Goal: Task Accomplishment & Management: Manage account settings

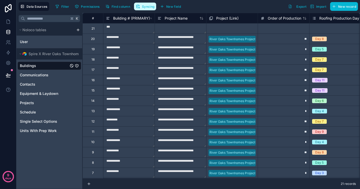
click at [143, 7] on span "Syncing" at bounding box center [148, 7] width 12 height 4
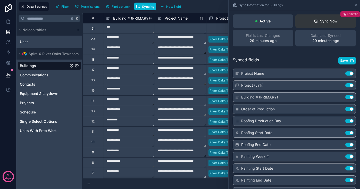
click at [323, 21] on div "Sync Now" at bounding box center [326, 21] width 24 height 5
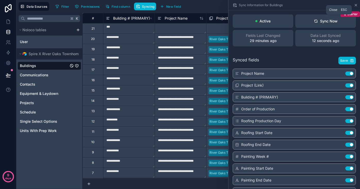
click at [354, 4] on icon at bounding box center [356, 5] width 4 height 4
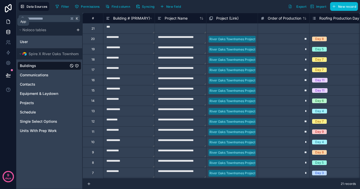
click at [8, 22] on icon at bounding box center [8, 21] width 5 height 5
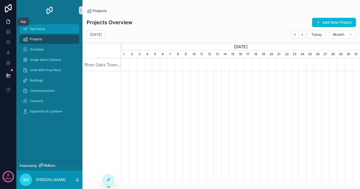
scroll to position [0, 239]
click at [42, 29] on span "App Setup" at bounding box center [37, 29] width 15 height 4
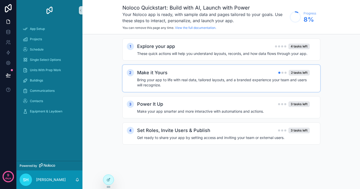
click at [191, 83] on h4 "Bring your app to life with real data, tailored layouts, and a branded experien…" at bounding box center [223, 82] width 173 height 10
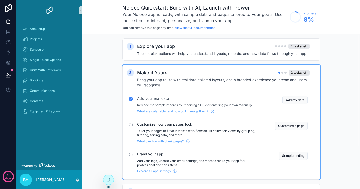
click at [207, 159] on p "Add your logo, update your email settings, and more to make your app feel profe…" at bounding box center [199, 163] width 125 height 8
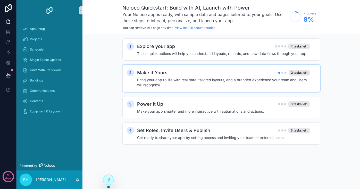
click at [234, 75] on div "Make it Yours 2 tasks left" at bounding box center [223, 72] width 173 height 7
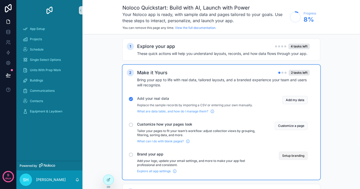
click at [288, 156] on button "Setup branding" at bounding box center [293, 155] width 29 height 8
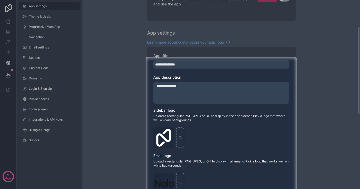
scroll to position [58, 0]
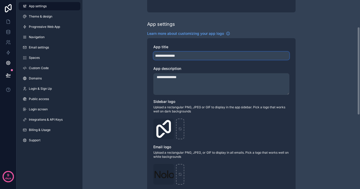
click at [180, 57] on input "**********" at bounding box center [221, 56] width 136 height 8
click at [183, 56] on div at bounding box center [180, 121] width 360 height 136
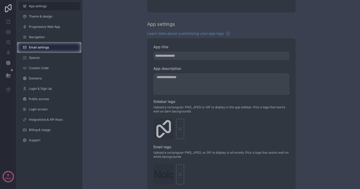
click at [183, 56] on div at bounding box center [180, 121] width 360 height 136
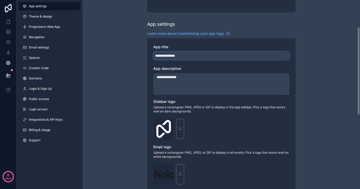
drag, startPoint x: 186, startPoint y: 56, endPoint x: 153, endPoint y: 56, distance: 33.2
click at [153, 56] on input "**********" at bounding box center [221, 56] width 136 height 8
type input "**********"
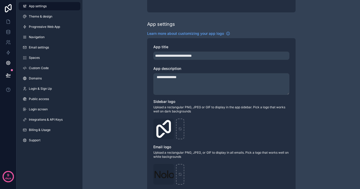
click at [180, 79] on textarea "**********" at bounding box center [221, 84] width 136 height 22
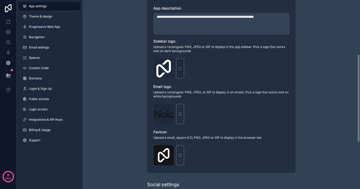
scroll to position [121, 0]
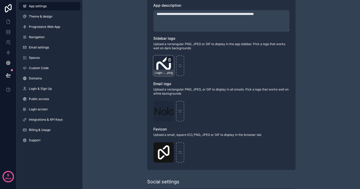
type textarea "**********"
click at [170, 60] on icon "scrollable content" at bounding box center [169, 60] width 4 height 4
click at [181, 49] on icon "button" at bounding box center [180, 50] width 4 height 4
click at [165, 66] on div "scrollable content" at bounding box center [163, 65] width 21 height 21
type input "**********"
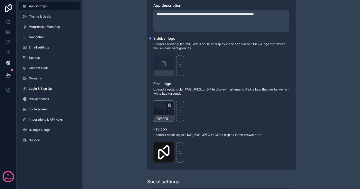
click at [167, 104] on icon "scrollable content" at bounding box center [169, 105] width 4 height 4
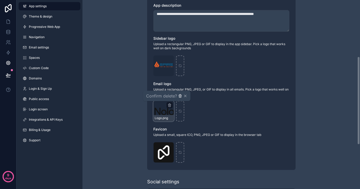
click at [179, 97] on icon "button" at bounding box center [180, 96] width 2 height 2
click at [163, 111] on icon "scrollable content" at bounding box center [164, 111] width 4 height 4
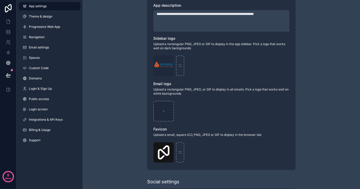
type input "**********"
click at [169, 146] on icon "scrollable content" at bounding box center [169, 146] width 3 height 0
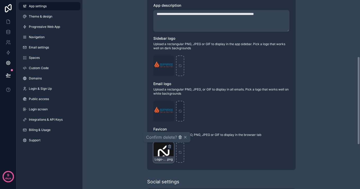
click at [180, 137] on icon "button" at bounding box center [180, 137] width 4 height 4
click at [164, 152] on icon "scrollable content" at bounding box center [164, 152] width 4 height 4
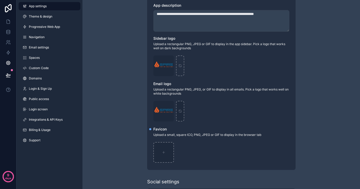
type input "**********"
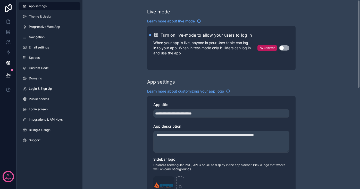
scroll to position [0, 0]
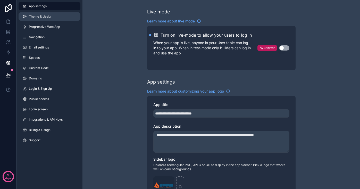
click at [40, 18] on span "Theme & design" at bounding box center [40, 16] width 23 height 4
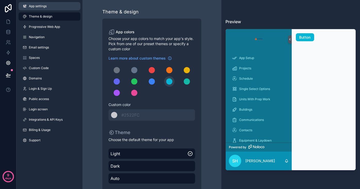
click at [38, 8] on span "App settings" at bounding box center [38, 6] width 18 height 4
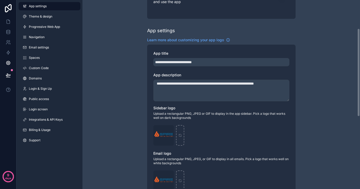
scroll to position [67, 0]
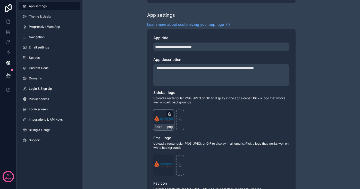
click at [169, 114] on icon "scrollable content" at bounding box center [169, 114] width 4 height 4
click at [180, 104] on icon "button" at bounding box center [180, 103] width 1 height 1
click at [162, 116] on div "scrollable content" at bounding box center [163, 119] width 21 height 21
type input "**********"
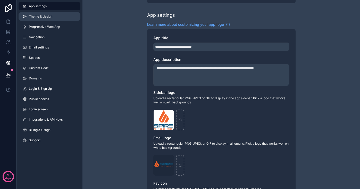
click at [40, 18] on span "Theme & design" at bounding box center [40, 16] width 23 height 4
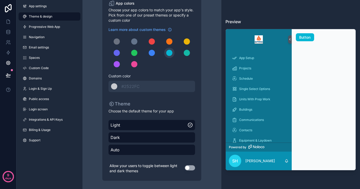
scroll to position [29, 0]
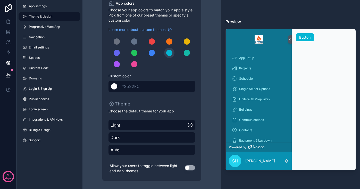
click at [128, 86] on span "#2522FC" at bounding box center [130, 86] width 18 height 5
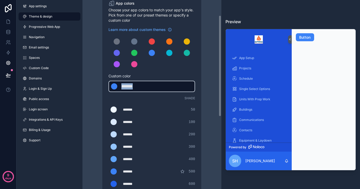
drag, startPoint x: 135, startPoint y: 86, endPoint x: 117, endPoint y: 85, distance: 17.8
click at [117, 85] on div "******* ******* #3b82f6" at bounding box center [151, 86] width 87 height 11
type div "*******"
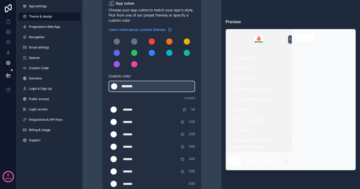
click at [205, 72] on div "Theme & design App colors Choose your app colors to match your app's style. Pic…" at bounding box center [152, 146] width 131 height 351
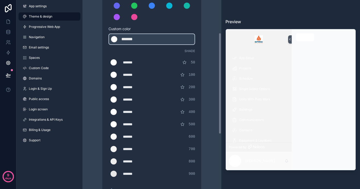
scroll to position [80, 0]
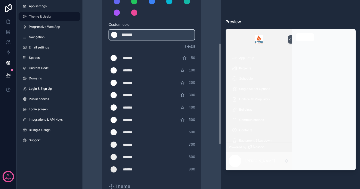
click at [130, 56] on div "*******" at bounding box center [136, 57] width 26 height 5
drag, startPoint x: 126, startPoint y: 61, endPoint x: 128, endPoint y: 58, distance: 3.3
click at [126, 61] on div "******* ******* #ffffff 50" at bounding box center [151, 58] width 87 height 10
click at [129, 58] on div "*******" at bounding box center [136, 57] width 26 height 5
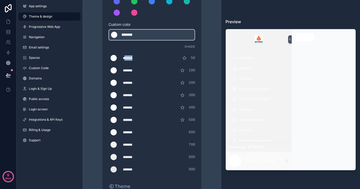
type div "*******"
click at [130, 71] on div "*******" at bounding box center [136, 70] width 26 height 5
type div "*******"
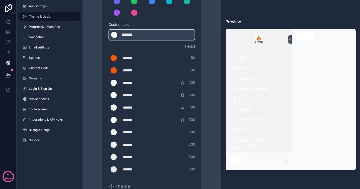
click at [130, 81] on div "*******" at bounding box center [136, 82] width 26 height 5
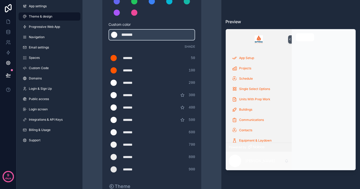
type div "*******"
click at [133, 97] on div "*******" at bounding box center [136, 94] width 26 height 5
click at [132, 96] on div "*******" at bounding box center [136, 94] width 26 height 5
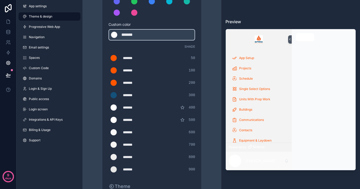
click at [132, 106] on div "*******" at bounding box center [136, 107] width 26 height 5
click at [131, 107] on div "*******" at bounding box center [136, 107] width 26 height 5
type div "*******"
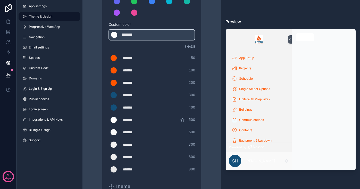
click at [129, 120] on div "*******" at bounding box center [136, 119] width 26 height 5
type div "*******"
click at [129, 120] on div "*******" at bounding box center [136, 119] width 26 height 5
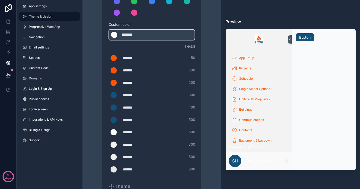
click at [130, 131] on div "*******" at bounding box center [136, 132] width 26 height 5
type div "*******"
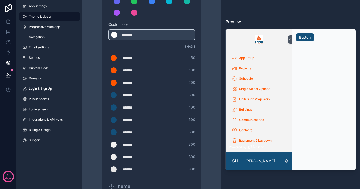
click at [130, 108] on div "*******" at bounding box center [136, 107] width 26 height 5
click at [129, 110] on div "******* ******* #13507a 400" at bounding box center [151, 107] width 87 height 10
click at [129, 108] on div "*******" at bounding box center [136, 107] width 26 height 5
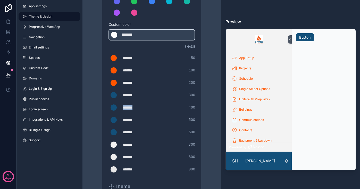
type div "*******"
click at [129, 108] on div "*******" at bounding box center [136, 107] width 26 height 5
click at [127, 108] on div "*******" at bounding box center [136, 107] width 26 height 5
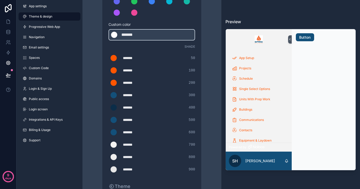
click at [130, 146] on div "*******" at bounding box center [136, 144] width 26 height 5
click at [133, 145] on div "*******" at bounding box center [136, 144] width 26 height 5
type div "*******"
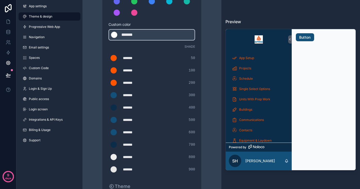
click at [133, 146] on div "*******" at bounding box center [136, 144] width 26 height 5
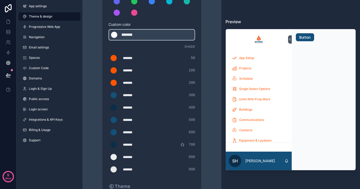
click at [134, 157] on div "*******" at bounding box center [136, 156] width 26 height 5
click at [137, 158] on div "*******" at bounding box center [136, 156] width 26 height 5
type div "*******"
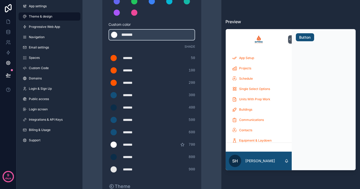
click at [130, 171] on div "*******" at bounding box center [136, 169] width 26 height 5
click at [131, 169] on div "*******" at bounding box center [136, 169] width 26 height 5
type div "*******"
click at [137, 169] on div "*******" at bounding box center [136, 169] width 26 height 5
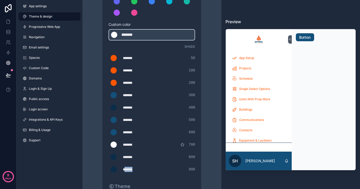
click at [137, 169] on div "*******" at bounding box center [136, 169] width 26 height 5
click at [206, 136] on div "Theme & design App colors Choose your app colors to match your app's style. Pic…" at bounding box center [152, 95] width 131 height 351
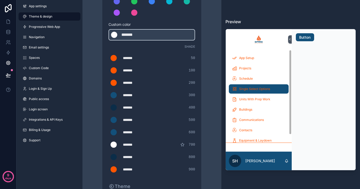
scroll to position [0, 0]
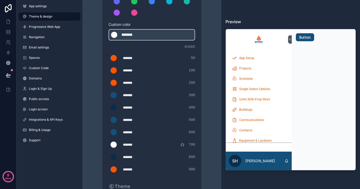
click at [128, 144] on div "*******" at bounding box center [136, 144] width 26 height 5
type div "*******"
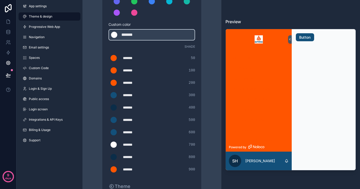
type div "*******"
click at [133, 82] on div "*******" at bounding box center [136, 82] width 26 height 5
type div "*******"
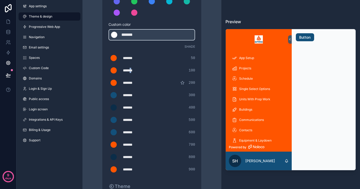
click at [133, 69] on div "*******" at bounding box center [136, 70] width 26 height 5
type div "*******"
click at [130, 71] on div "*******" at bounding box center [136, 70] width 26 height 5
click at [132, 59] on div "*******" at bounding box center [136, 57] width 26 height 5
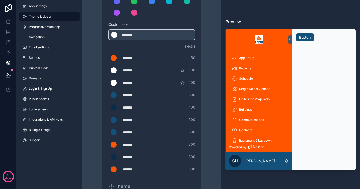
click at [132, 58] on div "*******" at bounding box center [136, 57] width 26 height 5
type div "*******"
click at [150, 58] on div "******* ******* #ffffff 50" at bounding box center [151, 58] width 87 height 10
drag, startPoint x: 98, startPoint y: 64, endPoint x: 96, endPoint y: 66, distance: 2.7
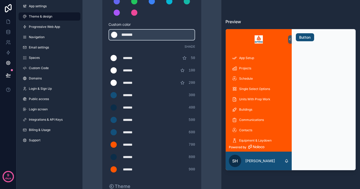
click at [98, 64] on div "Theme & design App colors Choose your app colors to match your app's style. Pic…" at bounding box center [152, 95] width 131 height 351
click at [130, 144] on div "*******" at bounding box center [136, 144] width 26 height 5
type div "*******"
click at [129, 168] on div "*******" at bounding box center [136, 169] width 26 height 5
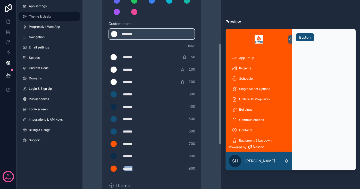
click at [129, 168] on div "*******" at bounding box center [136, 168] width 26 height 5
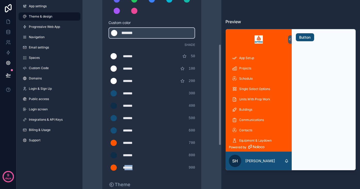
type div "*******"
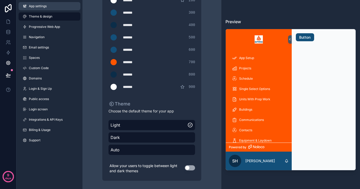
click at [46, 7] on span "App settings" at bounding box center [38, 6] width 18 height 4
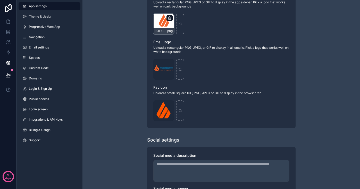
click at [169, 19] on icon "scrollable content" at bounding box center [169, 18] width 4 height 4
click at [180, 9] on icon "button" at bounding box center [180, 9] width 0 height 1
click at [164, 23] on icon "scrollable content" at bounding box center [164, 24] width 0 height 2
type input "**********"
click at [169, 17] on icon "scrollable content" at bounding box center [169, 18] width 4 height 4
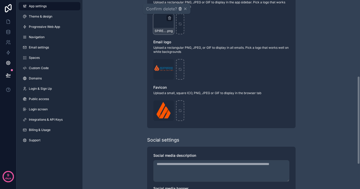
click at [179, 9] on icon "button" at bounding box center [180, 9] width 2 height 2
click at [160, 20] on div "scrollable content" at bounding box center [163, 24] width 21 height 21
type input "**********"
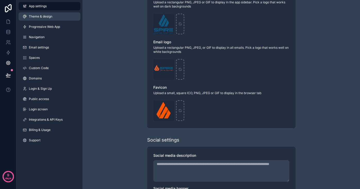
click at [50, 19] on link "Theme & design" at bounding box center [50, 16] width 62 height 8
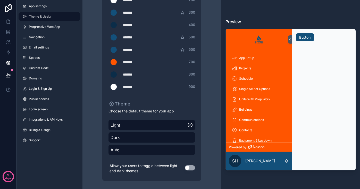
click at [259, 40] on img at bounding box center [258, 39] width 8 height 8
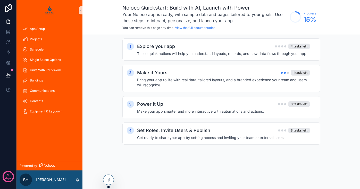
click at [48, 10] on img "scrollable content" at bounding box center [49, 10] width 8 height 8
click at [8, 21] on icon at bounding box center [8, 21] width 5 height 5
click at [39, 27] on span "App Setup" at bounding box center [37, 29] width 15 height 4
click at [187, 81] on h4 "Bring your app to life with real data, tailored layouts, and a branded experien…" at bounding box center [223, 82] width 173 height 10
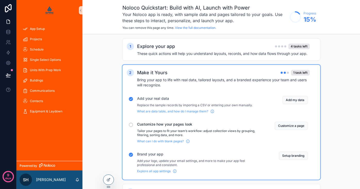
click at [180, 164] on p "Add your logo, update your email settings, and more to make your app feel profe…" at bounding box center [199, 163] width 125 height 8
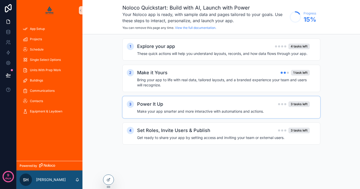
click at [249, 111] on h4 "Make your app smarter and more interactive with automations and actions." at bounding box center [223, 111] width 173 height 5
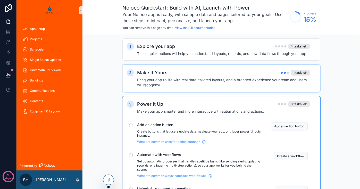
click at [241, 82] on h4 "Bring your app to life with real data, tailored layouts, and a branded experien…" at bounding box center [223, 82] width 173 height 10
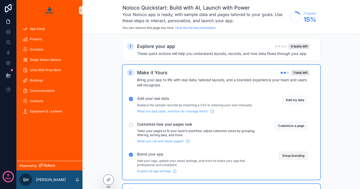
click at [291, 156] on button "Setup branding" at bounding box center [293, 155] width 29 height 8
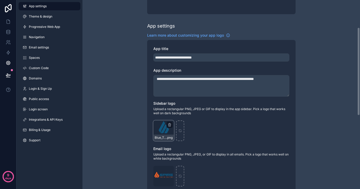
scroll to position [59, 0]
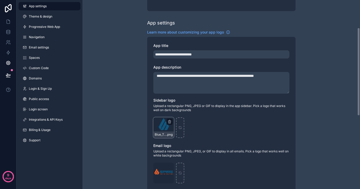
click at [160, 124] on div "Blue_Transparent .png" at bounding box center [163, 127] width 21 height 21
click at [164, 127] on div "Blue_Transparent .png" at bounding box center [163, 127] width 21 height 21
click at [179, 124] on div "scrollable content" at bounding box center [180, 127] width 8 height 21
type input "**********"
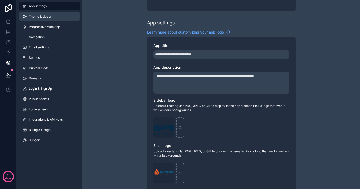
click at [41, 15] on span "Theme & design" at bounding box center [40, 16] width 23 height 4
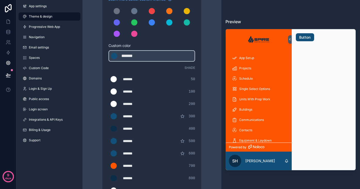
click at [126, 128] on div "*******" at bounding box center [136, 128] width 26 height 5
type div "*******"
copy div "******"
click at [131, 166] on div "*******" at bounding box center [136, 165] width 26 height 5
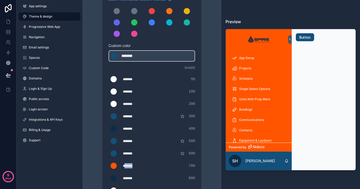
click at [131, 166] on div "*******" at bounding box center [136, 165] width 26 height 5
type div "*******"
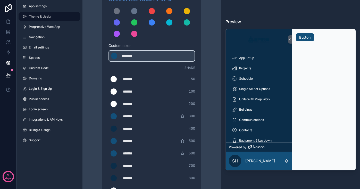
click at [131, 128] on div "*******" at bounding box center [136, 128] width 26 height 5
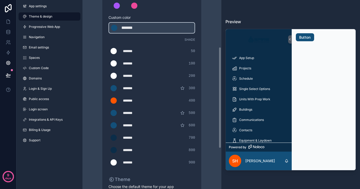
scroll to position [87, 0]
click at [131, 151] on div "*******" at bounding box center [136, 149] width 26 height 5
click at [129, 162] on div "*******" at bounding box center [136, 161] width 26 height 5
type div "*******"
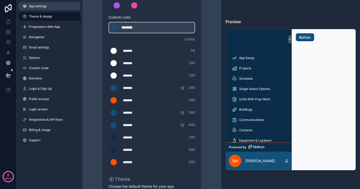
click at [46, 9] on link "App settings" at bounding box center [50, 6] width 62 height 8
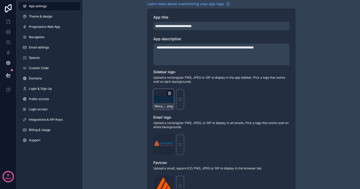
click at [171, 93] on icon "scrollable content" at bounding box center [169, 93] width 4 height 4
click at [180, 84] on icon "button" at bounding box center [180, 84] width 4 height 4
click at [163, 98] on icon "scrollable content" at bounding box center [164, 99] width 4 height 4
type input "**********"
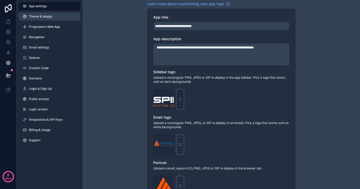
click at [49, 17] on span "Theme & design" at bounding box center [40, 16] width 23 height 4
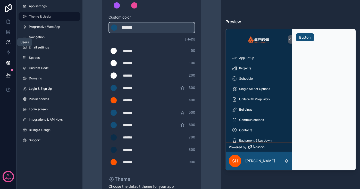
click at [8, 41] on icon at bounding box center [8, 41] width 2 height 2
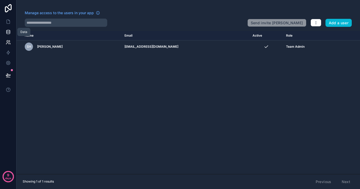
click at [7, 31] on icon at bounding box center [8, 31] width 5 height 5
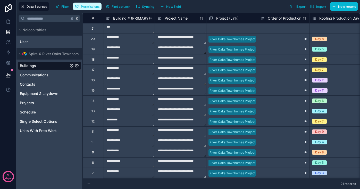
click at [86, 6] on span "Permissions" at bounding box center [90, 7] width 19 height 4
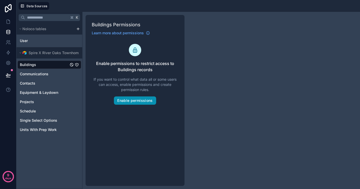
click at [136, 98] on button "Enable permissions" at bounding box center [135, 100] width 42 height 8
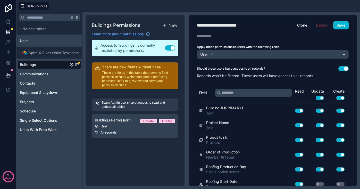
click at [245, 55] on div "User" at bounding box center [272, 54] width 151 height 8
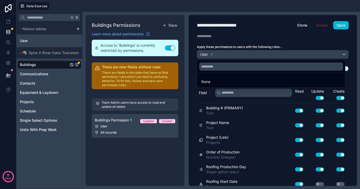
click at [317, 26] on div at bounding box center [180, 94] width 360 height 189
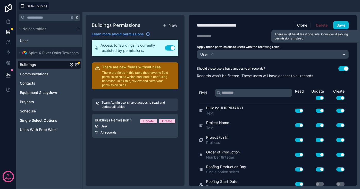
click at [321, 25] on span "Delete" at bounding box center [321, 25] width 18 height 8
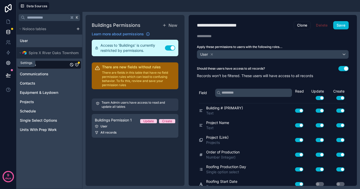
click at [10, 63] on icon at bounding box center [8, 63] width 4 height 4
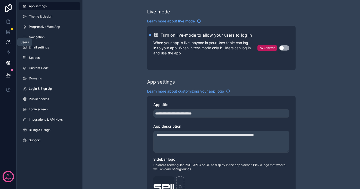
click at [7, 43] on icon at bounding box center [7, 43] width 3 height 1
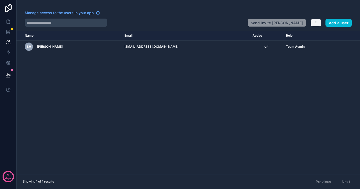
click at [317, 23] on icon "button" at bounding box center [316, 23] width 4 height 4
click at [321, 34] on link "Manage roles" at bounding box center [328, 35] width 36 height 8
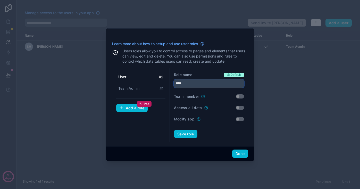
drag, startPoint x: 187, startPoint y: 83, endPoint x: 169, endPoint y: 82, distance: 18.0
click at [169, 82] on div "User # 2 Team Admin # 1 Add a role Pro Role name Default **** Team member Use s…" at bounding box center [180, 105] width 136 height 74
type input "********"
click at [192, 133] on button "Save role" at bounding box center [185, 134] width 23 height 8
click at [131, 107] on div "Add a role Pro" at bounding box center [132, 108] width 25 height 5
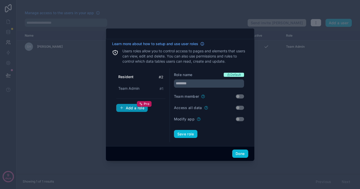
type input "********"
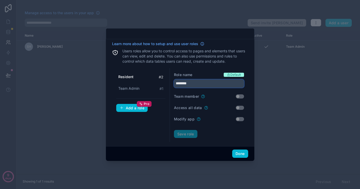
drag, startPoint x: 197, startPoint y: 84, endPoint x: 152, endPoint y: 101, distance: 47.8
click at [173, 83] on div "Role name Default ******** Team member Use setting Access all data Use setting …" at bounding box center [209, 105] width 78 height 74
click at [131, 122] on div "Resident # 2 Team Admin # 1 Add a role Pro" at bounding box center [141, 105] width 58 height 74
click at [129, 107] on div "Add a role Pro" at bounding box center [132, 108] width 25 height 5
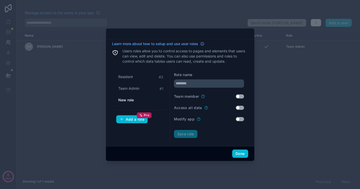
drag, startPoint x: 202, startPoint y: 79, endPoint x: 201, endPoint y: 82, distance: 3.6
click at [201, 80] on div "Role name" at bounding box center [209, 79] width 70 height 15
click at [200, 83] on input "text" at bounding box center [209, 83] width 70 height 8
type input "***"
click at [185, 135] on button "Save role" at bounding box center [185, 134] width 23 height 8
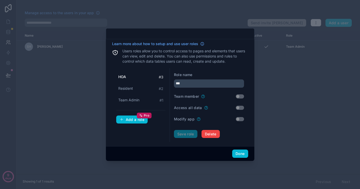
click at [128, 120] on div "Add a role Pro" at bounding box center [132, 119] width 25 height 5
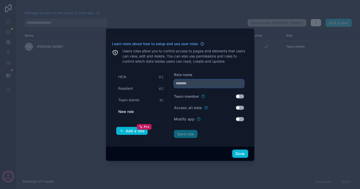
click at [193, 83] on input "text" at bounding box center [209, 83] width 70 height 8
type input "*******"
click at [184, 134] on button "Save role" at bounding box center [185, 134] width 23 height 8
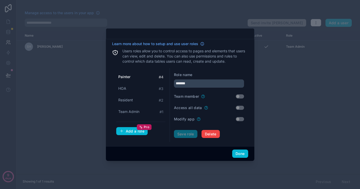
click at [130, 131] on div "Add a role Pro" at bounding box center [132, 131] width 25 height 5
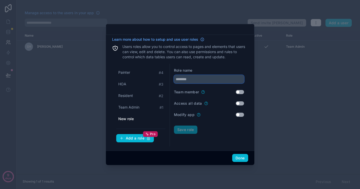
click at [192, 80] on input "text" at bounding box center [209, 79] width 70 height 8
type input "******"
click at [189, 128] on button "Save role" at bounding box center [185, 129] width 23 height 8
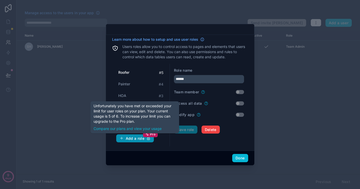
click at [125, 137] on div "Add a role Pro" at bounding box center [135, 138] width 31 height 5
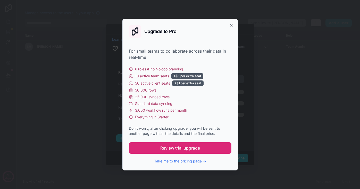
click at [184, 148] on span "Review trial upgrade" at bounding box center [180, 148] width 40 height 6
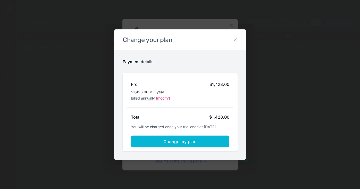
click at [164, 140] on span "Change my plan" at bounding box center [179, 141] width 33 height 5
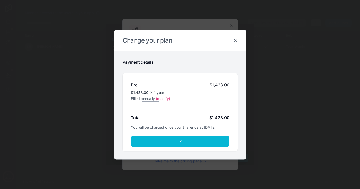
click at [235, 41] on icon at bounding box center [235, 40] width 5 height 5
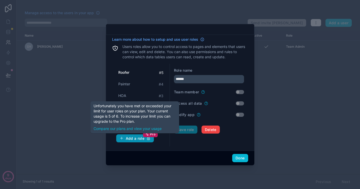
click at [133, 138] on div "Add a role Pro" at bounding box center [135, 138] width 31 height 5
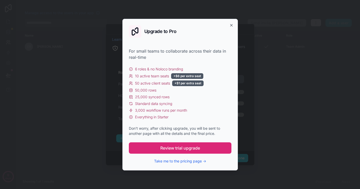
click at [181, 149] on span "Review trial upgrade" at bounding box center [180, 148] width 40 height 6
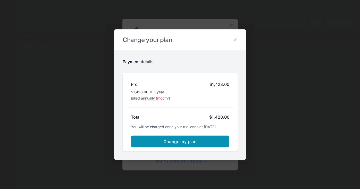
click at [184, 140] on span "Change my plan" at bounding box center [179, 141] width 33 height 5
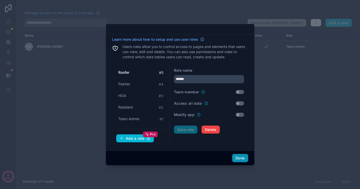
click at [239, 159] on button "Done" at bounding box center [240, 158] width 16 height 8
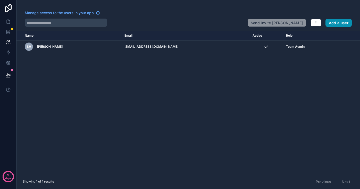
click at [333, 22] on button "Add a user" at bounding box center [338, 23] width 27 height 8
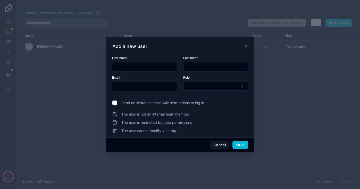
drag, startPoint x: 216, startPoint y: 143, endPoint x: 259, endPoint y: 109, distance: 54.9
click at [217, 143] on button "Cancel" at bounding box center [219, 145] width 19 height 8
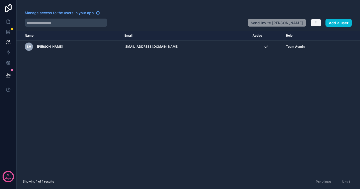
click at [317, 20] on button "button" at bounding box center [315, 23] width 11 height 8
click at [319, 34] on link "Manage roles" at bounding box center [328, 35] width 36 height 8
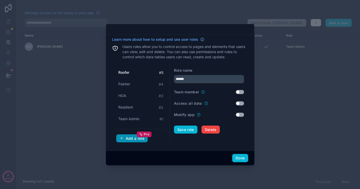
click at [135, 137] on div "Add a role Pro" at bounding box center [132, 138] width 25 height 5
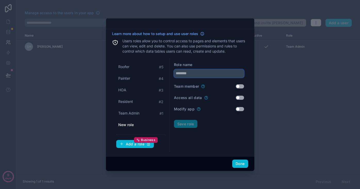
click at [198, 71] on input "text" at bounding box center [209, 73] width 70 height 8
type input "******"
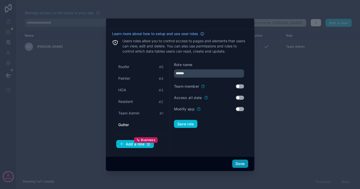
click at [237, 164] on button "Done" at bounding box center [240, 163] width 16 height 8
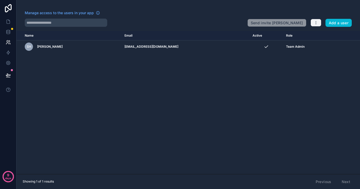
click at [316, 21] on icon "button" at bounding box center [316, 21] width 0 height 0
click at [325, 35] on link "Manage roles" at bounding box center [328, 35] width 36 height 8
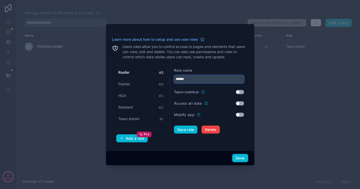
drag, startPoint x: 202, startPoint y: 78, endPoint x: 194, endPoint y: 77, distance: 8.0
click at [194, 77] on input "******" at bounding box center [209, 79] width 70 height 8
click at [130, 139] on div "Add a role Pro" at bounding box center [132, 138] width 25 height 5
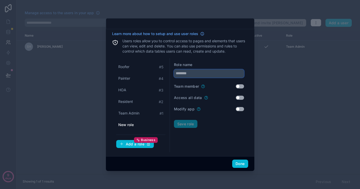
click at [190, 73] on input "text" at bounding box center [209, 73] width 70 height 8
type input "******"
click at [188, 123] on button "Save role" at bounding box center [185, 124] width 23 height 8
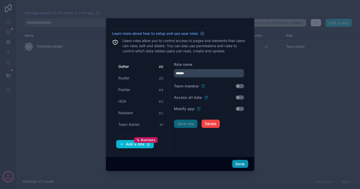
click at [241, 165] on button "Done" at bounding box center [240, 164] width 16 height 8
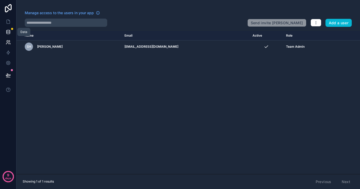
click at [9, 30] on icon at bounding box center [7, 30] width 3 height 1
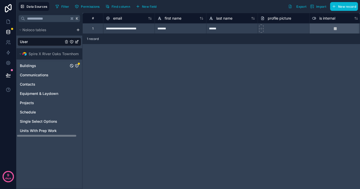
click at [32, 64] on span "Buildings" at bounding box center [28, 65] width 16 height 5
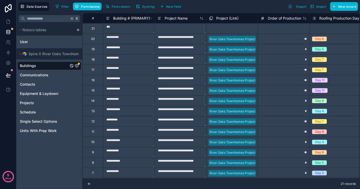
click at [78, 65] on icon "Buildings" at bounding box center [77, 66] width 4 height 4
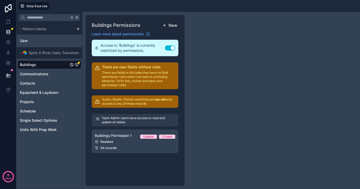
click at [174, 26] on span "New" at bounding box center [172, 25] width 9 height 6
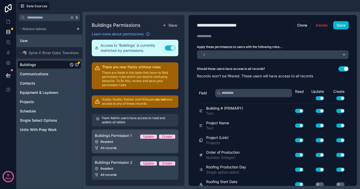
click at [123, 139] on link "Buildings Permission 1 Update Create Resident All records" at bounding box center [135, 141] width 87 height 24
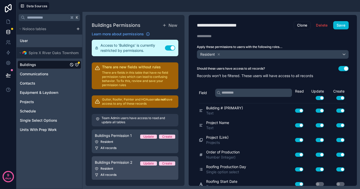
click at [130, 169] on div "Resident" at bounding box center [135, 168] width 80 height 4
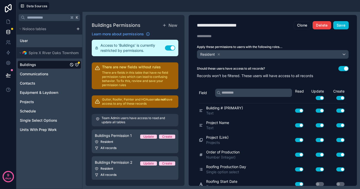
click at [323, 27] on button "Delete" at bounding box center [321, 25] width 18 height 8
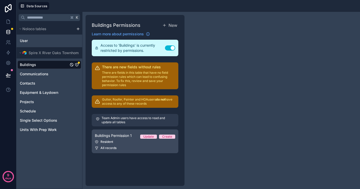
click at [122, 144] on link "Buildings Permission 1 Update Create Resident All records" at bounding box center [135, 141] width 87 height 24
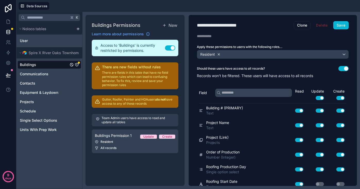
click at [218, 54] on icon at bounding box center [219, 54] width 2 height 2
click at [218, 54] on span "Choose one or more roles" at bounding box center [220, 54] width 43 height 4
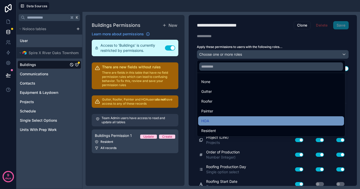
click at [219, 122] on div "HOA" at bounding box center [271, 121] width 140 height 6
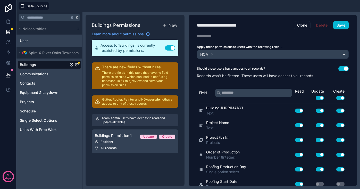
click at [226, 26] on div "**********" at bounding box center [223, 25] width 53 height 7
type div "**********"
click at [339, 26] on button "Save" at bounding box center [340, 25] width 15 height 8
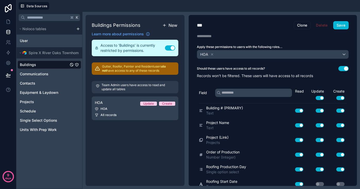
click at [169, 24] on span "New" at bounding box center [172, 25] width 9 height 6
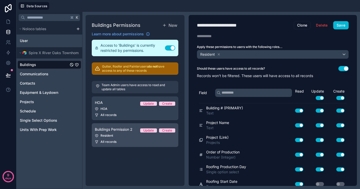
click at [125, 137] on div "Resident" at bounding box center [135, 135] width 80 height 4
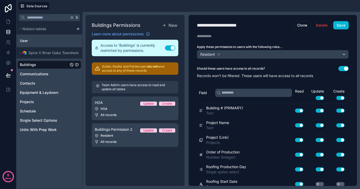
click at [230, 24] on div "**********" at bounding box center [224, 25] width 54 height 7
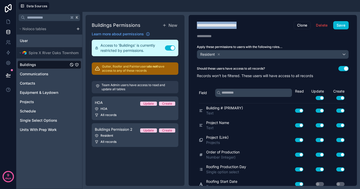
type div "**********"
click at [343, 69] on button "Use setting" at bounding box center [343, 68] width 10 height 5
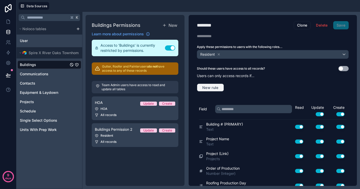
click at [216, 88] on span "New rule" at bounding box center [210, 87] width 20 height 5
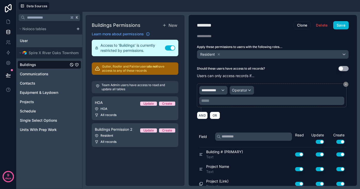
click at [217, 92] on span "**********" at bounding box center [210, 90] width 19 height 5
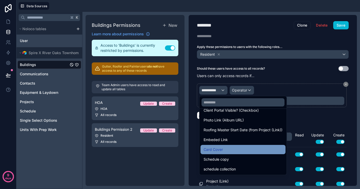
scroll to position [154, 0]
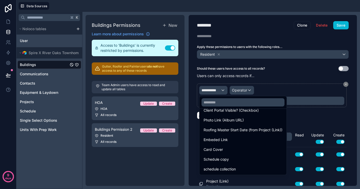
click at [228, 108] on div at bounding box center [242, 102] width 87 height 13
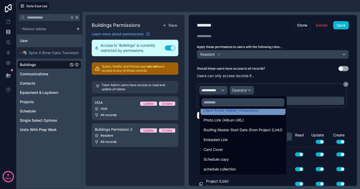
click at [228, 110] on span "Client Portal Visible? (Checkbox)" at bounding box center [230, 110] width 55 height 6
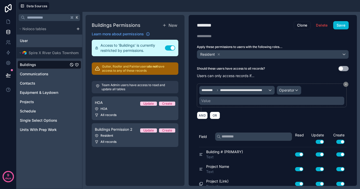
click at [294, 90] on span "Operator" at bounding box center [286, 90] width 15 height 4
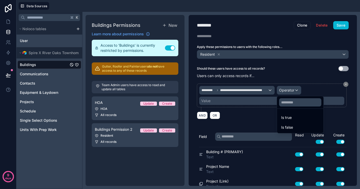
drag, startPoint x: 310, startPoint y: 89, endPoint x: 283, endPoint y: 98, distance: 29.3
click at [310, 89] on div at bounding box center [180, 94] width 360 height 189
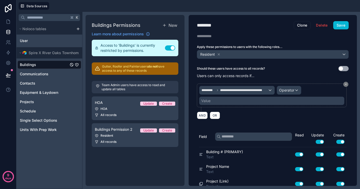
click at [235, 103] on div "Value" at bounding box center [271, 101] width 145 height 8
drag, startPoint x: 222, startPoint y: 101, endPoint x: 209, endPoint y: 101, distance: 13.1
click at [220, 101] on div "Value" at bounding box center [271, 101] width 145 height 8
drag, startPoint x: 208, startPoint y: 101, endPoint x: 250, endPoint y: 100, distance: 42.3
click at [210, 102] on div "Value" at bounding box center [205, 100] width 9 height 5
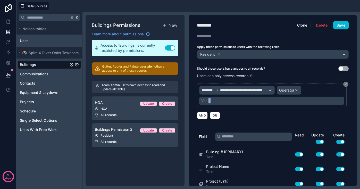
click at [294, 88] on div "Operator" at bounding box center [289, 90] width 24 height 8
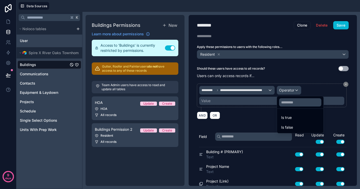
drag, startPoint x: 289, startPoint y: 118, endPoint x: 277, endPoint y: 114, distance: 13.1
click at [289, 118] on span "Is true" at bounding box center [286, 117] width 11 height 6
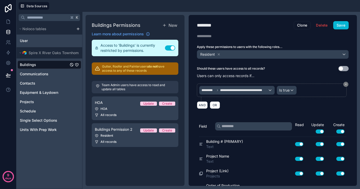
click at [287, 90] on span "Is true" at bounding box center [284, 90] width 11 height 5
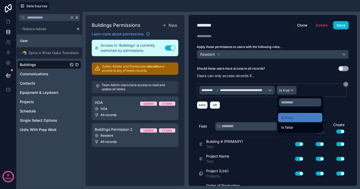
click at [307, 88] on div at bounding box center [180, 94] width 360 height 189
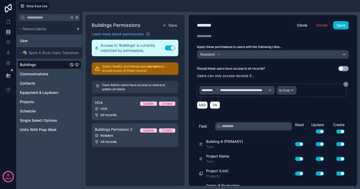
click at [203, 104] on button "AND" at bounding box center [202, 104] width 11 height 7
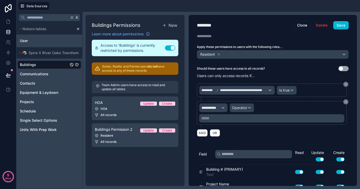
click at [215, 109] on span "**********" at bounding box center [210, 107] width 19 height 5
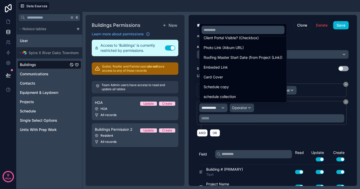
click at [221, 17] on div at bounding box center [180, 94] width 360 height 189
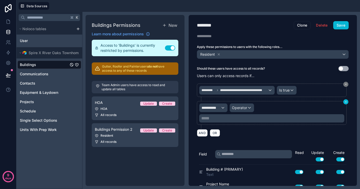
click at [346, 102] on icon at bounding box center [345, 101] width 3 height 3
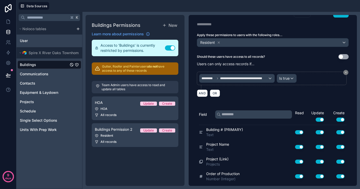
scroll to position [15, 0]
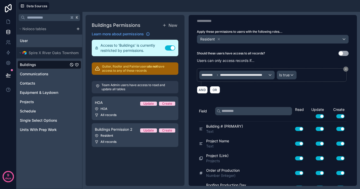
click at [321, 115] on button "Use setting" at bounding box center [320, 116] width 8 height 4
click at [340, 116] on button "Use setting" at bounding box center [340, 116] width 8 height 4
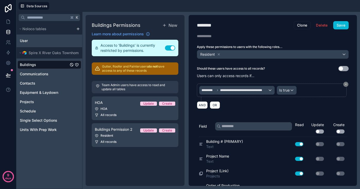
scroll to position [0, 0]
click at [338, 24] on button "Save" at bounding box center [340, 25] width 15 height 8
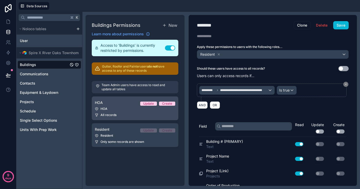
click at [122, 107] on div "HOA" at bounding box center [135, 109] width 80 height 4
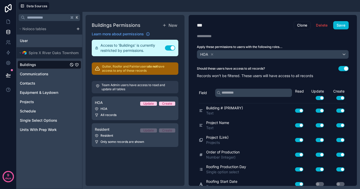
click at [317, 98] on button "Use setting" at bounding box center [320, 98] width 8 height 4
click at [336, 97] on div "Create Use setting" at bounding box center [336, 94] width 21 height 11
click at [339, 97] on button "Use setting" at bounding box center [340, 98] width 8 height 4
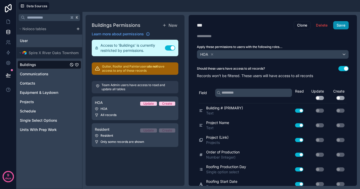
click at [343, 26] on button "Save" at bounding box center [340, 25] width 15 height 8
click at [170, 26] on span "New" at bounding box center [172, 25] width 9 height 6
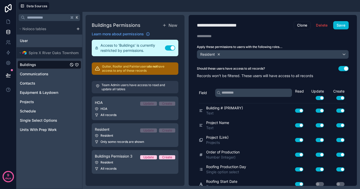
click at [218, 53] on icon at bounding box center [219, 55] width 4 height 4
click at [224, 54] on span "Choose one or more roles" at bounding box center [220, 54] width 43 height 4
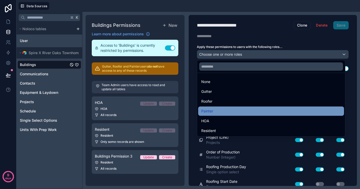
click at [214, 111] on div "Painter" at bounding box center [271, 111] width 140 height 6
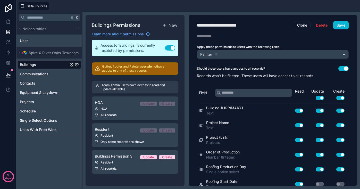
click at [245, 54] on div "Painter" at bounding box center [272, 54] width 151 height 8
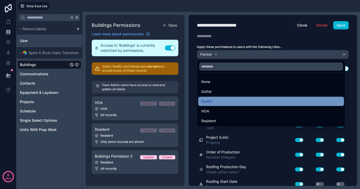
click at [221, 99] on div "Roofer" at bounding box center [271, 101] width 140 height 6
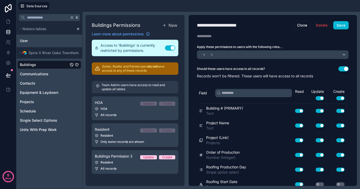
click at [247, 55] on div at bounding box center [272, 54] width 151 height 8
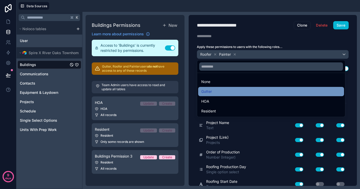
click at [225, 90] on div "Gutter" at bounding box center [271, 91] width 140 height 6
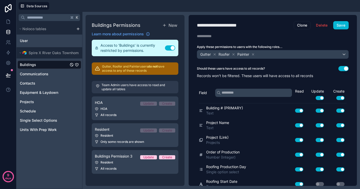
click at [320, 97] on button "Use setting" at bounding box center [320, 98] width 8 height 4
click at [341, 97] on button "Use setting" at bounding box center [340, 98] width 8 height 4
click at [241, 24] on div "**********" at bounding box center [224, 25] width 54 height 7
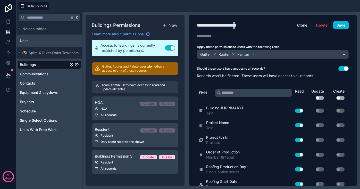
click at [241, 24] on div "**********" at bounding box center [224, 25] width 54 height 7
type div "**********"
click at [341, 27] on button "Save" at bounding box center [340, 25] width 15 height 8
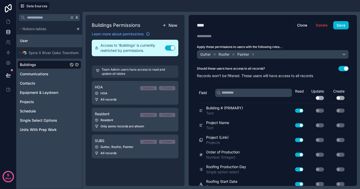
click at [169, 26] on span "New" at bounding box center [172, 25] width 9 height 6
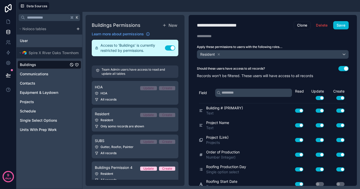
click at [223, 26] on div "**********" at bounding box center [224, 25] width 54 height 7
type div "**********"
click at [218, 54] on icon at bounding box center [219, 55] width 4 height 4
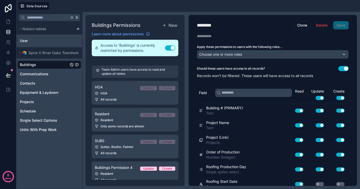
click at [224, 53] on span "Choose one or more roles" at bounding box center [220, 54] width 43 height 4
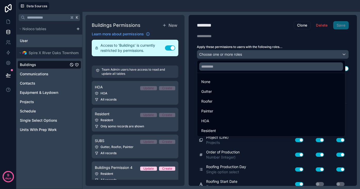
click at [320, 25] on div at bounding box center [180, 94] width 360 height 189
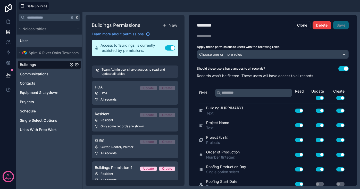
click at [320, 26] on button "Delete" at bounding box center [321, 25] width 18 height 8
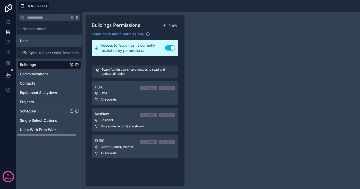
click at [29, 110] on span "Schedule" at bounding box center [28, 110] width 16 height 5
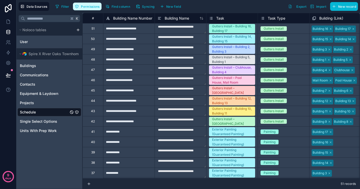
click at [92, 5] on span "Permissions" at bounding box center [90, 7] width 19 height 4
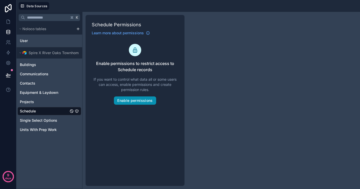
click at [135, 99] on button "Enable permissions" at bounding box center [135, 100] width 42 height 8
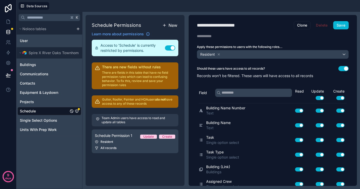
click at [169, 27] on span "New" at bounding box center [172, 25] width 9 height 6
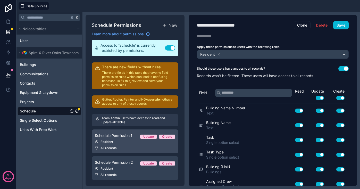
click at [121, 141] on div "Resident" at bounding box center [135, 142] width 80 height 4
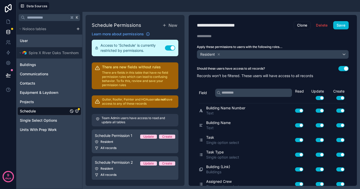
click at [217, 26] on div "**********" at bounding box center [223, 25] width 53 height 7
type div "**********"
click at [342, 68] on button "Use setting" at bounding box center [343, 68] width 10 height 5
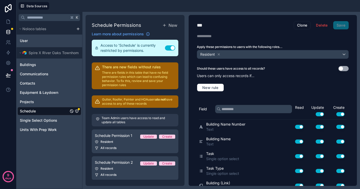
drag, startPoint x: 319, startPoint y: 113, endPoint x: 326, endPoint y: 114, distance: 7.7
click at [319, 113] on button "Use setting" at bounding box center [320, 114] width 8 height 4
click at [338, 113] on button "Use setting" at bounding box center [340, 114] width 8 height 4
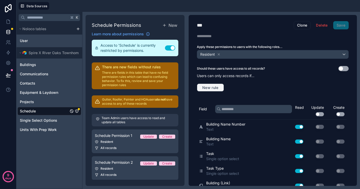
click at [213, 88] on span "New rule" at bounding box center [210, 87] width 20 height 5
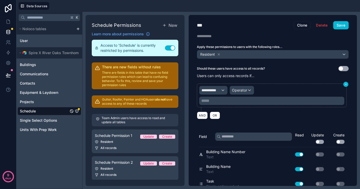
click at [346, 83] on icon at bounding box center [345, 84] width 3 height 3
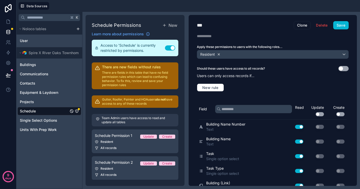
click at [220, 54] on icon at bounding box center [219, 55] width 4 height 4
click at [221, 54] on span "Choose one or more roles" at bounding box center [220, 54] width 43 height 4
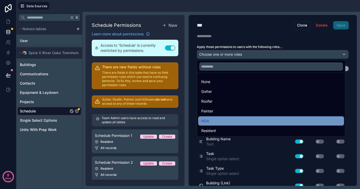
click at [232, 122] on div "HOA" at bounding box center [271, 121] width 140 height 6
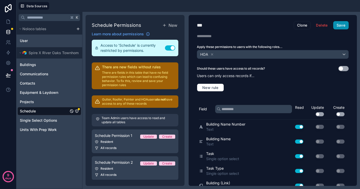
click at [345, 25] on button "Save" at bounding box center [340, 25] width 15 height 8
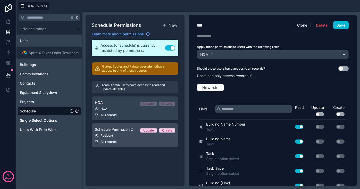
click at [124, 131] on span "Schedule Permission 2" at bounding box center [114, 129] width 38 height 5
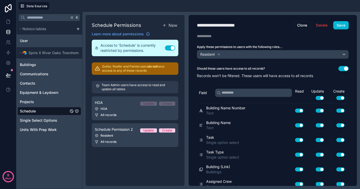
click at [239, 24] on div "**********" at bounding box center [224, 25] width 54 height 7
type div "**********"
drag, startPoint x: 345, startPoint y: 68, endPoint x: 327, endPoint y: 94, distance: 31.2
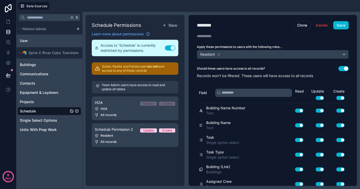
click at [345, 68] on button "Use setting" at bounding box center [343, 68] width 10 height 5
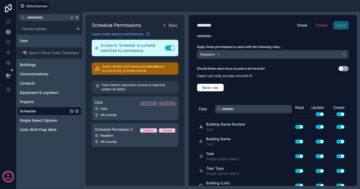
click at [321, 113] on button "Use setting" at bounding box center [320, 114] width 8 height 4
click at [342, 113] on button "Use setting" at bounding box center [340, 114] width 8 height 4
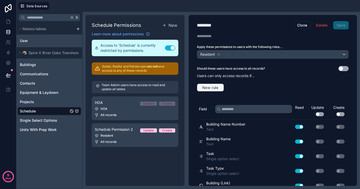
click at [212, 86] on span "New rule" at bounding box center [210, 87] width 20 height 5
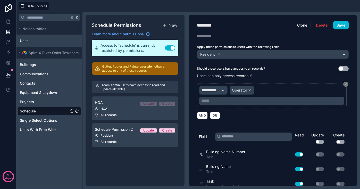
click at [220, 89] on span "**********" at bounding box center [210, 90] width 19 height 5
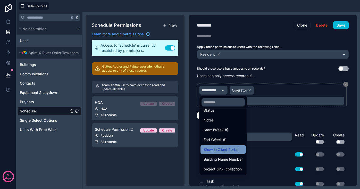
scroll to position [144, 0]
click at [226, 149] on span "Show in Client Portal" at bounding box center [220, 149] width 35 height 6
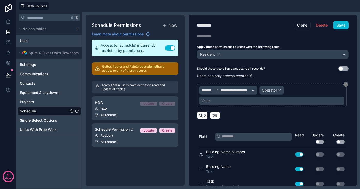
click at [273, 90] on span "Operator" at bounding box center [269, 90] width 15 height 4
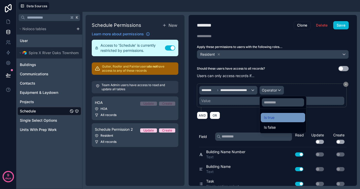
click at [274, 118] on span "Is true" at bounding box center [269, 117] width 11 height 6
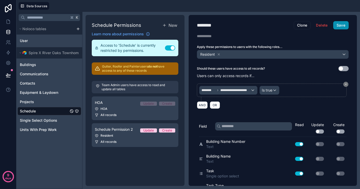
click at [339, 26] on button "Save" at bounding box center [340, 25] width 15 height 8
click at [167, 27] on button "New" at bounding box center [169, 25] width 17 height 8
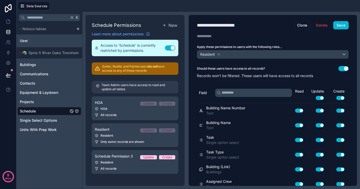
click at [234, 28] on div "**********" at bounding box center [224, 25] width 54 height 7
type div "**********"
click at [218, 53] on icon at bounding box center [219, 55] width 4 height 4
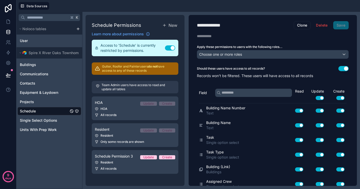
click at [218, 53] on span "Choose one or more roles" at bounding box center [220, 54] width 43 height 4
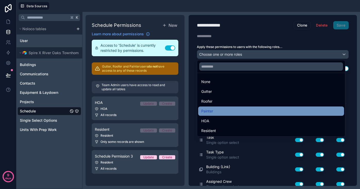
click at [220, 111] on div "Painter" at bounding box center [271, 111] width 140 height 6
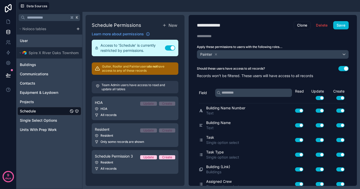
click at [341, 66] on button "Use setting" at bounding box center [343, 68] width 10 height 5
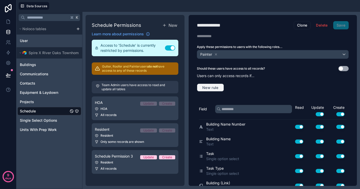
click at [209, 86] on span "New rule" at bounding box center [210, 87] width 20 height 5
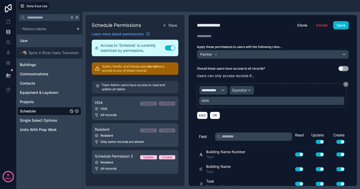
click at [215, 90] on span "**********" at bounding box center [210, 90] width 19 height 5
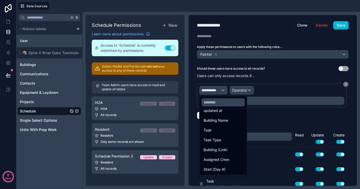
scroll to position [38, 0]
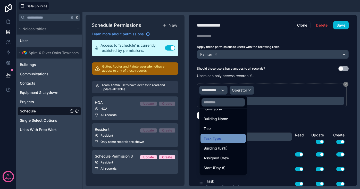
click at [217, 139] on span "Task Type" at bounding box center [212, 138] width 18 height 6
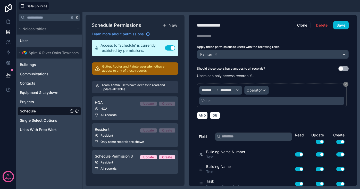
click at [257, 89] on span "Operator" at bounding box center [254, 90] width 15 height 4
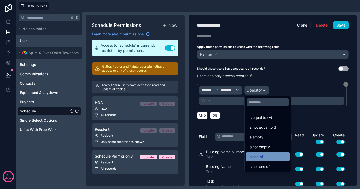
scroll to position [0, 0]
click at [260, 156] on span "Is one of" at bounding box center [256, 157] width 14 height 6
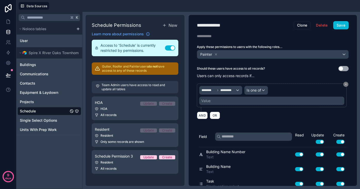
click at [208, 99] on div "Value" at bounding box center [205, 100] width 9 height 5
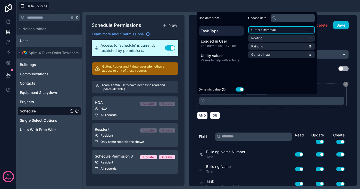
click at [276, 29] on li "Gutters Removal" at bounding box center [281, 29] width 67 height 7
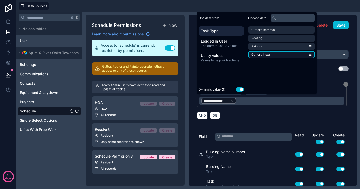
click at [269, 54] on span "Gutters Install" at bounding box center [261, 55] width 20 height 4
click at [269, 116] on div "AND OR" at bounding box center [273, 115] width 152 height 8
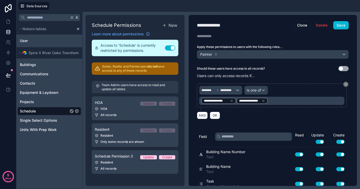
drag, startPoint x: 320, startPoint y: 141, endPoint x: 338, endPoint y: 141, distance: 18.3
click at [320, 141] on button "Use setting" at bounding box center [320, 142] width 8 height 4
click at [341, 140] on button "Use setting" at bounding box center [340, 142] width 8 height 4
click at [339, 27] on button "Save" at bounding box center [340, 25] width 15 height 8
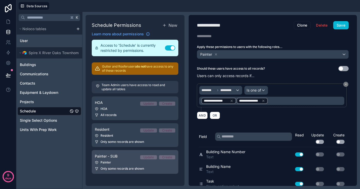
click at [117, 158] on span "Painter - SUB" at bounding box center [106, 156] width 23 height 5
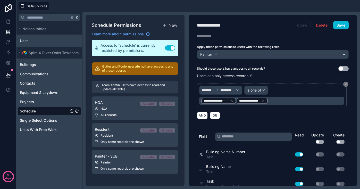
click at [303, 24] on button "Clone" at bounding box center [302, 25] width 17 height 8
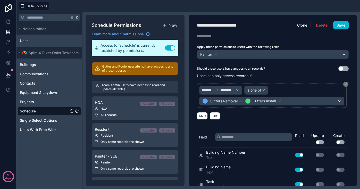
click at [225, 26] on div "**********" at bounding box center [224, 25] width 54 height 7
drag, startPoint x: 232, startPoint y: 25, endPoint x: 196, endPoint y: 23, distance: 36.4
click at [196, 23] on div "**********" at bounding box center [273, 25] width 168 height 8
type div "**********"
click at [216, 53] on icon at bounding box center [216, 55] width 4 height 4
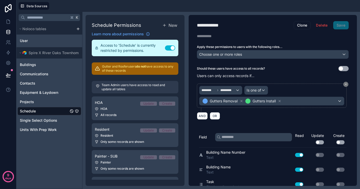
click at [225, 54] on span "Choose one or more roles" at bounding box center [220, 54] width 43 height 4
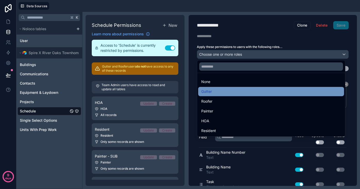
click at [217, 92] on div "Gutter" at bounding box center [271, 91] width 140 height 6
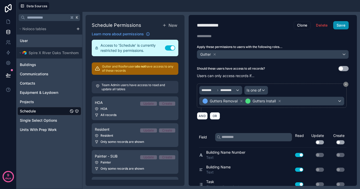
click at [337, 26] on button "Save" at bounding box center [340, 25] width 15 height 8
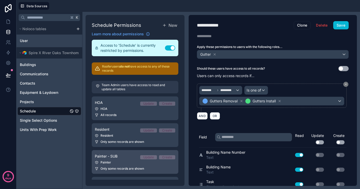
click at [120, 162] on div "Painter" at bounding box center [135, 162] width 80 height 4
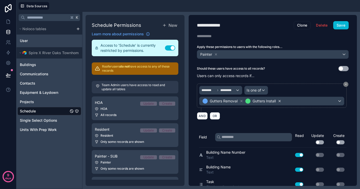
click at [280, 100] on icon at bounding box center [280, 101] width 4 height 4
click at [242, 100] on icon at bounding box center [242, 101] width 4 height 4
click at [228, 101] on div "Value" at bounding box center [271, 101] width 145 height 8
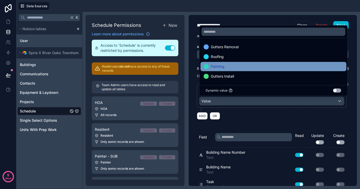
click at [226, 64] on div "Painting" at bounding box center [273, 66] width 140 height 6
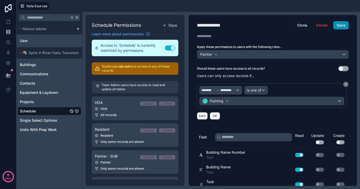
click at [339, 27] on button "Save" at bounding box center [340, 25] width 15 height 8
click at [300, 25] on button "Clone" at bounding box center [302, 25] width 17 height 8
click at [216, 26] on div "**********" at bounding box center [224, 25] width 54 height 7
drag, startPoint x: 232, startPoint y: 26, endPoint x: 197, endPoint y: 24, distance: 34.8
click at [197, 24] on div "**********" at bounding box center [224, 25] width 54 height 7
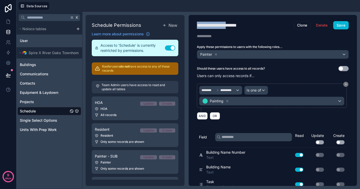
type div "**********"
click at [213, 54] on div "Painter" at bounding box center [209, 54] width 19 height 6
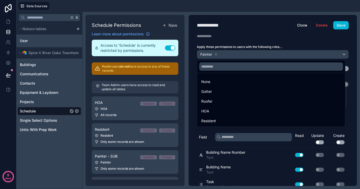
click at [217, 54] on div at bounding box center [180, 94] width 360 height 189
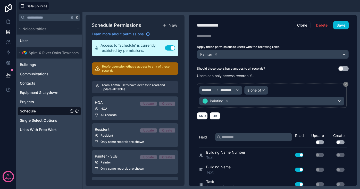
click at [216, 54] on icon at bounding box center [216, 55] width 4 height 4
click at [215, 55] on span "Choose one or more roles" at bounding box center [220, 54] width 43 height 4
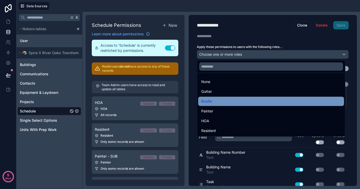
click at [215, 103] on div "Roofer" at bounding box center [271, 101] width 140 height 6
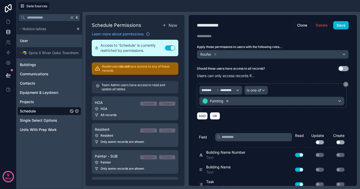
click at [227, 101] on icon at bounding box center [227, 101] width 2 height 2
click at [228, 100] on div "Value" at bounding box center [271, 101] width 145 height 8
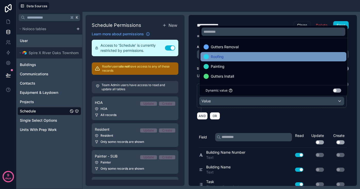
click at [228, 56] on div "Roofing" at bounding box center [273, 57] width 140 height 6
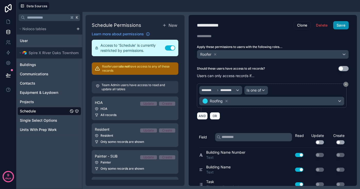
click at [342, 26] on button "Save" at bounding box center [340, 25] width 15 height 8
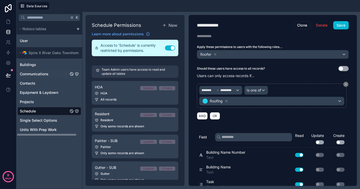
click at [42, 74] on span "Communications" at bounding box center [34, 73] width 29 height 5
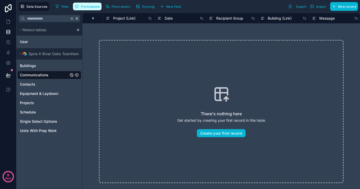
click at [88, 9] on button "Permissions" at bounding box center [87, 7] width 28 height 8
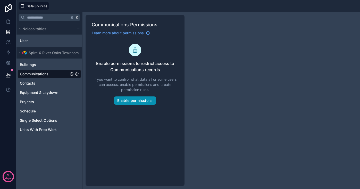
click at [138, 101] on button "Enable permissions" at bounding box center [135, 100] width 42 height 8
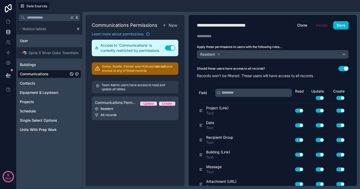
click at [226, 28] on div "**********" at bounding box center [232, 25] width 70 height 7
type div "**********"
click at [218, 54] on icon at bounding box center [219, 55] width 4 height 4
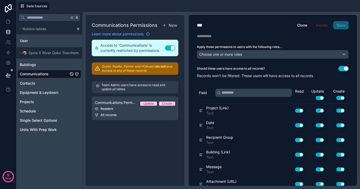
click at [219, 54] on span "Choose one or more roles" at bounding box center [220, 54] width 43 height 4
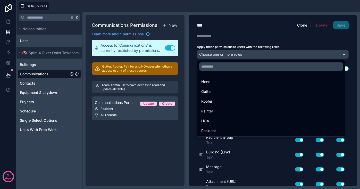
drag, startPoint x: 219, startPoint y: 122, endPoint x: 239, endPoint y: 116, distance: 19.9
click at [219, 122] on div "HOA" at bounding box center [271, 121] width 140 height 6
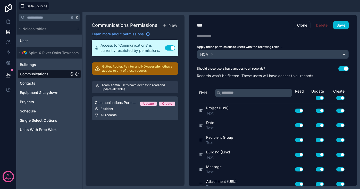
drag, startPoint x: 321, startPoint y: 98, endPoint x: 327, endPoint y: 98, distance: 6.2
click at [321, 98] on button "Use setting" at bounding box center [320, 98] width 8 height 4
click at [339, 98] on button "Use setting" at bounding box center [340, 98] width 8 height 4
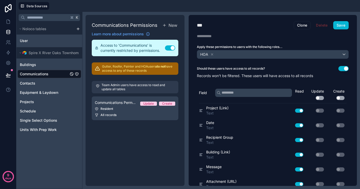
click at [343, 72] on div "Should these users have access to all records? Use setting Records won't be fil…" at bounding box center [273, 72] width 168 height 12
click at [343, 69] on button "Use setting" at bounding box center [343, 68] width 10 height 5
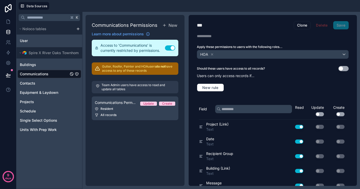
click at [269, 81] on div "New rule" at bounding box center [273, 87] width 152 height 14
click at [341, 67] on button "Use setting" at bounding box center [343, 68] width 10 height 5
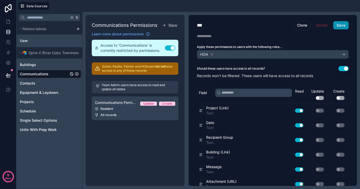
click at [338, 24] on button "Save" at bounding box center [340, 25] width 15 height 8
click at [166, 24] on button "New" at bounding box center [169, 25] width 17 height 8
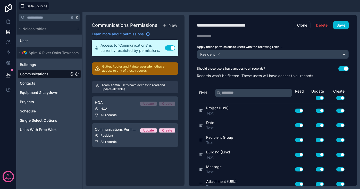
click at [240, 27] on div "**********" at bounding box center [232, 25] width 71 height 7
type div "**********"
click at [342, 69] on button "Use setting" at bounding box center [343, 68] width 10 height 5
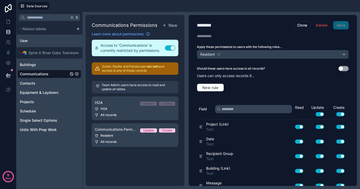
drag, startPoint x: 322, startPoint y: 114, endPoint x: 336, endPoint y: 114, distance: 14.2
click at [322, 114] on button "Use setting" at bounding box center [320, 114] width 8 height 4
click at [342, 114] on button "Use setting" at bounding box center [340, 114] width 8 height 4
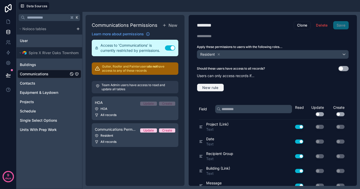
click at [202, 86] on span "New rule" at bounding box center [210, 87] width 20 height 5
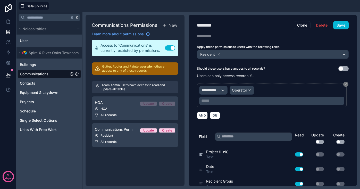
click at [213, 90] on span "**********" at bounding box center [210, 90] width 19 height 5
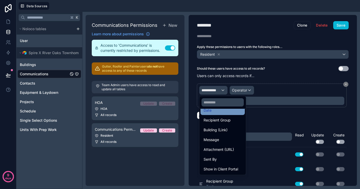
scroll to position [41, 0]
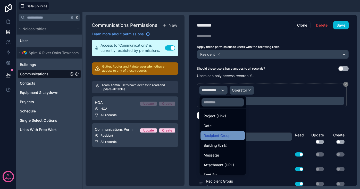
click at [219, 137] on span "Recipient Group" at bounding box center [216, 135] width 27 height 6
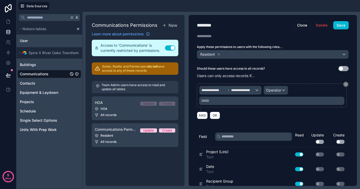
click at [274, 91] on span "Operator" at bounding box center [273, 90] width 15 height 4
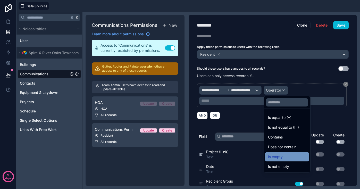
scroll to position [0, 0]
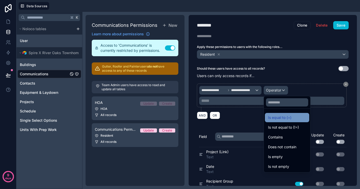
click at [280, 117] on span "Is equal to (=)" at bounding box center [279, 117] width 23 height 6
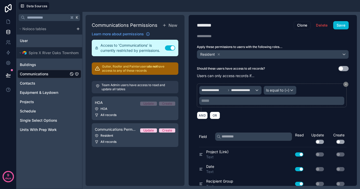
click at [229, 103] on p "***** ﻿" at bounding box center [272, 101] width 142 height 6
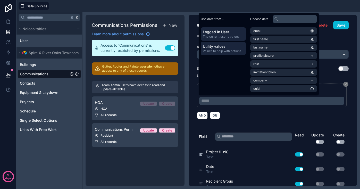
click at [224, 48] on span "Utility values" at bounding box center [223, 46] width 41 height 5
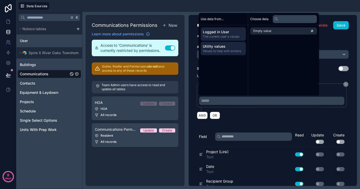
click at [223, 32] on span "Logged in User" at bounding box center [223, 31] width 41 height 5
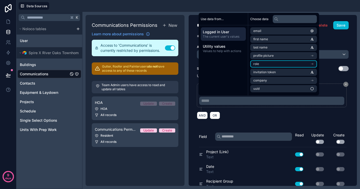
click at [261, 65] on li "role" at bounding box center [283, 63] width 67 height 7
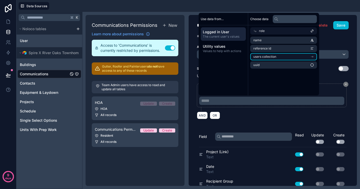
click at [262, 56] on span "users collection" at bounding box center [264, 57] width 23 height 4
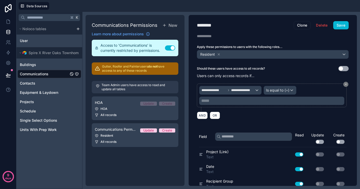
click at [238, 122] on div "**********" at bounding box center [273, 100] width 168 height 171
click at [225, 101] on p "***** ﻿" at bounding box center [272, 101] width 142 height 6
drag, startPoint x: 230, startPoint y: 113, endPoint x: 268, endPoint y: 89, distance: 45.6
click at [230, 113] on div "AND OR" at bounding box center [273, 115] width 152 height 8
click at [284, 89] on span "Is equal to (=)" at bounding box center [277, 90] width 23 height 5
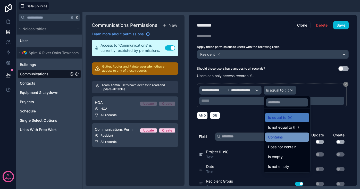
click at [279, 137] on span "Contains" at bounding box center [275, 137] width 15 height 6
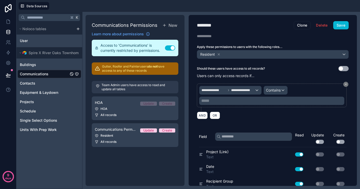
click at [231, 100] on p "***** ﻿" at bounding box center [272, 101] width 142 height 6
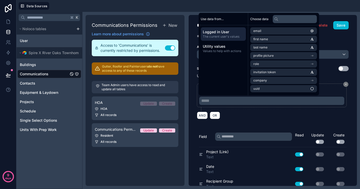
click at [284, 24] on div "Choose data" at bounding box center [283, 19] width 71 height 12
click at [288, 18] on input "text" at bounding box center [295, 19] width 44 height 8
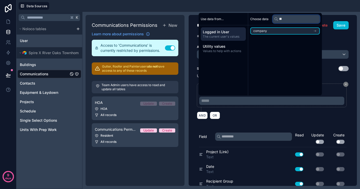
type input "*"
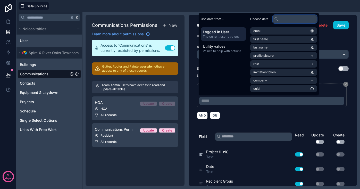
click at [276, 109] on div "**********" at bounding box center [273, 97] width 152 height 28
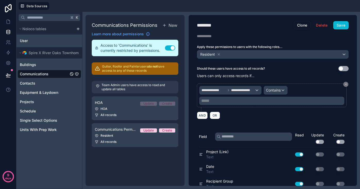
click at [226, 103] on p "***** ﻿" at bounding box center [272, 101] width 142 height 6
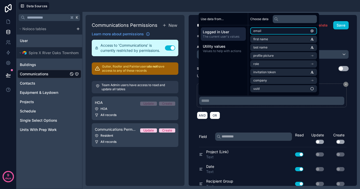
click at [277, 31] on li "email" at bounding box center [283, 30] width 67 height 7
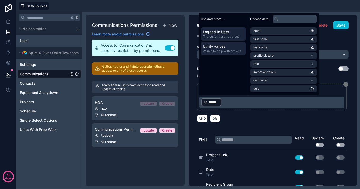
click at [227, 49] on span "Utility values" at bounding box center [223, 46] width 41 height 5
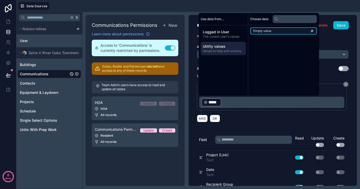
click at [269, 32] on span "Empty value" at bounding box center [262, 31] width 18 height 4
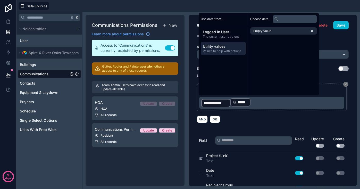
click at [227, 102] on span "**********" at bounding box center [216, 103] width 24 height 6
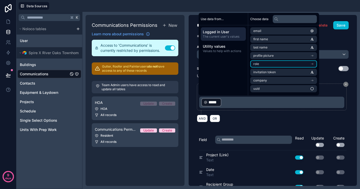
click at [267, 62] on li "role" at bounding box center [283, 63] width 67 height 7
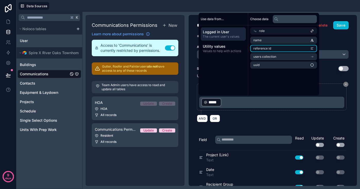
click at [265, 48] on span "reference id" at bounding box center [262, 48] width 18 height 4
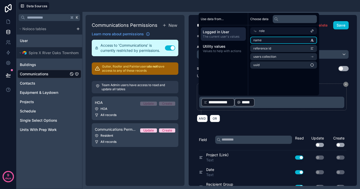
click at [263, 39] on li "name" at bounding box center [283, 40] width 67 height 7
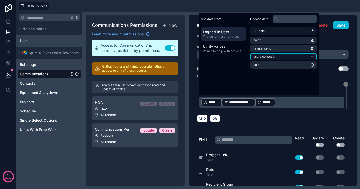
click at [264, 58] on span "users collection" at bounding box center [264, 57] width 23 height 4
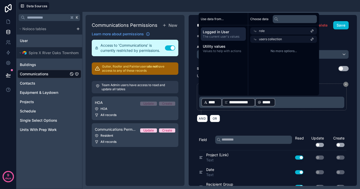
click at [265, 39] on span "users collection" at bounding box center [270, 39] width 23 height 4
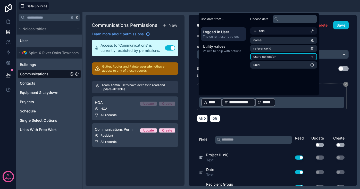
click at [263, 56] on span "users collection" at bounding box center [264, 57] width 23 height 4
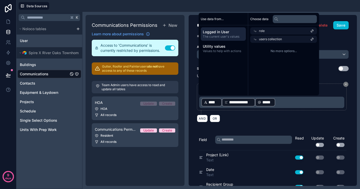
click at [265, 38] on span "users collection" at bounding box center [270, 39] width 23 height 4
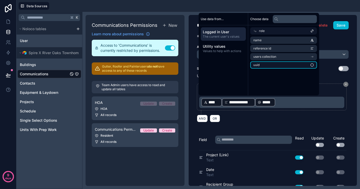
click at [261, 63] on li "uuid" at bounding box center [283, 64] width 67 height 7
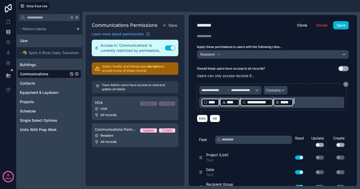
drag, startPoint x: 298, startPoint y: 103, endPoint x: 197, endPoint y: 100, distance: 100.7
click at [197, 100] on div "**********" at bounding box center [272, 96] width 150 height 27
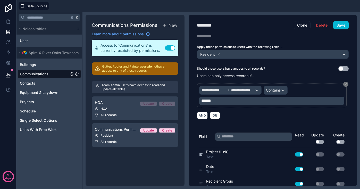
click at [295, 120] on div "**********" at bounding box center [273, 101] width 152 height 42
click at [223, 101] on p "******" at bounding box center [272, 101] width 142 height 6
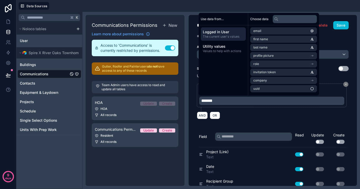
click at [240, 116] on div "AND OR" at bounding box center [273, 115] width 152 height 8
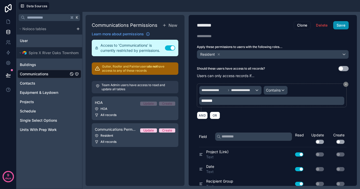
click at [338, 24] on button "Save" at bounding box center [340, 25] width 15 height 8
click at [201, 114] on button "AND" at bounding box center [202, 115] width 11 height 7
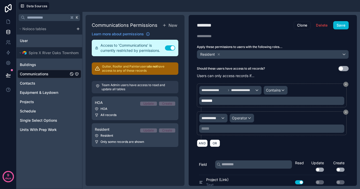
click at [219, 119] on span "**********" at bounding box center [210, 117] width 19 height 5
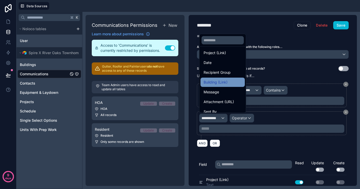
scroll to position [42, 0]
click at [222, 81] on span "Building (Link)" at bounding box center [215, 82] width 24 height 6
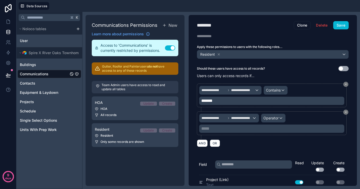
click at [269, 116] on span "Operator" at bounding box center [270, 118] width 15 height 4
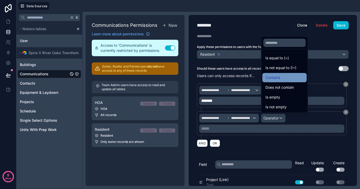
scroll to position [0, 0]
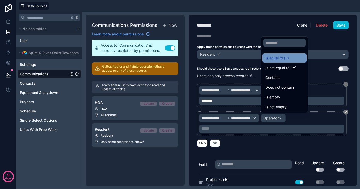
click at [278, 58] on span "Is equal to (=)" at bounding box center [276, 58] width 23 height 6
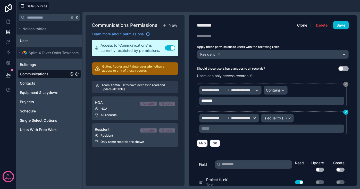
click at [347, 111] on button at bounding box center [345, 111] width 5 height 5
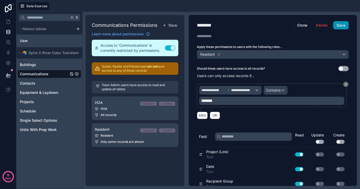
click at [337, 27] on button "Save" at bounding box center [340, 25] width 15 height 8
click at [270, 92] on div "Contains" at bounding box center [275, 90] width 23 height 8
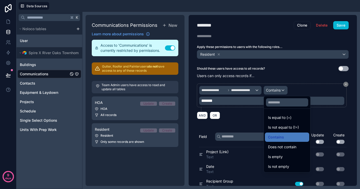
click at [275, 92] on div at bounding box center [180, 94] width 360 height 189
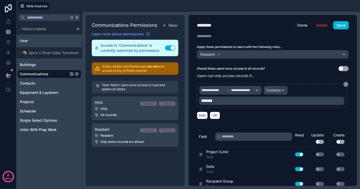
click at [275, 92] on span "Contains" at bounding box center [273, 90] width 15 height 5
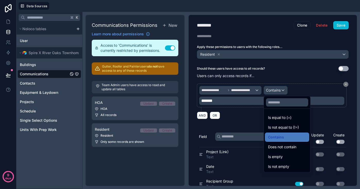
click at [249, 90] on div at bounding box center [180, 94] width 360 height 189
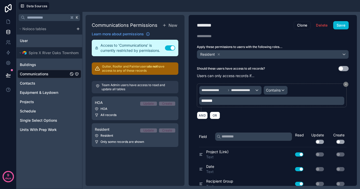
click at [256, 90] on div "**********" at bounding box center [230, 90] width 62 height 8
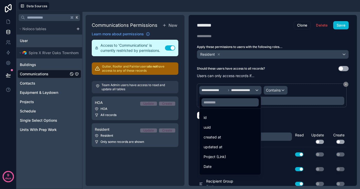
click at [307, 83] on div at bounding box center [180, 94] width 360 height 189
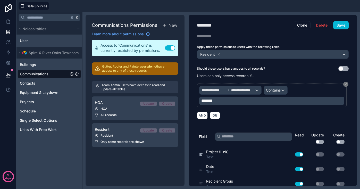
click at [251, 103] on p "*******" at bounding box center [272, 101] width 142 height 6
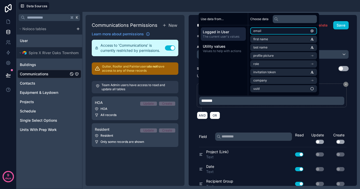
click at [280, 29] on li "email" at bounding box center [283, 30] width 67 height 7
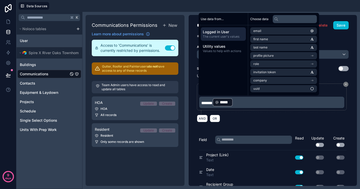
click at [242, 119] on div "AND OR" at bounding box center [273, 118] width 152 height 8
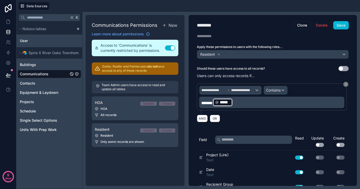
drag, startPoint x: 216, startPoint y: 102, endPoint x: 208, endPoint y: 103, distance: 8.5
click at [205, 102] on p "******* ***** ﻿ ﻿" at bounding box center [272, 102] width 142 height 9
click at [208, 103] on span "*******" at bounding box center [206, 103] width 11 height 4
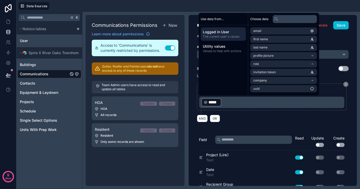
click at [238, 118] on div "AND OR" at bounding box center [273, 118] width 152 height 8
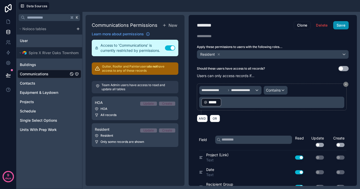
click at [339, 26] on button "Save" at bounding box center [340, 25] width 15 height 8
click at [302, 24] on button "Clone" at bounding box center [302, 25] width 17 height 8
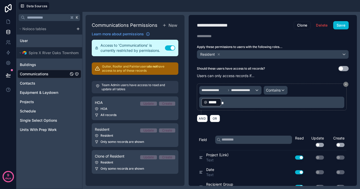
click at [215, 25] on div "**********" at bounding box center [218, 25] width 43 height 7
type div "**********"
click at [219, 54] on icon at bounding box center [219, 54] width 2 height 2
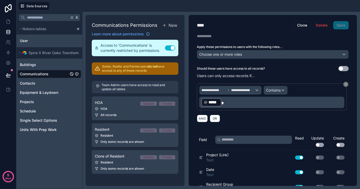
click at [217, 53] on span "Choose one or more roles" at bounding box center [220, 54] width 43 height 4
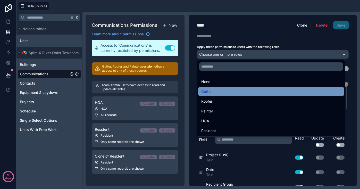
click at [215, 92] on div "Gutter" at bounding box center [271, 91] width 140 height 6
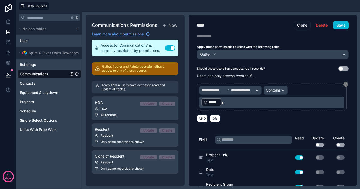
click at [222, 53] on div "Gutter" at bounding box center [272, 54] width 151 height 8
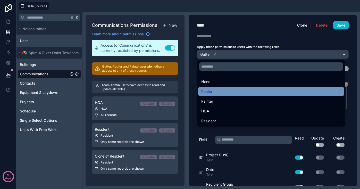
click at [215, 91] on div "Roofer" at bounding box center [271, 91] width 140 height 6
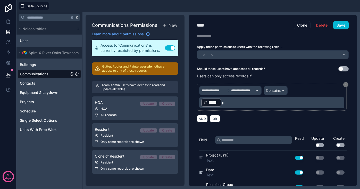
click at [237, 54] on div at bounding box center [272, 54] width 151 height 8
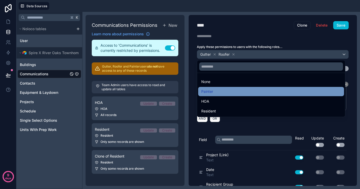
click at [225, 92] on div "Painter" at bounding box center [271, 91] width 140 height 6
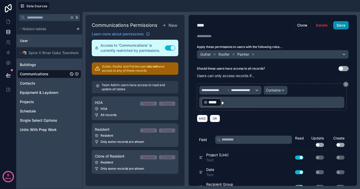
click at [342, 27] on button "Save" at bounding box center [340, 25] width 15 height 8
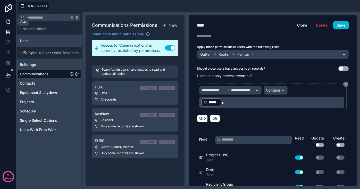
click at [8, 20] on icon at bounding box center [8, 21] width 5 height 5
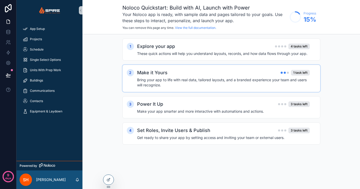
click at [184, 81] on h4 "Bring your app to life with real data, tailored layouts, and a branded experien…" at bounding box center [223, 82] width 173 height 10
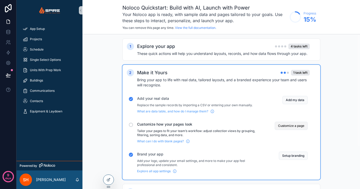
click at [295, 126] on button "Customize a page" at bounding box center [291, 126] width 33 height 8
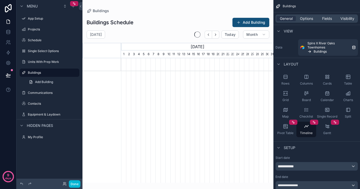
scroll to position [0, 152]
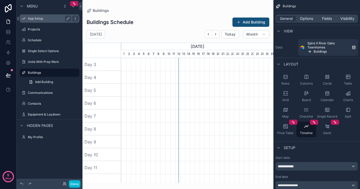
click at [74, 19] on icon "scrollable content" at bounding box center [75, 18] width 4 height 4
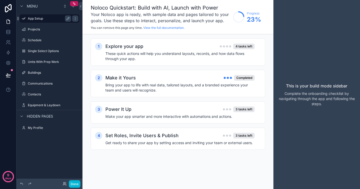
click at [38, 18] on label "App Setup" at bounding box center [48, 18] width 41 height 4
click at [34, 18] on label "App Setup" at bounding box center [48, 18] width 41 height 4
click at [75, 7] on icon "scrollable content" at bounding box center [73, 6] width 4 height 4
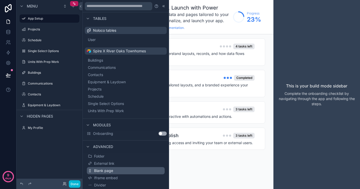
click at [104, 170] on span "Blank page" at bounding box center [103, 170] width 19 height 5
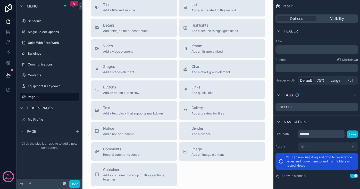
scroll to position [16, 0]
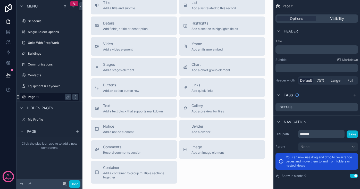
click at [78, 96] on div "scrollable content" at bounding box center [75, 97] width 6 height 6
click at [93, 100] on span "Remove" at bounding box center [99, 100] width 14 height 5
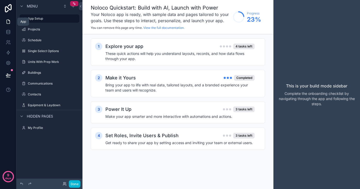
click at [10, 22] on icon at bounding box center [8, 22] width 3 height 4
click at [31, 17] on label "App Setup" at bounding box center [48, 18] width 41 height 4
click at [32, 27] on label "Projects" at bounding box center [48, 29] width 41 height 4
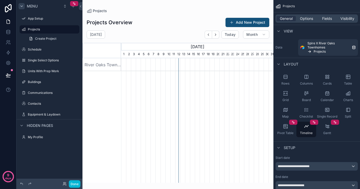
click at [21, 6] on icon "scrollable content" at bounding box center [22, 6] width 2 height 1
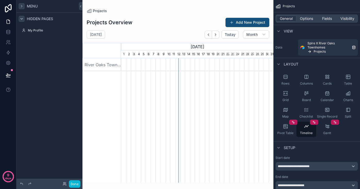
click at [23, 18] on icon "scrollable content" at bounding box center [22, 19] width 4 height 4
drag, startPoint x: 23, startPoint y: 18, endPoint x: 21, endPoint y: 12, distance: 5.9
click at [23, 18] on icon "scrollable content" at bounding box center [22, 19] width 4 height 4
click at [21, 3] on div "Menu" at bounding box center [49, 6] width 66 height 12
click at [21, 6] on icon "scrollable content" at bounding box center [22, 6] width 4 height 4
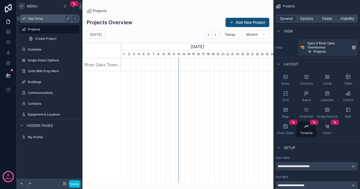
click at [34, 19] on label "App Setup" at bounding box center [48, 18] width 41 height 4
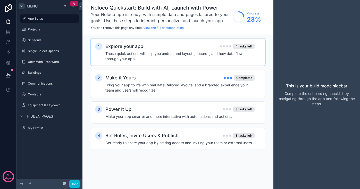
click at [171, 52] on h4 "These quick actions will help you understand layouts, records, and how data flo…" at bounding box center [179, 56] width 149 height 10
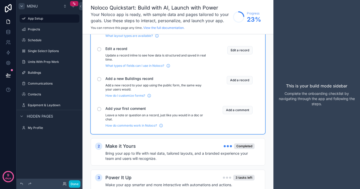
scroll to position [61, 0]
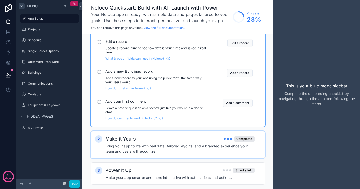
click at [180, 139] on div "Make it Yours Completed" at bounding box center [179, 138] width 149 height 7
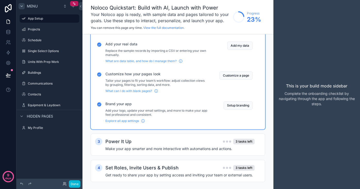
scroll to position [183, 0]
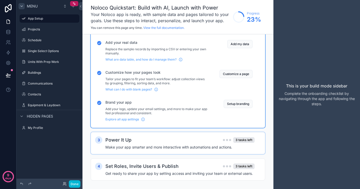
click at [173, 143] on div "Power It Up 3 tasks left Make your app smarter and more interactive with automa…" at bounding box center [182, 142] width 155 height 13
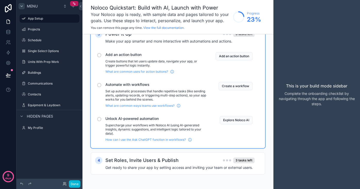
scroll to position [288, 0]
click at [187, 160] on div "Set Roles, Invite Users & Publish 3 tasks left" at bounding box center [179, 160] width 149 height 7
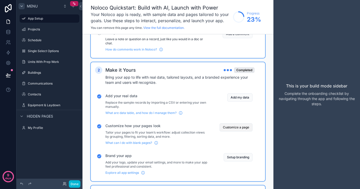
scroll to position [129, 0]
click at [231, 126] on button "Customize a page" at bounding box center [235, 128] width 33 height 8
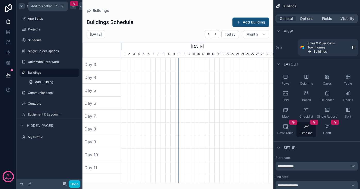
click at [73, 8] on icon "scrollable content" at bounding box center [73, 6] width 4 height 4
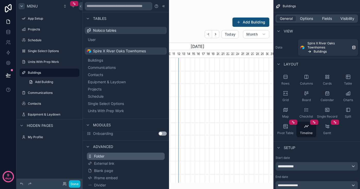
click at [102, 155] on span "Folder" at bounding box center [99, 156] width 10 height 5
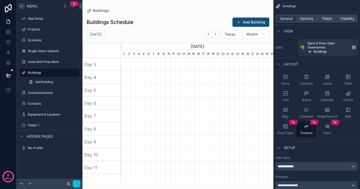
scroll to position [0, 152]
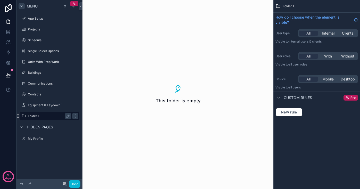
click at [33, 115] on label "Folder 1" at bounding box center [48, 116] width 41 height 4
click at [77, 116] on icon "scrollable content" at bounding box center [75, 116] width 4 height 4
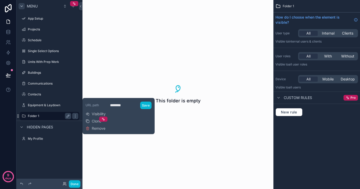
click at [44, 115] on label "Folder 1" at bounding box center [48, 116] width 41 height 4
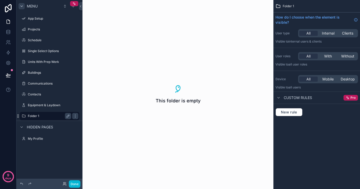
click at [31, 115] on label "Folder 1" at bounding box center [48, 116] width 41 height 4
click at [66, 117] on icon "scrollable content" at bounding box center [68, 116] width 4 height 4
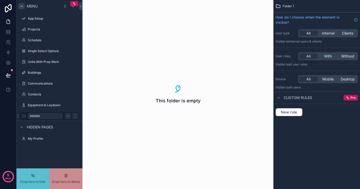
drag, startPoint x: 43, startPoint y: 115, endPoint x: 30, endPoint y: 114, distance: 12.9
click at [39, 117] on input "********" at bounding box center [45, 116] width 35 height 6
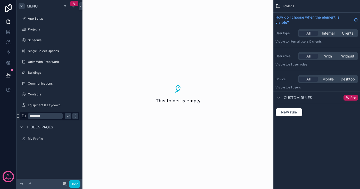
click at [39, 116] on input "********" at bounding box center [45, 116] width 35 height 6
type input "**********"
click at [73, 116] on icon "scrollable content" at bounding box center [75, 116] width 4 height 4
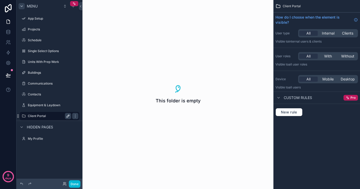
click at [49, 116] on label "Client Portal" at bounding box center [48, 116] width 41 height 4
click at [74, 116] on icon "scrollable content" at bounding box center [75, 116] width 4 height 4
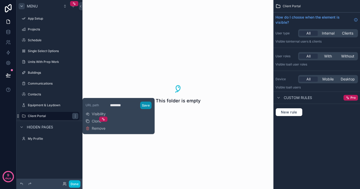
click at [147, 106] on button "Save" at bounding box center [145, 104] width 11 height 7
click at [44, 114] on label "Client Portal" at bounding box center [48, 116] width 41 height 4
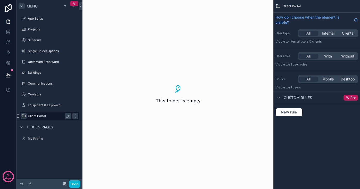
click at [23, 115] on icon "scrollable content" at bounding box center [24, 116] width 4 height 4
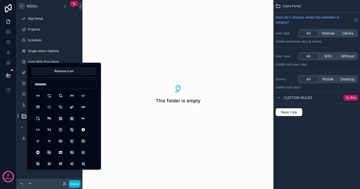
click at [19, 138] on div "My Profile" at bounding box center [49, 138] width 66 height 9
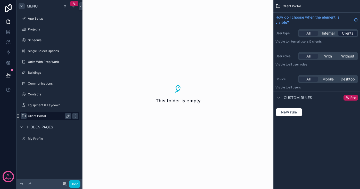
click at [347, 32] on span "Clients" at bounding box center [347, 33] width 11 height 5
click at [278, 99] on icon "scrollable content" at bounding box center [278, 98] width 4 height 4
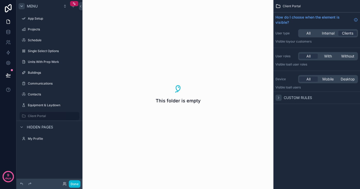
click at [176, 95] on div "This folder is empty" at bounding box center [177, 94] width 191 height 189
click at [172, 107] on div "This folder is empty" at bounding box center [177, 94] width 191 height 189
click at [10, 63] on icon at bounding box center [8, 63] width 4 height 4
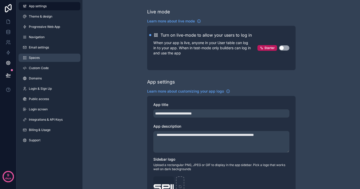
click at [38, 58] on span "Spaces" at bounding box center [34, 58] width 11 height 4
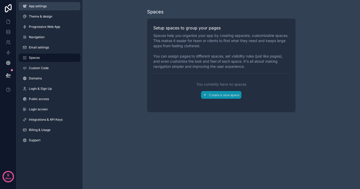
click at [34, 6] on span "App settings" at bounding box center [38, 6] width 18 height 4
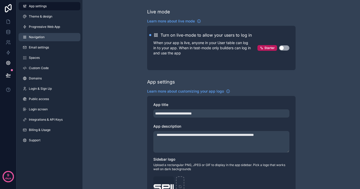
click at [32, 36] on span "Navigation" at bounding box center [37, 37] width 16 height 4
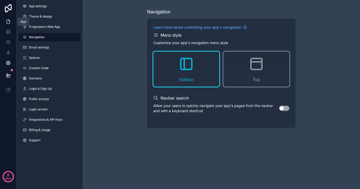
click at [9, 22] on icon at bounding box center [8, 21] width 5 height 5
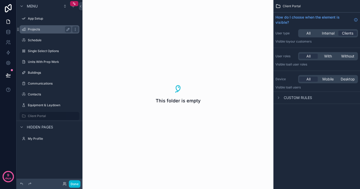
click at [32, 29] on label "Projects" at bounding box center [48, 29] width 41 height 4
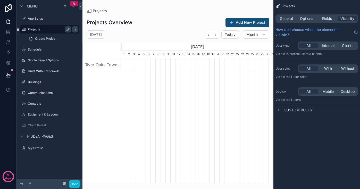
scroll to position [0, 152]
click at [75, 30] on icon "scrollable content" at bounding box center [75, 29] width 4 height 4
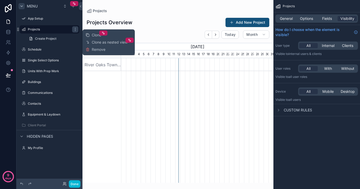
click at [23, 6] on icon "scrollable content" at bounding box center [22, 6] width 4 height 4
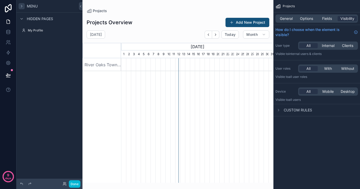
click at [23, 6] on icon "scrollable content" at bounding box center [22, 6] width 4 height 4
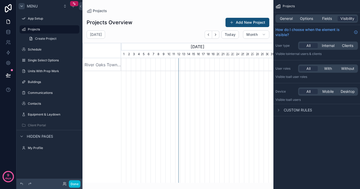
click at [35, 6] on span "Menu" at bounding box center [32, 6] width 11 height 5
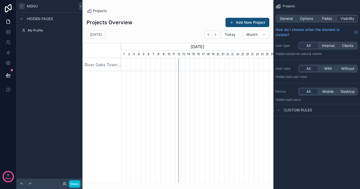
click at [35, 6] on span "Menu" at bounding box center [32, 6] width 11 height 5
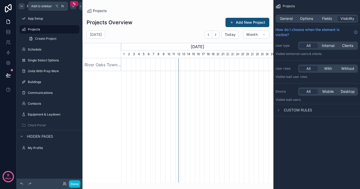
click at [73, 7] on icon "scrollable content" at bounding box center [73, 6] width 0 height 2
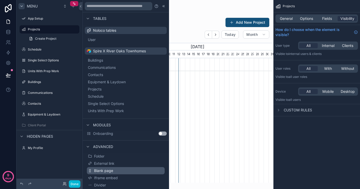
click at [106, 169] on span "Blank page" at bounding box center [103, 170] width 19 height 5
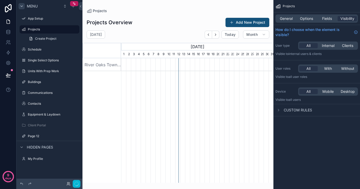
scroll to position [0, 0]
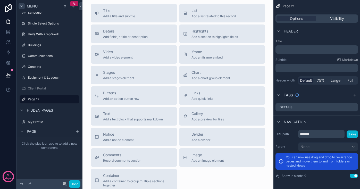
scroll to position [9, 0]
click at [80, 132] on div "Menu App Setup Projects Schedule Single Select Options Units With Prep Work Bui…" at bounding box center [49, 91] width 66 height 183
click at [78, 131] on icon "scrollable content" at bounding box center [77, 131] width 2 height 0
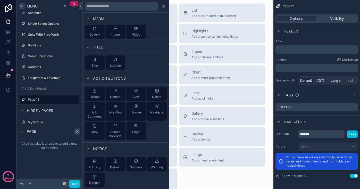
scroll to position [0, 0]
click at [202, 11] on span "List" at bounding box center [213, 10] width 44 height 5
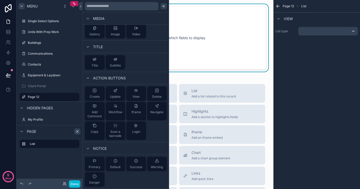
click at [162, 7] on icon at bounding box center [164, 6] width 4 height 4
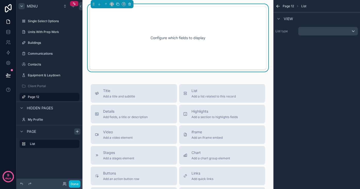
click at [164, 39] on div "Configure which fields to display" at bounding box center [177, 38] width 159 height 46
click at [310, 32] on div "scrollable content" at bounding box center [327, 31] width 59 height 8
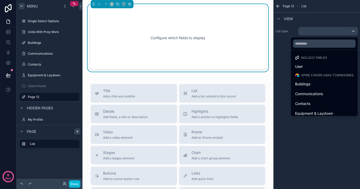
click at [281, 19] on div "scrollable content" at bounding box center [180, 94] width 360 height 189
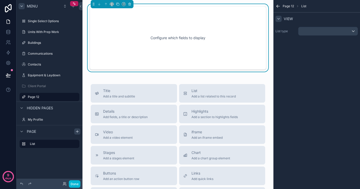
click at [279, 19] on icon "scrollable content" at bounding box center [278, 19] width 4 height 4
click at [312, 30] on div "scrollable content" at bounding box center [327, 31] width 59 height 8
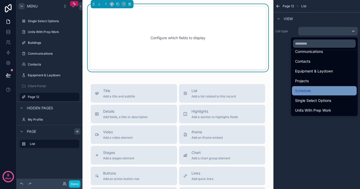
scroll to position [42, 0]
click at [310, 91] on span "Schedule" at bounding box center [303, 91] width 16 height 6
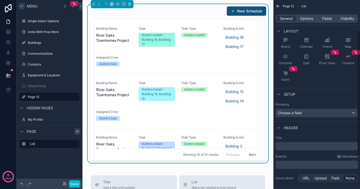
scroll to position [45, 0]
click at [314, 116] on div "Choose a field" at bounding box center [317, 113] width 82 height 8
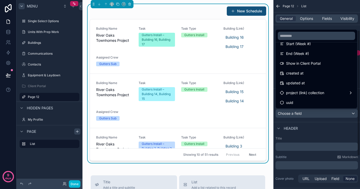
scroll to position [164, 0]
click at [318, 133] on div "scrollable content" at bounding box center [180, 94] width 360 height 189
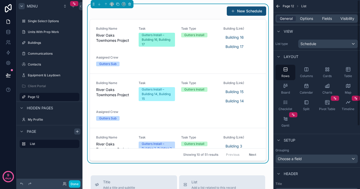
scroll to position [0, 0]
click at [302, 18] on span "Options" at bounding box center [306, 18] width 13 height 5
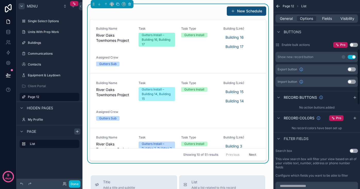
scroll to position [164, 0]
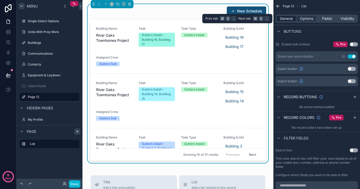
click at [283, 16] on span "General" at bounding box center [286, 18] width 13 height 5
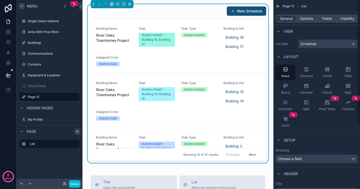
scroll to position [0, 0]
click at [9, 32] on icon at bounding box center [8, 31] width 5 height 5
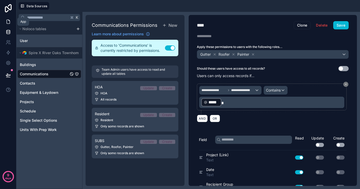
click at [7, 20] on icon at bounding box center [8, 22] width 3 height 4
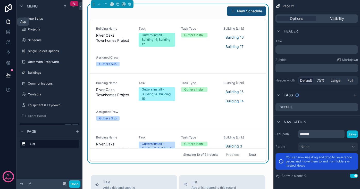
scroll to position [30, 0]
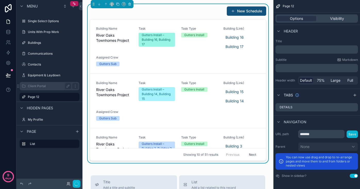
click at [39, 85] on label "Client Portal" at bounding box center [48, 86] width 41 height 4
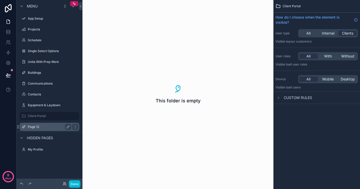
click at [35, 126] on label "Page 12" at bounding box center [48, 127] width 41 height 4
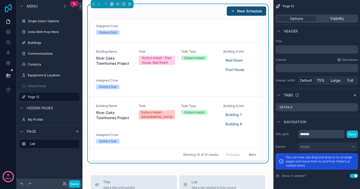
click at [9, 8] on icon at bounding box center [8, 8] width 7 height 8
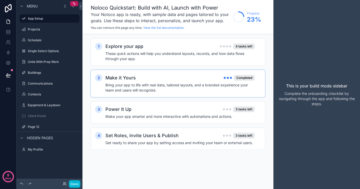
click at [142, 81] on div "Make it Yours Completed" at bounding box center [179, 77] width 149 height 7
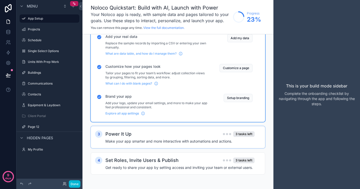
scroll to position [67, 0]
click at [152, 135] on div "Power It Up 3 tasks left" at bounding box center [179, 133] width 149 height 7
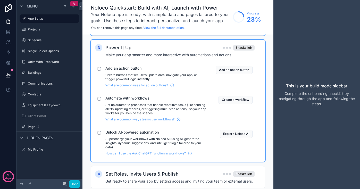
scroll to position [164, 0]
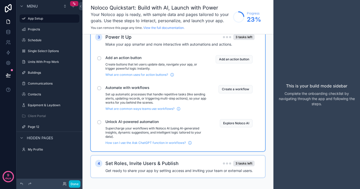
click at [162, 167] on div "Set Roles, Invite Users & Publish 3 tasks left Get ready to share your app by s…" at bounding box center [182, 166] width 155 height 13
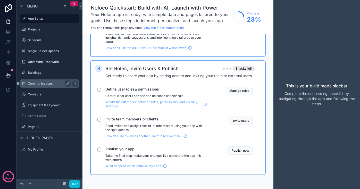
scroll to position [259, 0]
click at [8, 41] on icon at bounding box center [8, 42] width 5 height 5
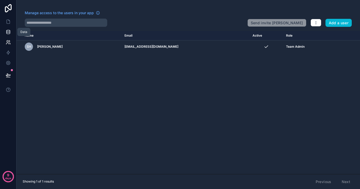
click at [9, 31] on icon at bounding box center [8, 31] width 5 height 5
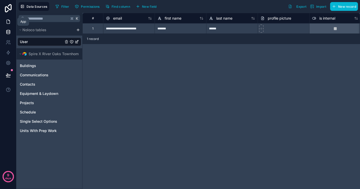
click at [8, 22] on icon at bounding box center [8, 21] width 5 height 5
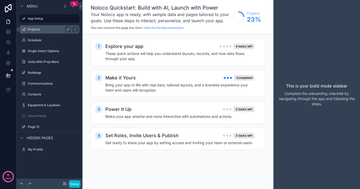
click at [33, 31] on label "Projects" at bounding box center [48, 29] width 41 height 4
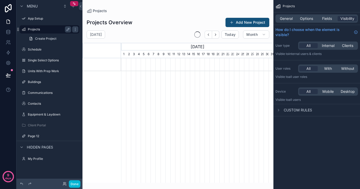
scroll to position [0, 152]
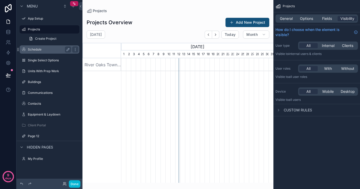
click at [32, 47] on div "Schedule" at bounding box center [49, 49] width 43 height 6
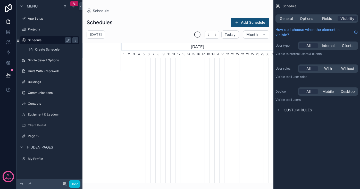
scroll to position [0, 152]
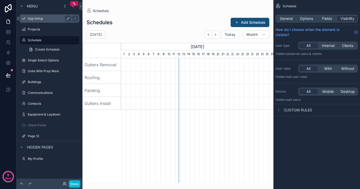
click at [34, 18] on label "App Setup" at bounding box center [48, 18] width 41 height 4
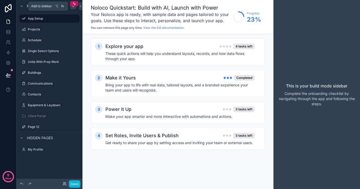
click at [73, 7] on icon "scrollable content" at bounding box center [73, 6] width 4 height 4
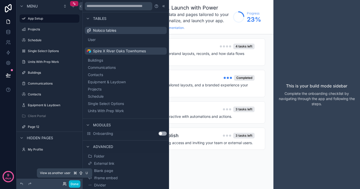
click at [64, 183] on icon at bounding box center [65, 184] width 4 height 4
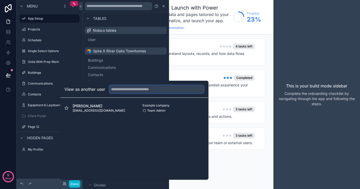
click at [135, 89] on input "text" at bounding box center [156, 89] width 95 height 8
click at [116, 155] on div "View as another user [PERSON_NAME] [EMAIL_ADDRESS][DOMAIN_NAME] Example company…" at bounding box center [134, 130] width 148 height 99
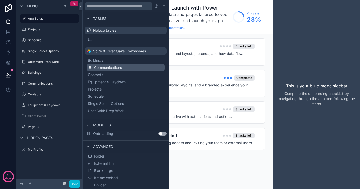
click at [110, 71] on button "Communications" at bounding box center [126, 67] width 78 height 7
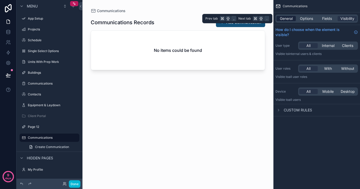
click at [288, 20] on span "General" at bounding box center [286, 18] width 13 height 5
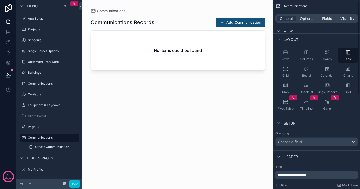
scroll to position [30, 0]
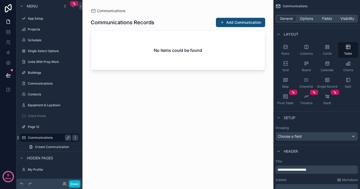
click at [74, 137] on icon "scrollable content" at bounding box center [75, 137] width 4 height 4
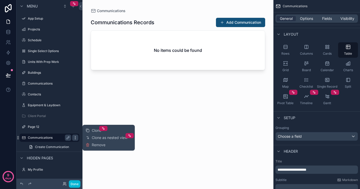
scroll to position [0, 0]
click at [94, 143] on span "Remove" at bounding box center [99, 144] width 14 height 5
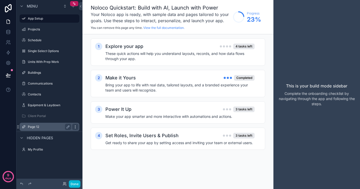
click at [75, 125] on icon "scrollable content" at bounding box center [75, 125] width 0 height 0
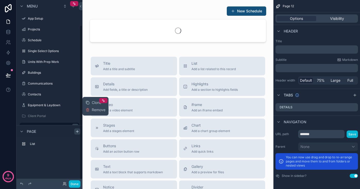
scroll to position [30, 0]
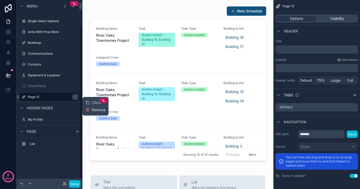
click at [97, 108] on span "Remove" at bounding box center [99, 109] width 14 height 5
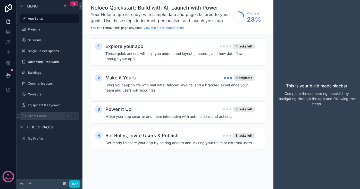
click at [76, 115] on icon "scrollable content" at bounding box center [75, 116] width 4 height 4
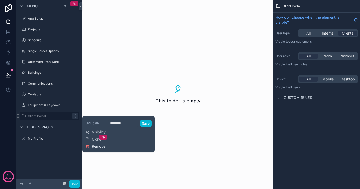
click at [96, 146] on span "Remove" at bounding box center [99, 146] width 14 height 5
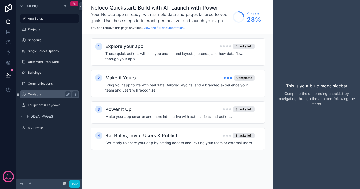
click at [43, 93] on label "Contacts" at bounding box center [48, 94] width 41 height 4
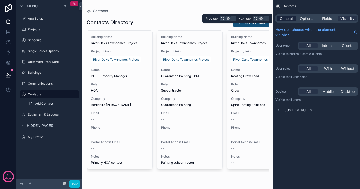
click at [288, 19] on span "General" at bounding box center [286, 18] width 13 height 5
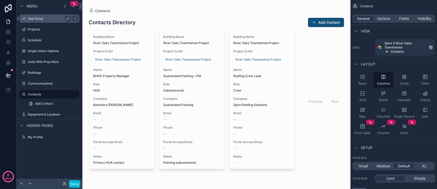
click at [35, 19] on label "App Setup" at bounding box center [48, 18] width 41 height 4
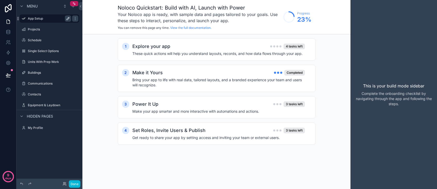
click at [67, 18] on icon "scrollable content" at bounding box center [68, 18] width 4 height 4
click at [78, 18] on link "*********" at bounding box center [50, 18] width 60 height 8
click at [0, 0] on icon "scrollable content" at bounding box center [0, 0] width 0 height 0
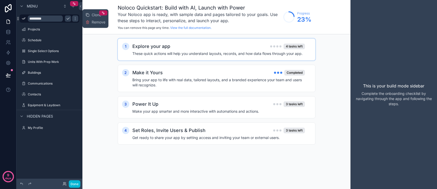
click at [197, 49] on div "Explore your app 4 tasks left" at bounding box center [218, 46] width 173 height 7
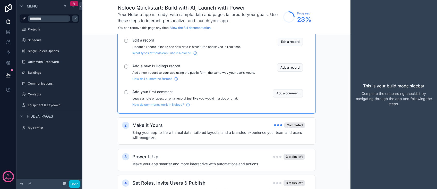
scroll to position [52, 0]
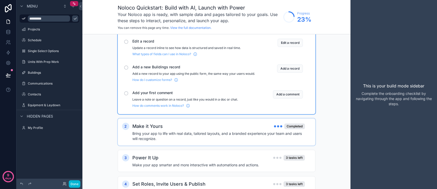
click at [215, 130] on div "Make it Yours Completed" at bounding box center [218, 126] width 173 height 7
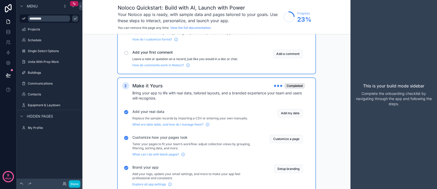
scroll to position [92, 0]
click at [193, 144] on div "Customize how your pages look Tailor your pages to fit your team’s workflow: ad…" at bounding box center [194, 145] width 125 height 22
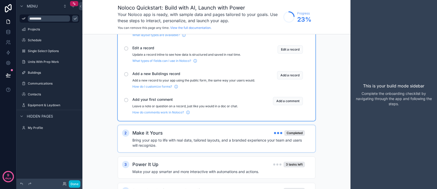
click at [230, 145] on h4 "Bring your app to life with real data, tailored layouts, and a branded experien…" at bounding box center [218, 143] width 173 height 10
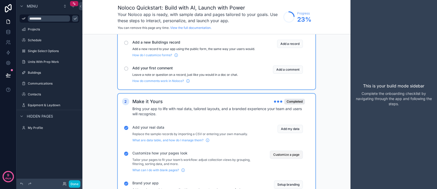
scroll to position [77, 0]
click at [292, 158] on button "Customize a page" at bounding box center [286, 154] width 33 height 8
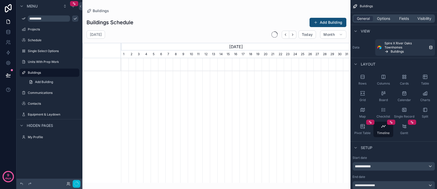
scroll to position [0, 230]
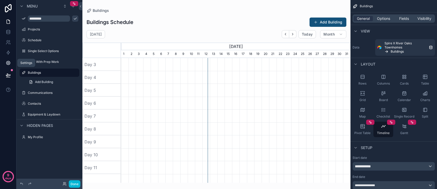
click at [8, 63] on icon at bounding box center [8, 62] width 5 height 5
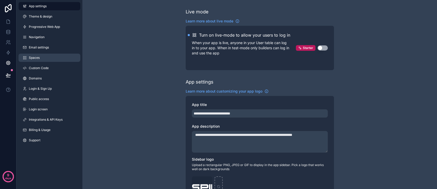
click at [40, 58] on link "Spaces" at bounding box center [50, 58] width 62 height 8
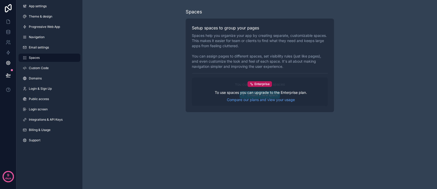
click at [256, 95] on div "To use spaces you can upgrade to the Enterprise plan. Compare our plans and vie…" at bounding box center [261, 96] width 92 height 12
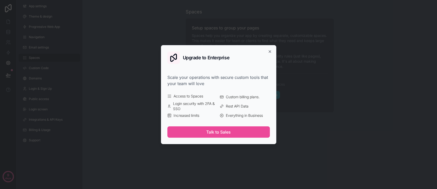
click at [272, 51] on div "Upgrade to Enterprise Scale your operations with secure custom tools that your …" at bounding box center [218, 94] width 115 height 99
click at [270, 52] on icon "button" at bounding box center [270, 51] width 2 height 2
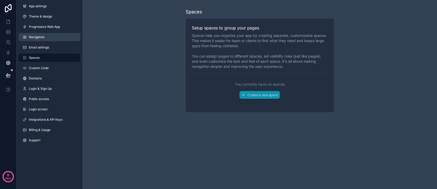
click at [39, 38] on span "Navigation" at bounding box center [37, 37] width 16 height 4
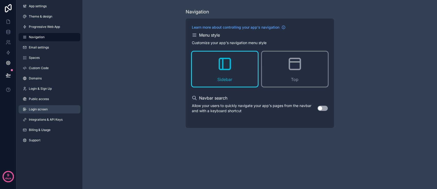
click at [36, 108] on span "Login screen" at bounding box center [38, 109] width 19 height 4
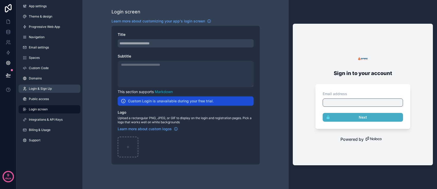
click at [42, 88] on span "Login & Sign Up" at bounding box center [40, 89] width 23 height 4
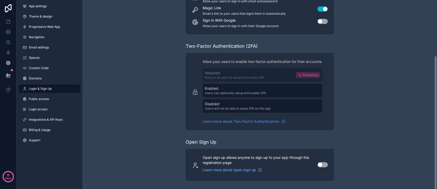
scroll to position [78, 0]
click at [39, 25] on span "Progressive Web App" at bounding box center [44, 27] width 31 height 4
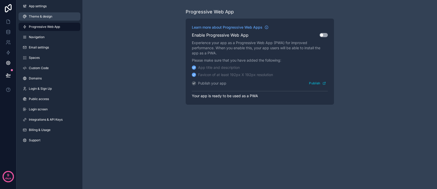
click at [39, 16] on span "Theme & design" at bounding box center [40, 16] width 23 height 4
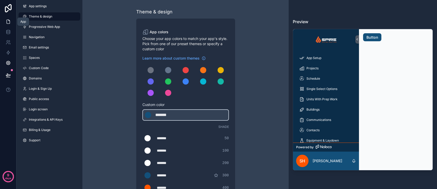
click at [6, 21] on icon at bounding box center [8, 21] width 5 height 5
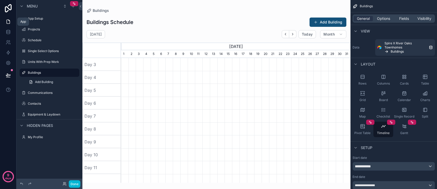
scroll to position [0, 230]
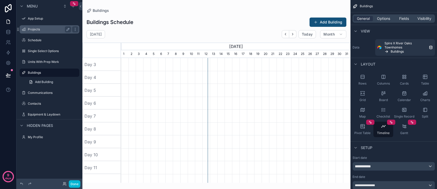
click at [39, 30] on label "Projects" at bounding box center [48, 29] width 41 height 4
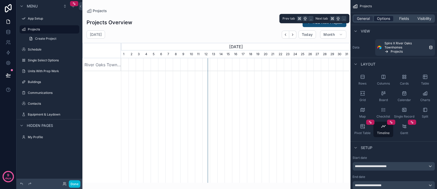
click at [360, 51] on icon "scrollable content" at bounding box center [387, 51] width 4 height 4
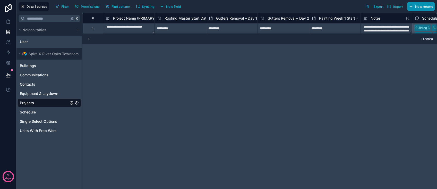
click at [360, 7] on span "New record" at bounding box center [424, 7] width 18 height 4
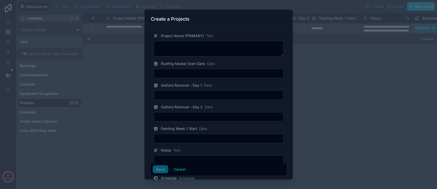
click at [351, 84] on div at bounding box center [218, 94] width 437 height 189
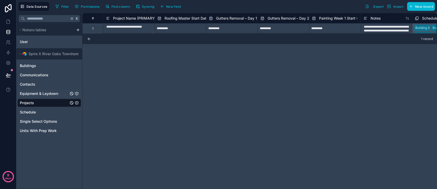
click at [33, 92] on span "Equipment & Laydown" at bounding box center [39, 93] width 38 height 5
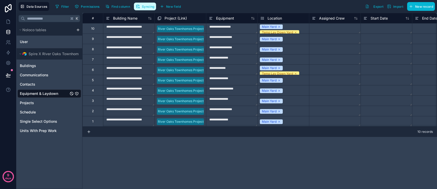
click at [143, 6] on span "Syncing" at bounding box center [148, 7] width 12 height 4
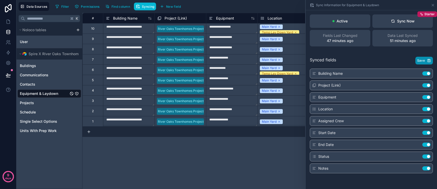
click at [360, 59] on button "Save" at bounding box center [424, 61] width 18 height 8
click at [19, 52] on button "Spire X River Oaks Townhomes" at bounding box center [49, 53] width 63 height 7
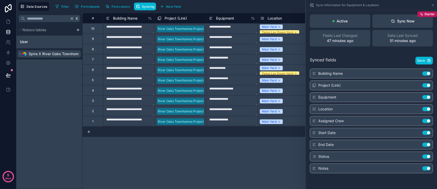
click at [19, 53] on icon "scrollable content" at bounding box center [20, 53] width 3 height 3
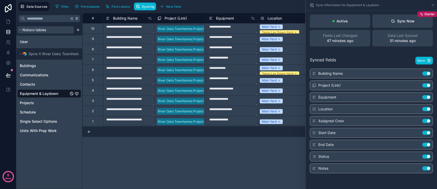
click at [38, 30] on span "Noloco tables" at bounding box center [34, 29] width 24 height 5
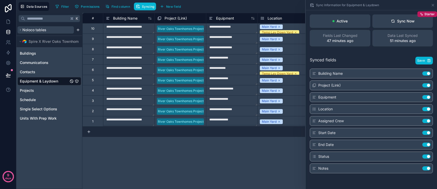
click at [38, 30] on span "Noloco tables" at bounding box center [34, 29] width 24 height 5
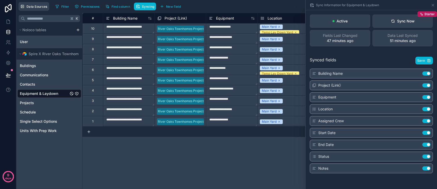
click at [32, 7] on span "Data Sources" at bounding box center [37, 7] width 21 height 4
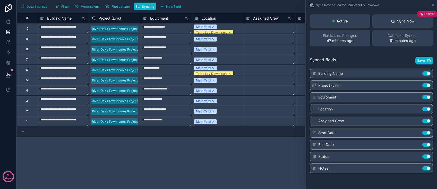
click at [32, 7] on span "Data Sources" at bounding box center [37, 7] width 21 height 4
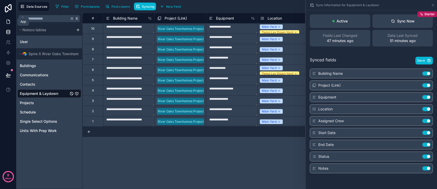
click at [10, 20] on icon at bounding box center [8, 21] width 5 height 5
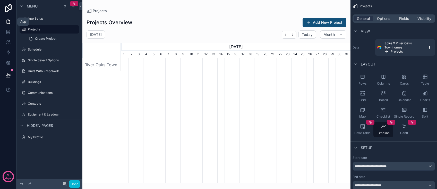
scroll to position [0, 230]
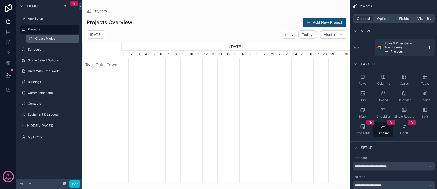
click at [39, 39] on span "Create Project" at bounding box center [45, 39] width 21 height 4
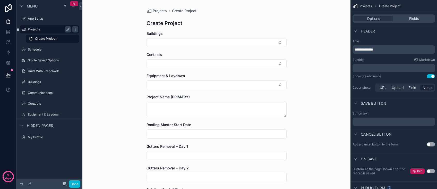
click at [39, 28] on label "Projects" at bounding box center [48, 29] width 41 height 4
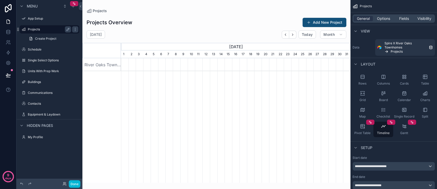
scroll to position [0, 230]
click at [360, 95] on icon "scrollable content" at bounding box center [404, 93] width 5 height 5
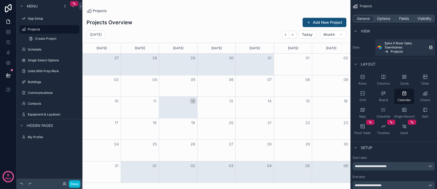
scroll to position [0, 0]
click at [295, 34] on div "scrollable content" at bounding box center [216, 94] width 268 height 189
click at [292, 34] on icon "Next" at bounding box center [293, 35] width 4 height 4
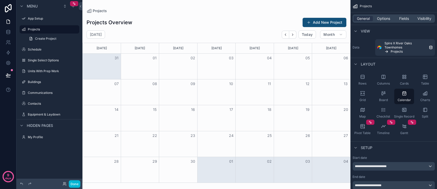
click at [292, 34] on icon "Next" at bounding box center [293, 35] width 4 height 4
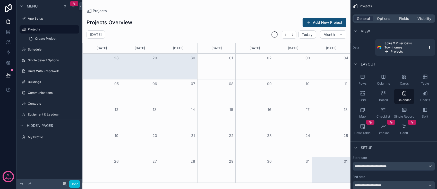
click at [292, 34] on icon "Next" at bounding box center [293, 35] width 4 height 4
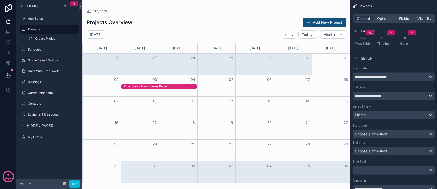
scroll to position [90, 0]
click at [360, 97] on div "**********" at bounding box center [394, 95] width 82 height 8
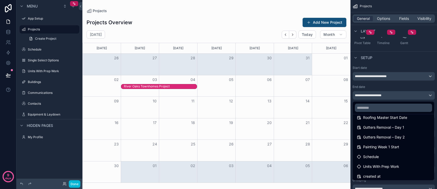
scroll to position [14, 0]
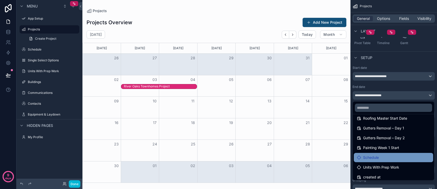
click at [360, 158] on span "Schedule" at bounding box center [371, 157] width 16 height 6
click at [360, 156] on span "Schedule" at bounding box center [371, 157] width 16 height 6
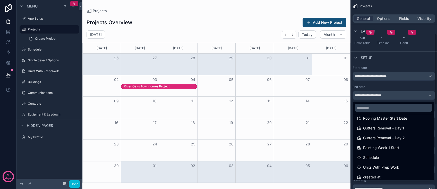
click at [360, 87] on div "scrollable content" at bounding box center [218, 94] width 437 height 189
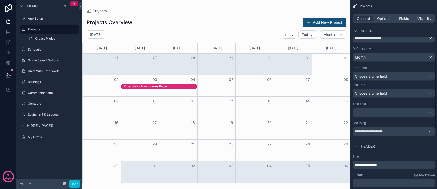
scroll to position [169, 0]
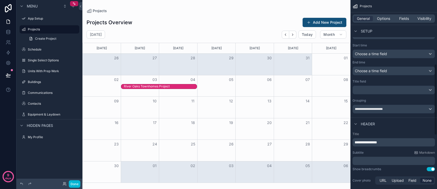
click at [360, 91] on div "scrollable content" at bounding box center [394, 90] width 82 height 8
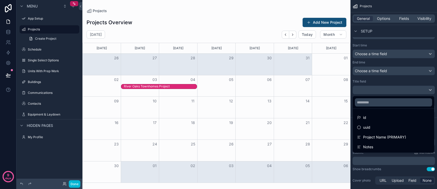
click at [360, 92] on div "scrollable content" at bounding box center [218, 94] width 437 height 189
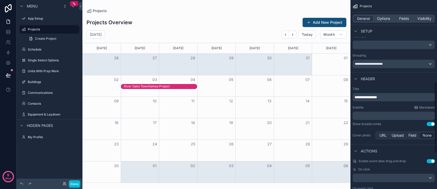
scroll to position [218, 0]
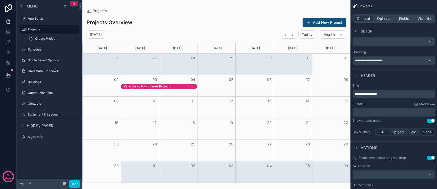
click at [360, 132] on span "URL" at bounding box center [383, 131] width 7 height 5
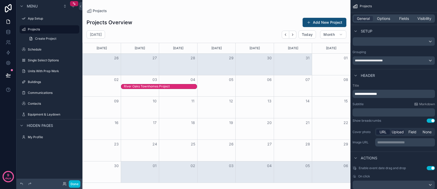
click at [360, 132] on span "Upload" at bounding box center [398, 131] width 12 height 5
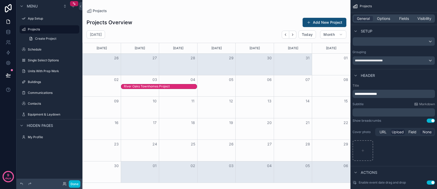
click at [360, 131] on span "None" at bounding box center [427, 131] width 9 height 5
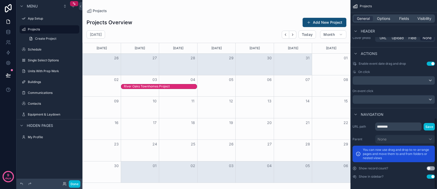
scroll to position [312, 0]
click at [360, 127] on input "********" at bounding box center [398, 126] width 46 height 8
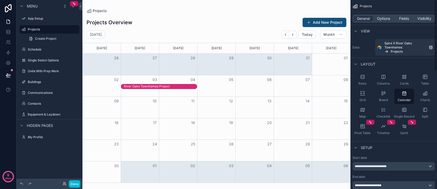
scroll to position [0, 0]
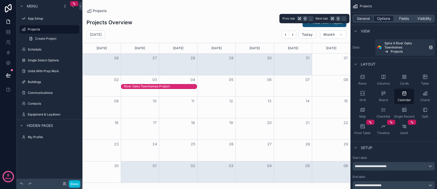
click at [360, 18] on span "Options" at bounding box center [383, 18] width 13 height 5
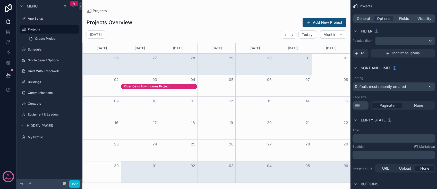
click at [360, 41] on div "scrollable content" at bounding box center [405, 41] width 59 height 8
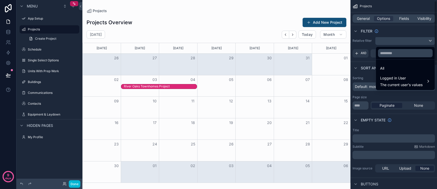
click at [360, 30] on div "scrollable content" at bounding box center [218, 94] width 437 height 189
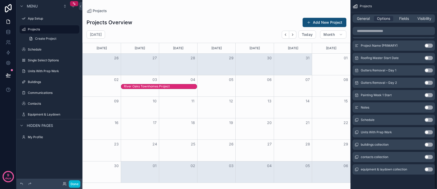
scroll to position [362, 0]
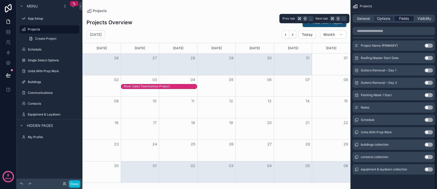
click at [360, 18] on div "Fields" at bounding box center [403, 18] width 19 height 5
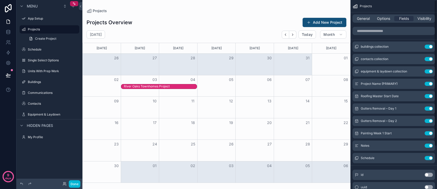
scroll to position [0, 0]
click at [360, 18] on span "Visibility" at bounding box center [425, 18] width 14 height 5
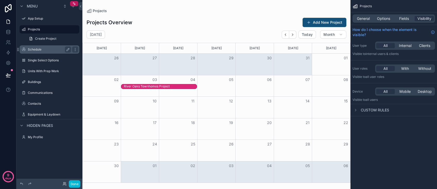
click at [40, 51] on label "Schedule" at bounding box center [48, 49] width 41 height 4
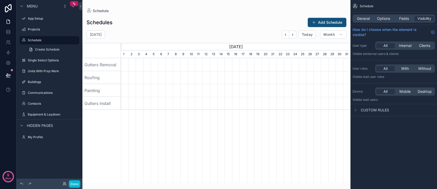
scroll to position [0, 230]
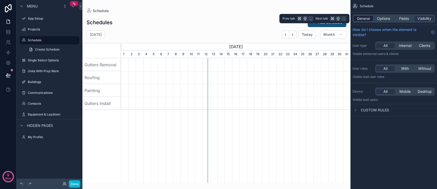
click at [360, 20] on span "General" at bounding box center [363, 18] width 13 height 5
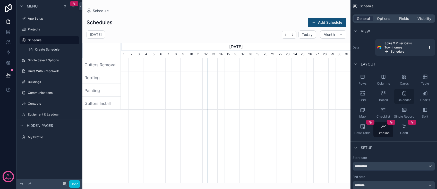
click at [360, 98] on div "Calendar" at bounding box center [404, 96] width 20 height 15
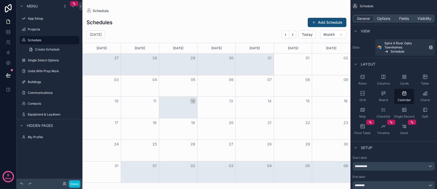
click at [292, 35] on div "scrollable content" at bounding box center [216, 94] width 268 height 189
click at [292, 33] on icon "Next" at bounding box center [293, 35] width 4 height 4
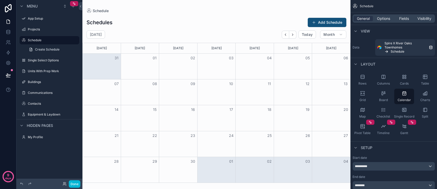
click at [292, 34] on icon "Next" at bounding box center [293, 35] width 4 height 4
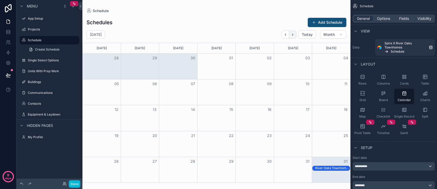
click at [292, 34] on icon "Next" at bounding box center [293, 35] width 4 height 4
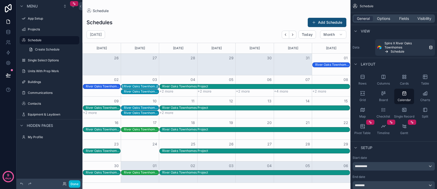
click at [143, 85] on div "River Oaks Townhomes Project" at bounding box center [141, 86] width 35 height 4
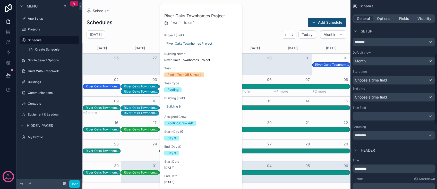
scroll to position [145, 0]
click at [360, 115] on div "scrollable content" at bounding box center [394, 115] width 82 height 8
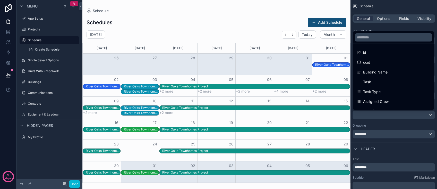
click at [360, 114] on div "scrollable content" at bounding box center [218, 94] width 437 height 189
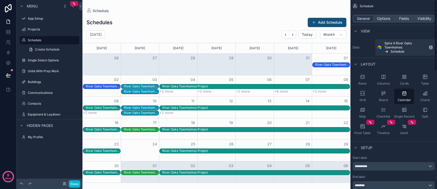
scroll to position [0, 0]
click at [147, 87] on div "River Oaks Townhomes Project" at bounding box center [141, 86] width 35 height 4
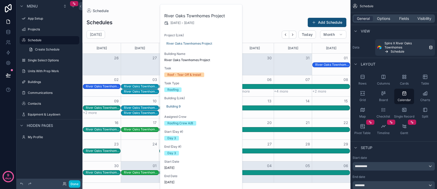
click at [192, 16] on h2 "River Oaks Townhomes Project" at bounding box center [201, 16] width 74 height 6
click at [360, 22] on div "General Options Fields Visibility" at bounding box center [394, 18] width 82 height 8
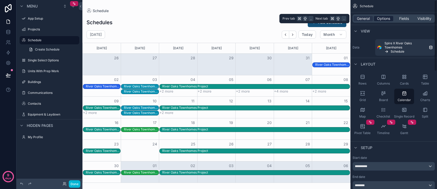
click at [360, 20] on span "Options" at bounding box center [383, 18] width 13 height 5
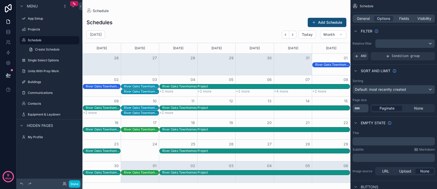
click at [360, 44] on div "scrollable content" at bounding box center [405, 43] width 59 height 8
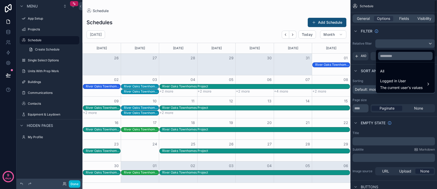
click at [360, 29] on div "scrollable content" at bounding box center [218, 94] width 437 height 189
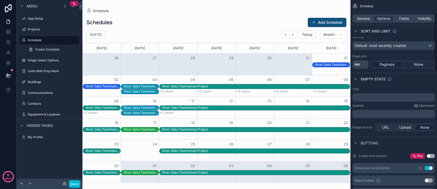
scroll to position [48, 0]
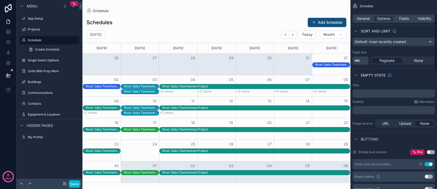
click at [360, 97] on div "﻿" at bounding box center [394, 93] width 82 height 8
click at [360, 92] on p "﻿" at bounding box center [394, 93] width 79 height 4
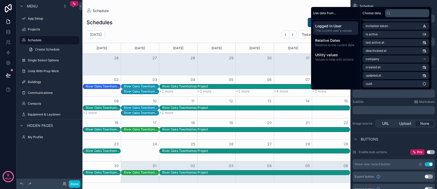
scroll to position [57, 0]
click at [360, 102] on div "Subtitle Markdown" at bounding box center [394, 102] width 82 height 4
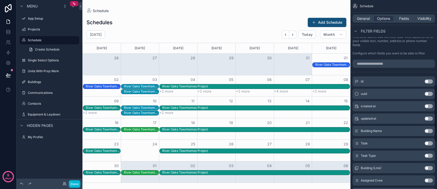
scroll to position [276, 0]
click at [360, 17] on span "Fields" at bounding box center [404, 18] width 10 height 5
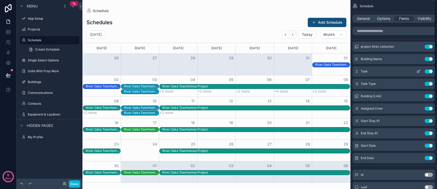
scroll to position [0, 0]
click at [360, 59] on button "Use setting" at bounding box center [429, 59] width 8 height 4
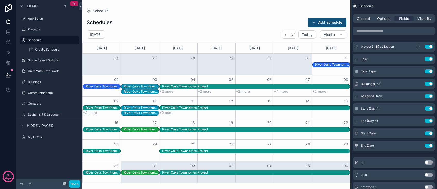
click at [360, 47] on button "Use setting" at bounding box center [429, 47] width 8 height 4
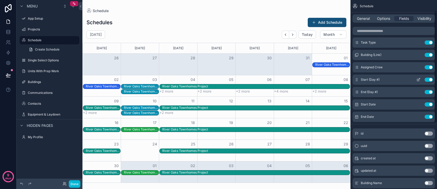
scroll to position [18, 0]
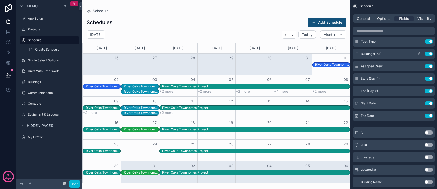
click at [360, 54] on icon "scrollable content" at bounding box center [419, 54] width 4 height 4
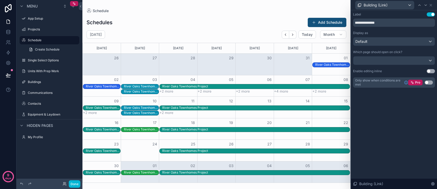
click at [360, 41] on div "Default" at bounding box center [393, 41] width 81 height 8
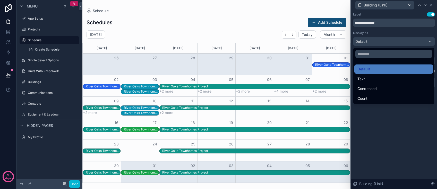
click at [360, 41] on div at bounding box center [394, 94] width 86 height 189
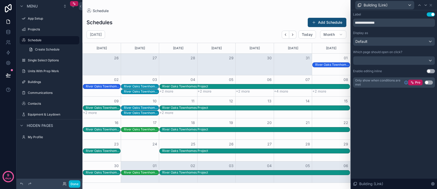
scroll to position [0, 0]
click at [360, 4] on div "Building (Link)" at bounding box center [394, 5] width 82 height 10
click at [360, 5] on icon at bounding box center [431, 5] width 4 height 4
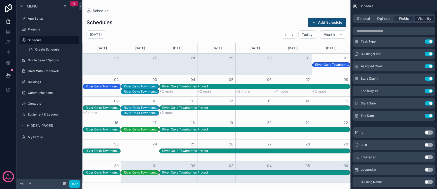
click at [360, 20] on span "Visibility" at bounding box center [425, 18] width 14 height 5
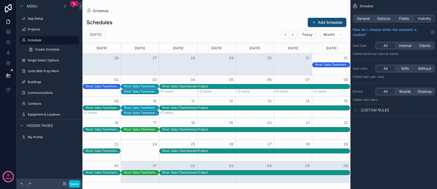
click at [360, 113] on div "Custom rules" at bounding box center [371, 110] width 37 height 6
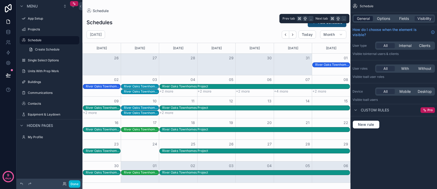
click at [360, 19] on span "General" at bounding box center [363, 18] width 13 height 5
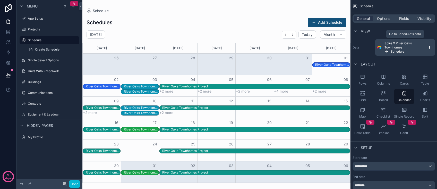
click at [360, 49] on span "Spire X River Oaks Townhomes" at bounding box center [406, 45] width 42 height 8
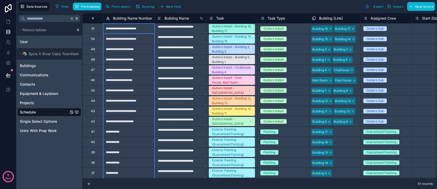
click at [132, 17] on span "Building Name Number" at bounding box center [132, 18] width 39 height 5
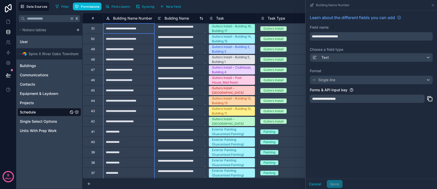
click at [172, 20] on span "Building Name" at bounding box center [177, 18] width 24 height 5
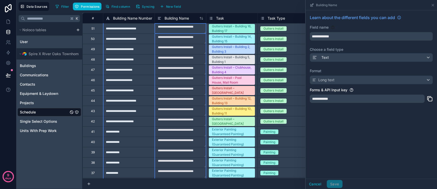
click at [173, 14] on div "Building Name" at bounding box center [181, 18] width 52 height 10
click at [193, 37] on div "Delete rows 1 to 51" at bounding box center [195, 39] width 35 height 6
click at [204, 38] on div "Delete rows 1 to 51" at bounding box center [205, 39] width 35 height 6
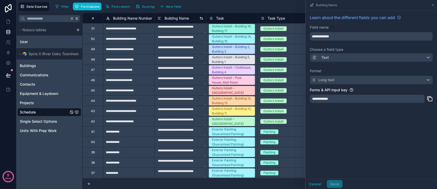
click at [188, 21] on span "Building Name" at bounding box center [177, 18] width 24 height 5
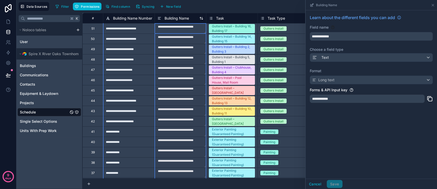
click at [184, 18] on span "Building Name" at bounding box center [177, 18] width 24 height 5
click at [185, 18] on span "Building Name" at bounding box center [177, 18] width 24 height 5
click at [156, 17] on div "Building Name" at bounding box center [180, 18] width 51 height 6
click at [160, 18] on icon at bounding box center [159, 18] width 4 height 6
click at [327, 6] on span "Building Name" at bounding box center [326, 5] width 21 height 4
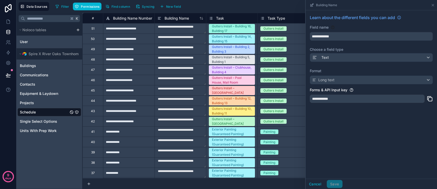
click at [360, 81] on div "Format Long text" at bounding box center [371, 76] width 123 height 16
click at [65, 6] on span "Filter" at bounding box center [65, 7] width 8 height 4
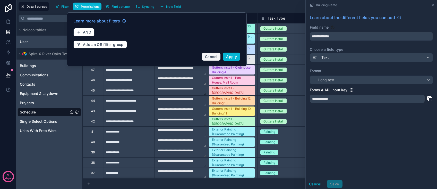
click at [211, 56] on span "Cancel" at bounding box center [211, 56] width 12 height 4
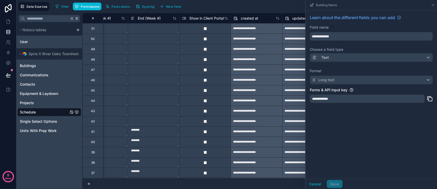
scroll to position [0, 697]
click at [360, 4] on icon at bounding box center [433, 5] width 4 height 4
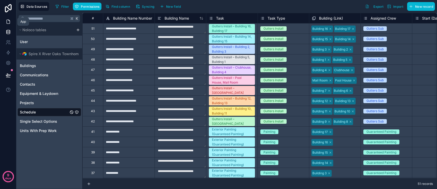
click at [8, 21] on icon at bounding box center [8, 21] width 5 height 5
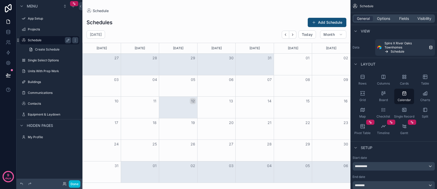
click at [39, 39] on label "Schedule" at bounding box center [48, 40] width 41 height 4
click at [338, 35] on button "Month" at bounding box center [333, 34] width 26 height 8
drag, startPoint x: 170, startPoint y: 31, endPoint x: 110, endPoint y: 29, distance: 59.5
click at [167, 31] on div "[DATE] [DATE] Month" at bounding box center [216, 34] width 268 height 8
click at [99, 33] on h2 "[DATE]" at bounding box center [96, 34] width 12 height 5
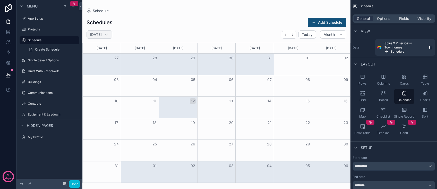
select select "****"
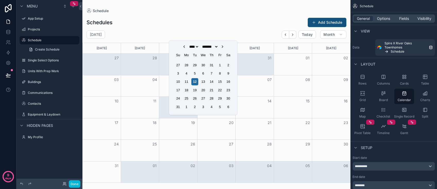
select select "**"
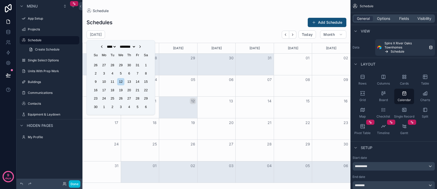
scroll to position [0, 0]
click at [146, 65] on div "1" at bounding box center [145, 65] width 7 height 7
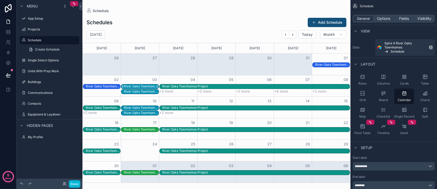
click at [139, 86] on div "River Oaks Townhomes Project" at bounding box center [141, 86] width 35 height 4
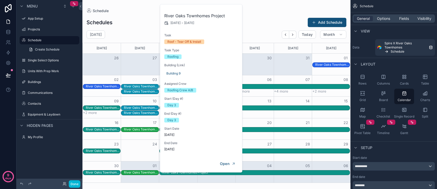
click at [175, 14] on h2 "River Oaks Townhomes Project" at bounding box center [201, 16] width 74 height 6
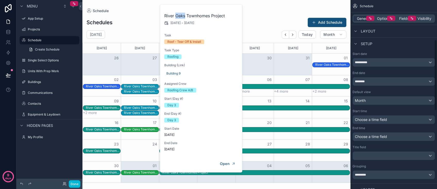
scroll to position [105, 0]
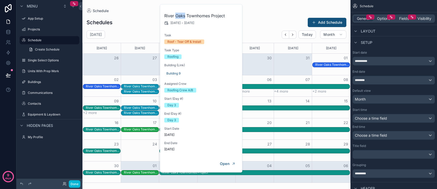
click at [360, 154] on div "scrollable content" at bounding box center [394, 154] width 82 height 8
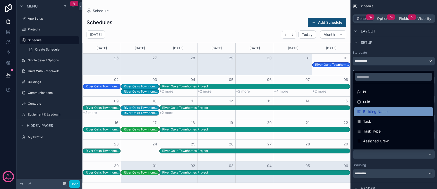
click at [360, 112] on span "Building Name" at bounding box center [375, 111] width 24 height 6
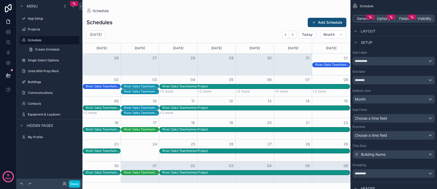
click at [360, 156] on div "Building Name" at bounding box center [394, 154] width 82 height 8
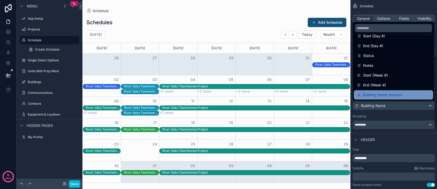
scroll to position [155, 0]
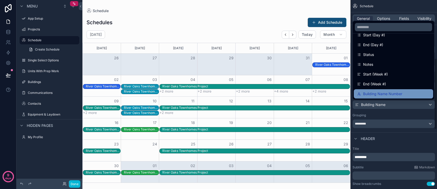
click at [360, 91] on span "Building Name Number" at bounding box center [382, 94] width 39 height 6
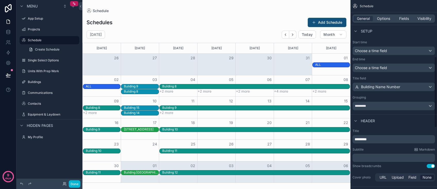
scroll to position [174, 0]
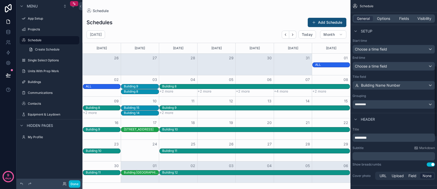
click at [360, 106] on div "*********" at bounding box center [394, 104] width 82 height 8
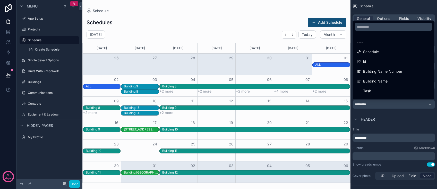
click at [360, 106] on div "scrollable content" at bounding box center [218, 94] width 437 height 189
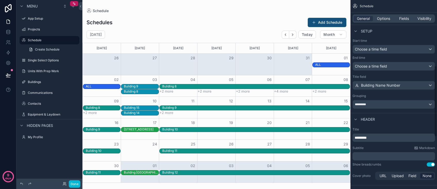
click at [360, 87] on span "Building Name Number" at bounding box center [380, 85] width 39 height 5
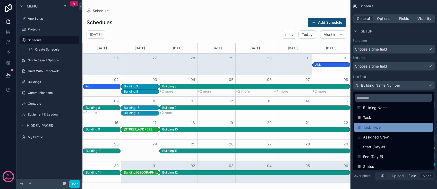
scroll to position [26, 0]
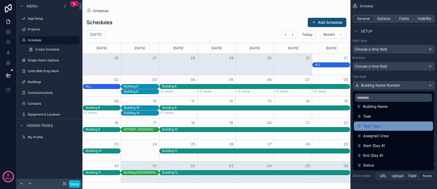
click at [360, 125] on span "Task Type" at bounding box center [372, 126] width 18 height 6
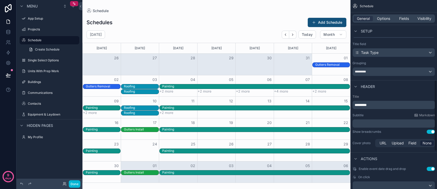
scroll to position [207, 0]
click at [360, 106] on p "*********" at bounding box center [394, 105] width 79 height 5
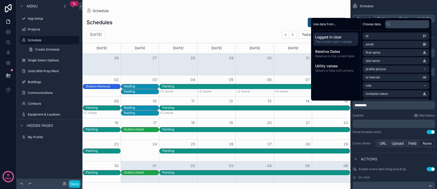
click at [360, 123] on p "﻿" at bounding box center [394, 123] width 79 height 5
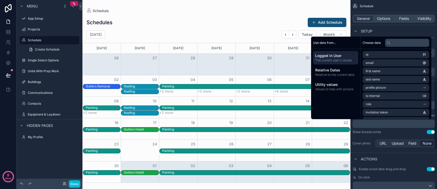
click at [360, 30] on div "Setup" at bounding box center [394, 31] width 87 height 12
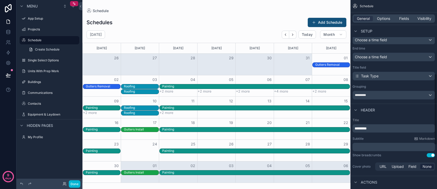
scroll to position [183, 0]
click at [360, 77] on div "Task Type" at bounding box center [394, 77] width 82 height 8
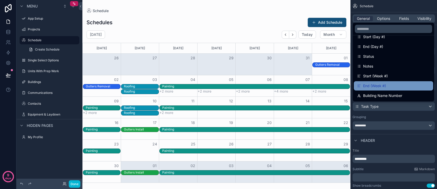
scroll to position [66, 0]
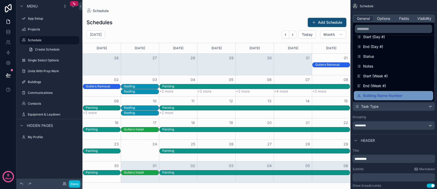
click at [360, 97] on span "Building Name Number" at bounding box center [382, 95] width 39 height 6
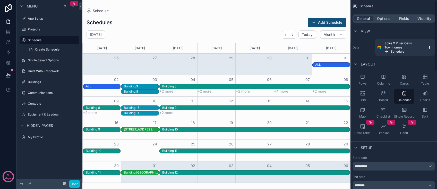
scroll to position [0, 0]
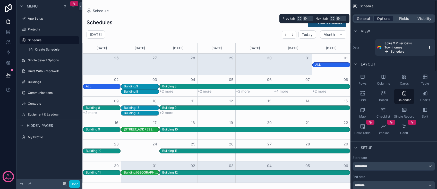
click at [360, 19] on span "Options" at bounding box center [383, 18] width 13 height 5
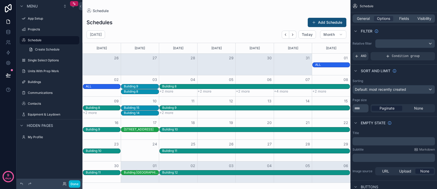
click at [360, 88] on div "Default: most recently created" at bounding box center [394, 89] width 82 height 8
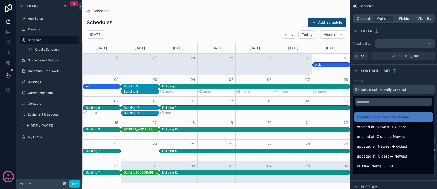
click at [360, 80] on div "scrollable content" at bounding box center [218, 94] width 437 height 189
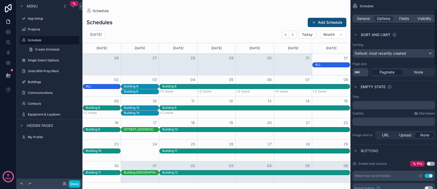
scroll to position [37, 0]
click at [324, 23] on button "Add Schedule" at bounding box center [327, 22] width 39 height 9
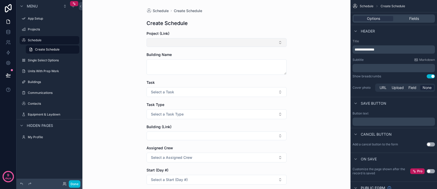
click at [179, 42] on button "Select Button" at bounding box center [217, 42] width 140 height 9
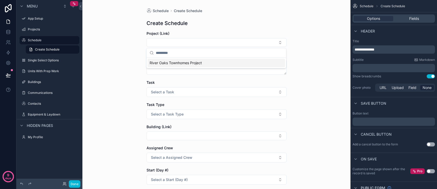
click at [173, 63] on span "River Oaks Townhomes Project" at bounding box center [176, 62] width 52 height 5
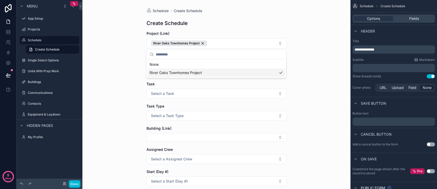
drag, startPoint x: 131, startPoint y: 68, endPoint x: 138, endPoint y: 69, distance: 7.0
click at [131, 68] on div "Schedule Create Schedule Create Schedule Project (Link) River Oaks Townhomes Pr…" at bounding box center [216, 94] width 268 height 189
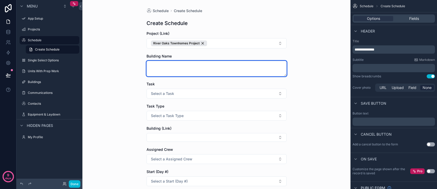
click at [170, 68] on textarea "scrollable content" at bounding box center [217, 68] width 140 height 15
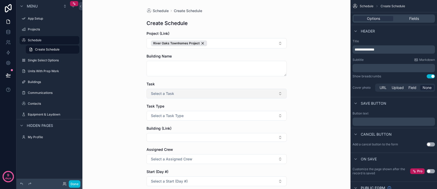
click at [170, 94] on span "Select a Task" at bounding box center [162, 93] width 23 height 5
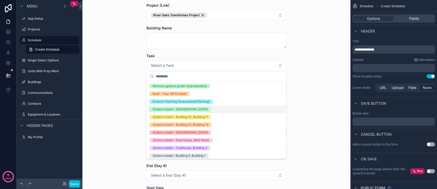
click at [125, 109] on div "Schedule Create Schedule Create Schedule Project (Link) River Oaks Townhomes Pr…" at bounding box center [216, 66] width 268 height 189
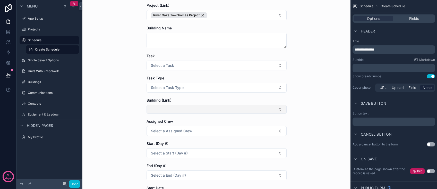
click at [173, 109] on button "Select Button" at bounding box center [217, 109] width 140 height 9
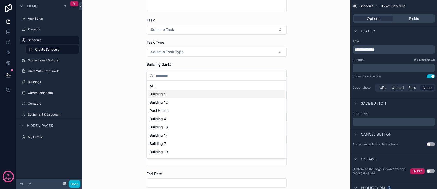
scroll to position [77, 0]
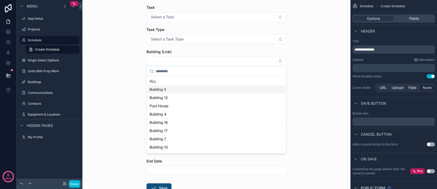
click at [130, 124] on div "Schedule Create Schedule Create Schedule Project (Link) River Oaks Townhomes Pr…" at bounding box center [216, 94] width 268 height 189
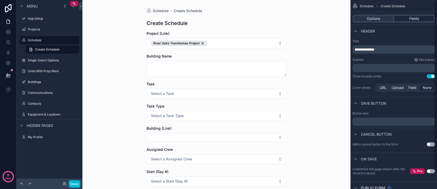
scroll to position [0, 0]
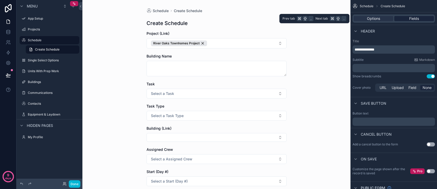
click at [360, 18] on span "Fields" at bounding box center [414, 18] width 10 height 5
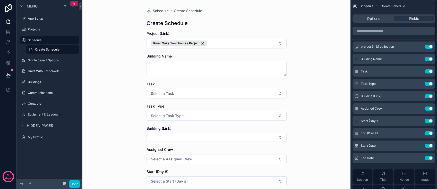
scroll to position [0, 0]
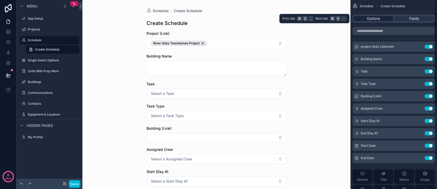
click at [360, 19] on span "Options" at bounding box center [373, 18] width 13 height 5
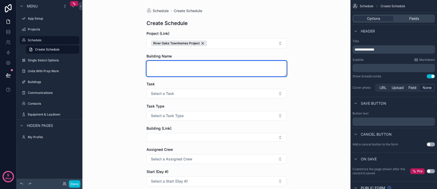
click at [238, 73] on textarea "scrollable content" at bounding box center [217, 68] width 140 height 15
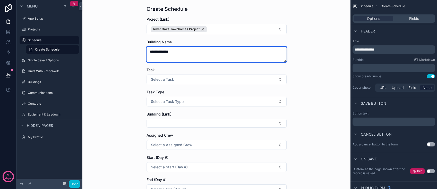
scroll to position [18, 0]
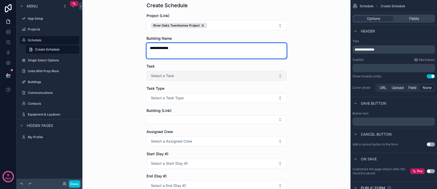
type textarea "**********"
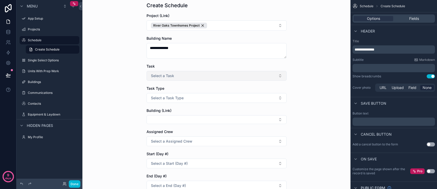
click at [235, 77] on button "Select a Task" at bounding box center [217, 76] width 140 height 10
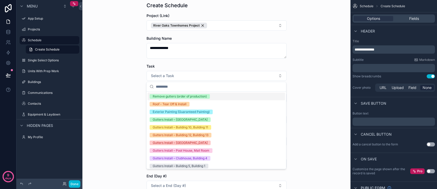
click at [217, 96] on div "Remove gutters (order of production)" at bounding box center [217, 96] width 138 height 8
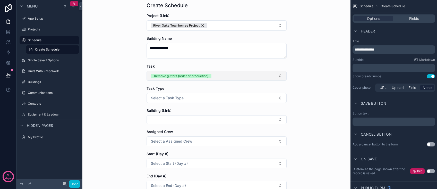
click at [225, 76] on button "Remove gutters (order of production)" at bounding box center [217, 76] width 140 height 10
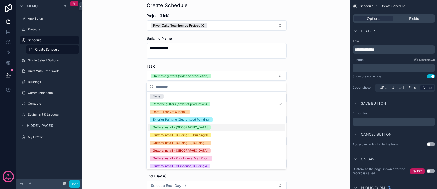
click at [217, 128] on div "Gutters Install – [GEOGRAPHIC_DATA]" at bounding box center [217, 127] width 138 height 8
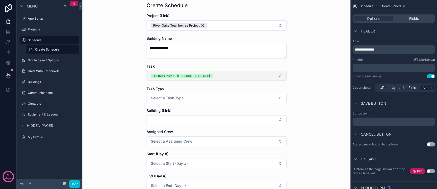
click at [229, 77] on button "Gutters Install – [GEOGRAPHIC_DATA]" at bounding box center [217, 76] width 140 height 10
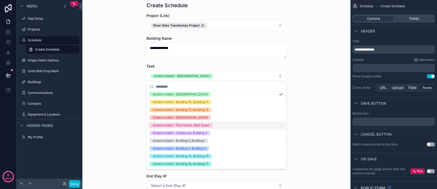
scroll to position [33, 0]
click at [302, 111] on div "**********" at bounding box center [216, 76] width 268 height 189
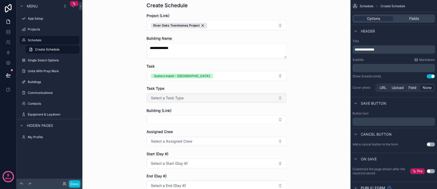
click at [220, 97] on button "Select a Task Type" at bounding box center [217, 98] width 140 height 10
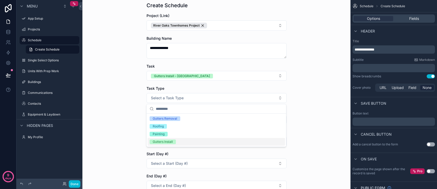
drag, startPoint x: 194, startPoint y: 139, endPoint x: 195, endPoint y: 136, distance: 3.1
click at [194, 139] on div "Gutters Install" at bounding box center [217, 142] width 138 height 8
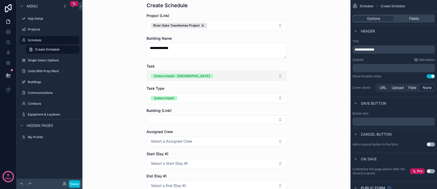
click at [227, 75] on button "Gutters Install – [GEOGRAPHIC_DATA]" at bounding box center [217, 76] width 140 height 10
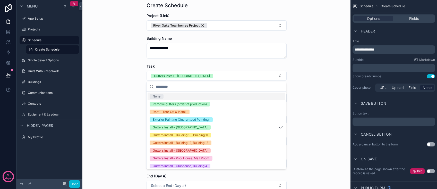
click at [186, 94] on div "None" at bounding box center [217, 96] width 138 height 8
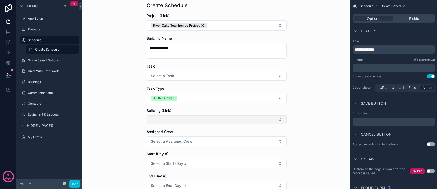
click at [181, 120] on button "Select Button" at bounding box center [217, 119] width 140 height 9
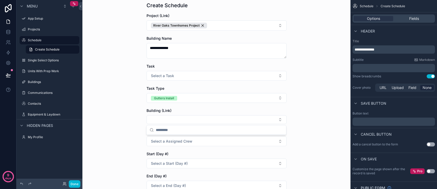
click at [135, 117] on div "**********" at bounding box center [216, 76] width 268 height 189
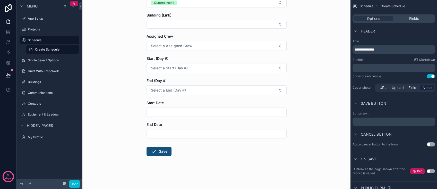
scroll to position [113, 0]
click at [164, 151] on button "Save" at bounding box center [159, 151] width 25 height 9
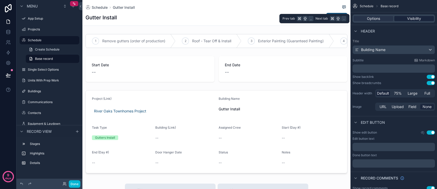
click at [360, 20] on div "Visibility" at bounding box center [414, 18] width 40 height 5
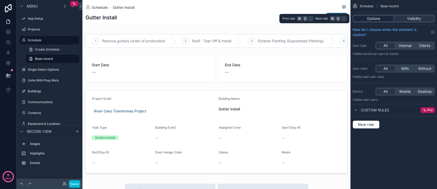
click at [360, 18] on div "Options" at bounding box center [374, 18] width 40 height 5
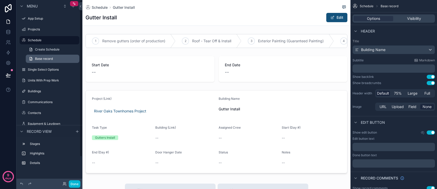
click at [42, 58] on span "Base record" at bounding box center [44, 59] width 18 height 4
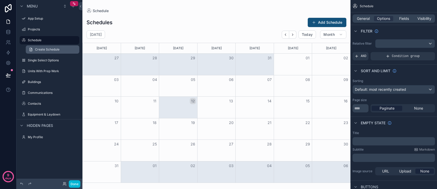
click at [40, 48] on span "Create Schedule" at bounding box center [47, 49] width 24 height 4
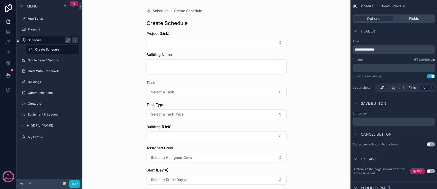
click at [44, 40] on label "Schedule" at bounding box center [48, 40] width 41 height 4
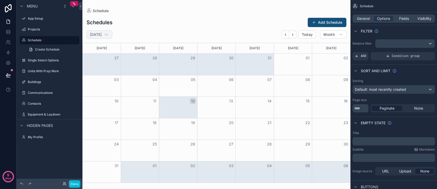
click at [102, 34] on h2 "August 2025" at bounding box center [96, 34] width 12 height 5
select select "****"
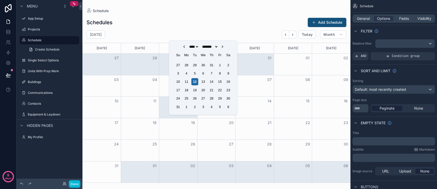
select select "**"
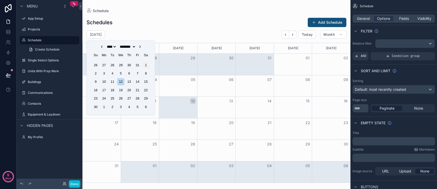
click at [148, 64] on div "1" at bounding box center [145, 65] width 7 height 7
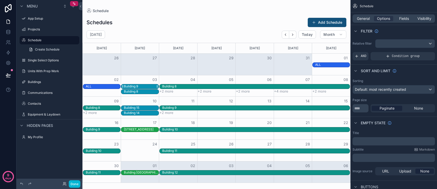
click at [134, 86] on div "Building 9" at bounding box center [131, 86] width 14 height 4
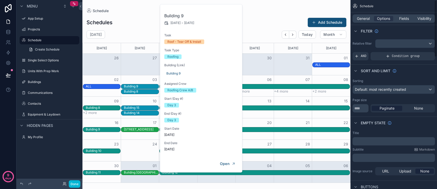
click at [360, 68] on div "Sort And Limit" at bounding box center [394, 70] width 87 height 12
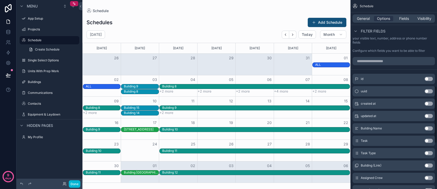
scroll to position [286, 0]
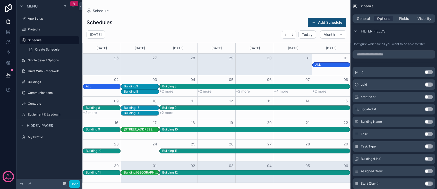
click at [360, 146] on button "Use setting" at bounding box center [429, 146] width 8 height 4
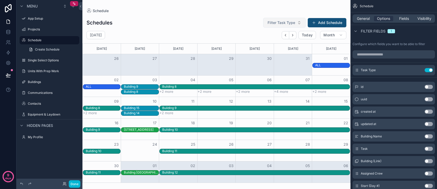
click at [293, 23] on span "Filter Task Type" at bounding box center [282, 22] width 28 height 5
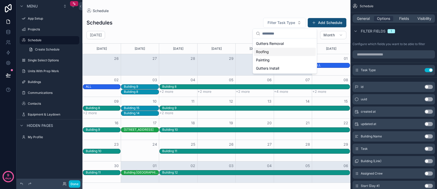
click at [267, 50] on div "Roofing" at bounding box center [285, 52] width 62 height 8
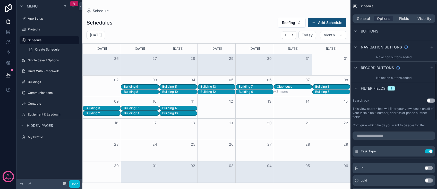
scroll to position [204, 0]
click at [360, 69] on div "Schedule General Options Fields Visibility Filter Relative filter AND Condition…" at bounding box center [394, 94] width 87 height 189
click at [360, 68] on icon "scrollable content" at bounding box center [432, 69] width 4 height 4
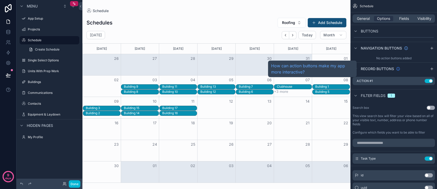
click at [360, 69] on icon "scrollable content" at bounding box center [398, 69] width 4 height 4
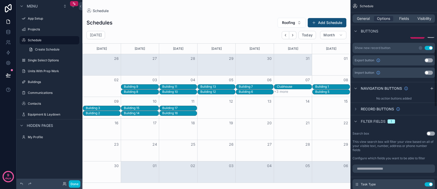
scroll to position [162, 0]
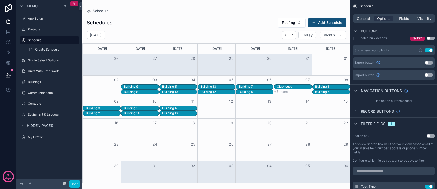
click at [360, 125] on div "Filter fields 1" at bounding box center [394, 123] width 87 height 12
click at [357, 111] on icon "scrollable content" at bounding box center [356, 111] width 4 height 4
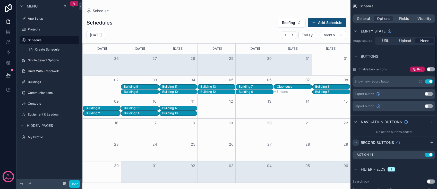
scroll to position [131, 0]
click at [360, 154] on icon "scrollable content" at bounding box center [414, 154] width 4 height 4
click at [360, 145] on icon at bounding box center [423, 146] width 4 height 4
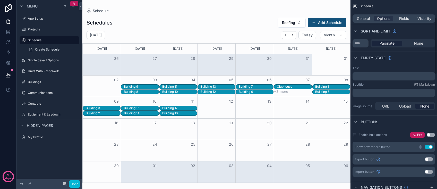
scroll to position [58, 0]
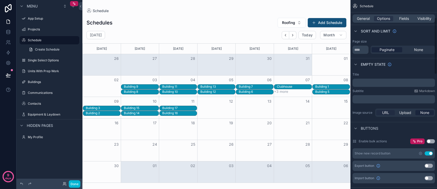
click at [360, 113] on span "URL" at bounding box center [385, 112] width 7 height 5
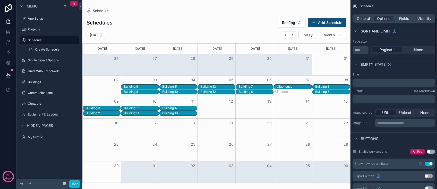
click at [360, 125] on p "**********" at bounding box center [405, 123] width 57 height 4
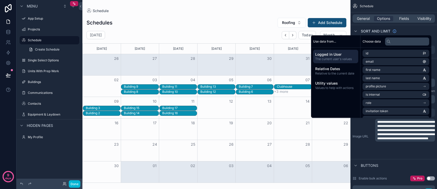
scroll to position [0, 0]
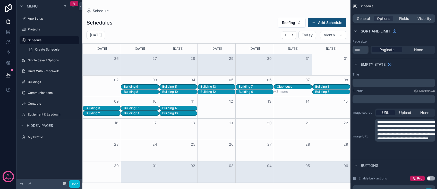
click at [360, 146] on div "**********" at bounding box center [394, 136] width 82 height 35
click at [360, 134] on p "**********" at bounding box center [405, 130] width 57 height 21
click at [360, 140] on div "**********" at bounding box center [394, 136] width 82 height 35
drag, startPoint x: 363, startPoint y: 120, endPoint x: 363, endPoint y: 112, distance: 8.2
click at [360, 120] on div "**********" at bounding box center [394, 136] width 82 height 35
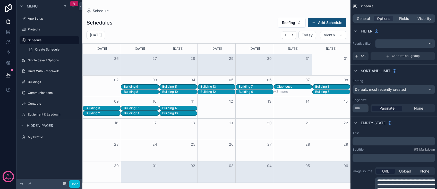
click at [360, 65] on div "Sort And Limit" at bounding box center [394, 70] width 87 height 12
click at [360, 75] on div "Sort And Limit" at bounding box center [394, 70] width 87 height 12
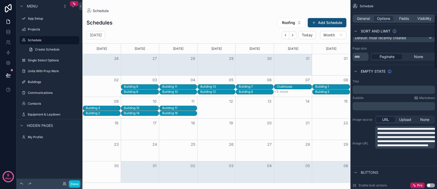
scroll to position [61, 0]
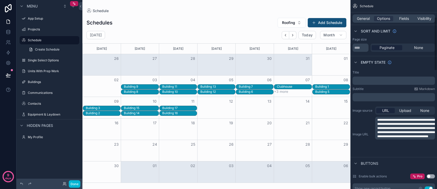
click at [360, 110] on div "URL" at bounding box center [385, 110] width 19 height 5
click at [360, 135] on span "**********" at bounding box center [406, 128] width 58 height 20
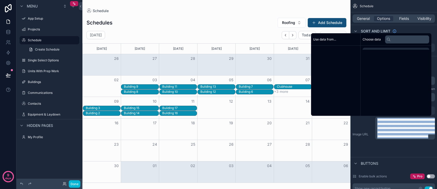
click at [360, 135] on span "**********" at bounding box center [406, 128] width 58 height 20
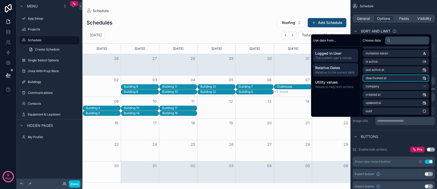
scroll to position [0, 0]
click at [334, 70] on span "Relative Dates" at bounding box center [335, 67] width 41 height 5
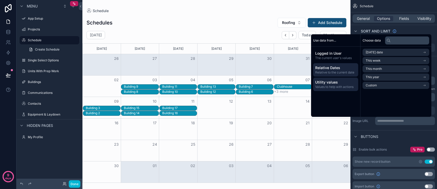
click at [332, 81] on span "Utility values" at bounding box center [335, 82] width 41 height 5
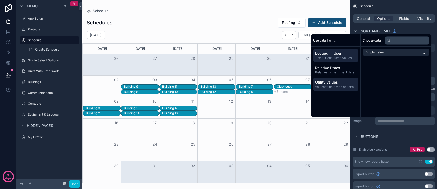
click at [333, 55] on span "Logged in User" at bounding box center [335, 53] width 41 height 5
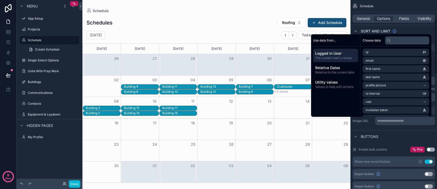
click at [360, 136] on div "Buttons" at bounding box center [394, 136] width 87 height 12
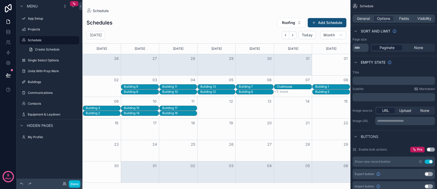
click at [360, 123] on p "**********" at bounding box center [405, 121] width 57 height 4
drag, startPoint x: 389, startPoint y: 143, endPoint x: 395, endPoint y: 129, distance: 15.4
click at [360, 143] on div "Enable bulk actions Pro Use setting Show new record button Use setting Export b…" at bounding box center [394, 167] width 87 height 51
click at [360, 111] on span "Upload" at bounding box center [405, 110] width 12 height 5
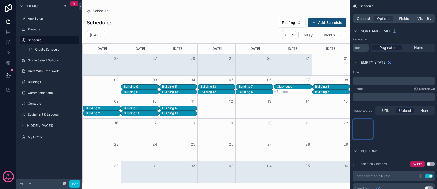
click at [360, 129] on div "scrollable content" at bounding box center [363, 129] width 21 height 21
type input "**********"
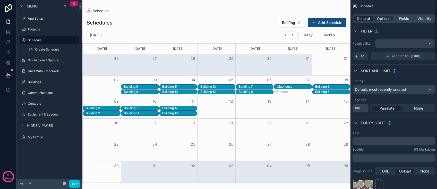
click at [360, 17] on span "General" at bounding box center [363, 18] width 13 height 5
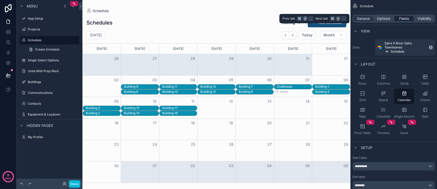
click at [360, 19] on span "Fields" at bounding box center [404, 18] width 10 height 5
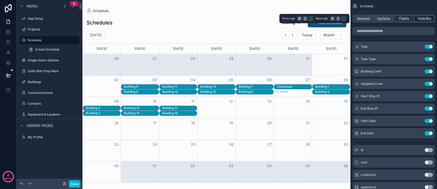
click at [360, 18] on span "Visibility" at bounding box center [425, 18] width 14 height 5
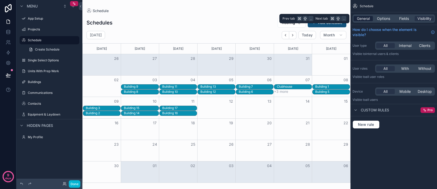
click at [357, 18] on span "General" at bounding box center [363, 18] width 13 height 5
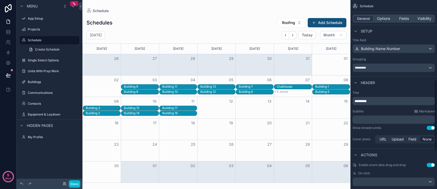
scroll to position [211, 0]
click at [360, 138] on span "Upload" at bounding box center [398, 138] width 12 height 5
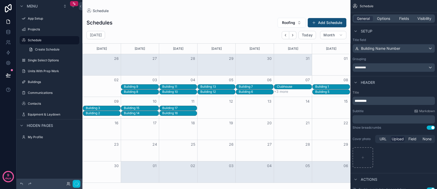
scroll to position [0, 0]
click at [360, 157] on icon "scrollable content" at bounding box center [363, 158] width 4 height 4
type input "**********"
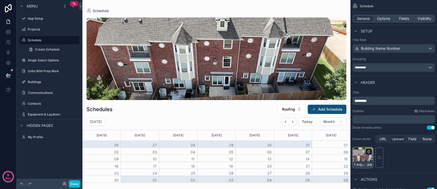
click at [360, 154] on div "1-aug_11_2025_10_25am-ccdy .jpg" at bounding box center [363, 157] width 21 height 21
click at [360, 152] on icon "scrollable content" at bounding box center [369, 151] width 4 height 4
click at [360, 142] on icon "button" at bounding box center [379, 142] width 0 height 1
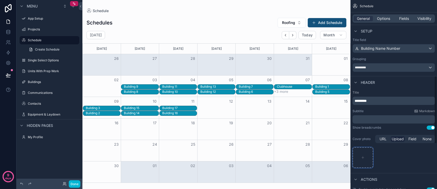
click at [360, 157] on icon "scrollable content" at bounding box center [363, 158] width 4 height 4
type input "**********"
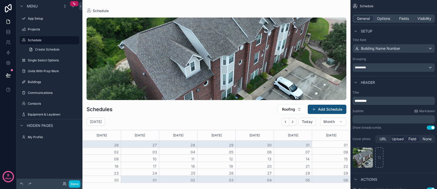
click at [360, 137] on span "Field" at bounding box center [413, 138] width 8 height 5
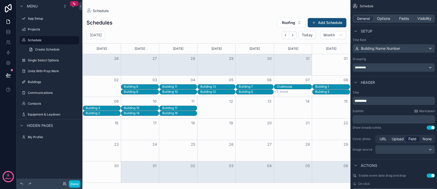
click at [360, 150] on div "scrollable content" at bounding box center [405, 149] width 59 height 8
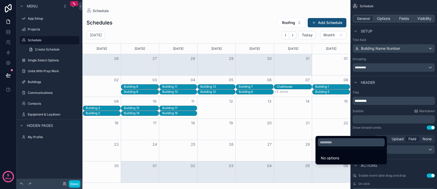
drag, startPoint x: 333, startPoint y: 157, endPoint x: 333, endPoint y: 159, distance: 2.8
click at [333, 157] on span "No options" at bounding box center [330, 158] width 18 height 4
click at [333, 160] on span "No options" at bounding box center [330, 158] width 18 height 4
click at [360, 138] on div "scrollable content" at bounding box center [218, 94] width 437 height 189
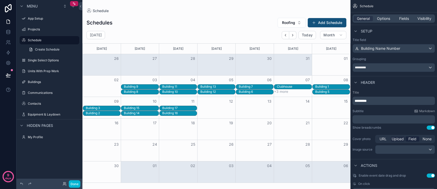
click at [360, 139] on span "Upload" at bounding box center [398, 138] width 12 height 5
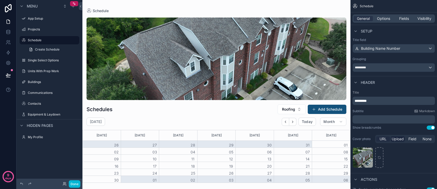
click at [360, 138] on div "URL" at bounding box center [383, 138] width 14 height 5
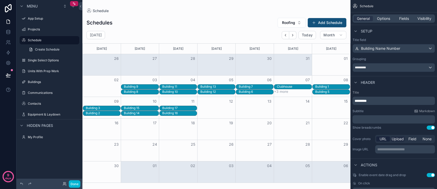
click at [360, 139] on span "Upload" at bounding box center [398, 138] width 12 height 5
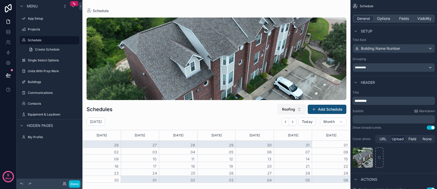
click at [295, 107] on span "Roofing" at bounding box center [288, 109] width 13 height 5
click at [282, 137] on div "Gutters Removal" at bounding box center [292, 138] width 62 height 8
click at [295, 108] on span "Gutters Removal" at bounding box center [281, 109] width 28 height 5
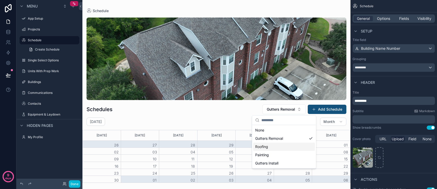
click at [285, 144] on div "Roofing" at bounding box center [284, 146] width 62 height 8
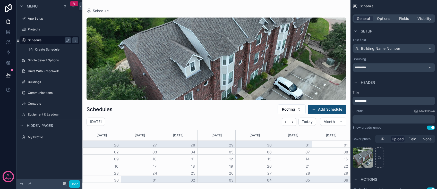
click at [37, 38] on div "Schedule" at bounding box center [49, 40] width 43 height 6
click at [360, 16] on span "Options" at bounding box center [383, 18] width 13 height 5
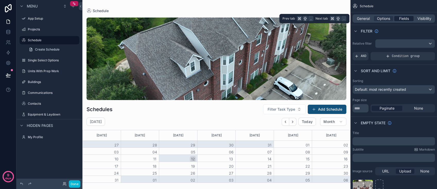
click at [360, 19] on span "Fields" at bounding box center [404, 18] width 10 height 5
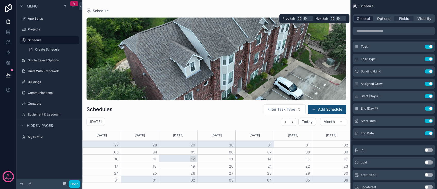
click at [360, 19] on span "General" at bounding box center [363, 18] width 13 height 5
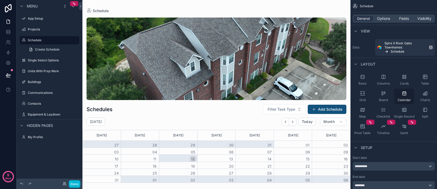
click at [360, 97] on div "Calendar" at bounding box center [404, 96] width 20 height 15
click at [50, 48] on span "Create Schedule" at bounding box center [47, 49] width 24 height 4
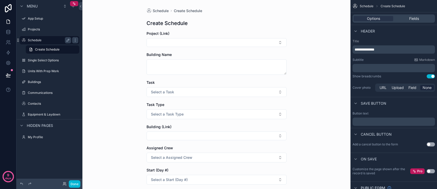
click at [35, 39] on label "Schedule" at bounding box center [48, 40] width 41 height 4
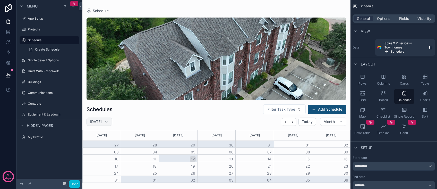
click at [99, 121] on h2 "August 2025" at bounding box center [96, 121] width 12 height 5
select select "****"
select select "*"
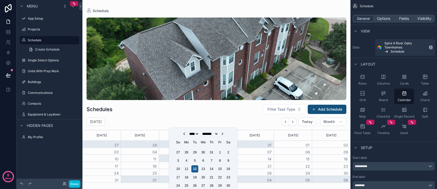
click at [198, 170] on div "10 11 12 13 14 15 16" at bounding box center [203, 169] width 58 height 8
click at [196, 169] on div "12" at bounding box center [194, 168] width 7 height 7
click at [36, 29] on label "Projects" at bounding box center [48, 29] width 41 height 4
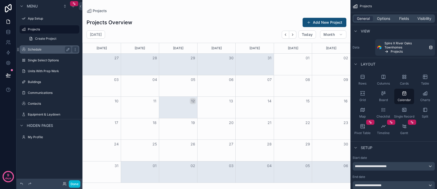
click at [35, 48] on label "Schedule" at bounding box center [48, 49] width 41 height 4
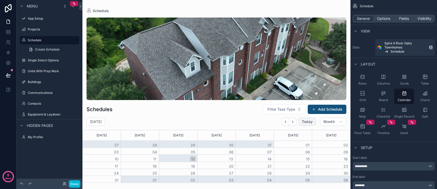
click at [306, 123] on span "Today" at bounding box center [307, 121] width 11 height 5
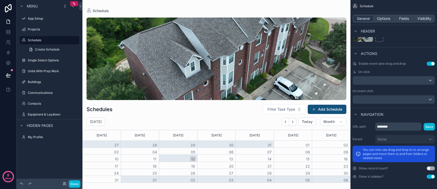
click at [266, 145] on div "31" at bounding box center [255, 145] width 38 height 9
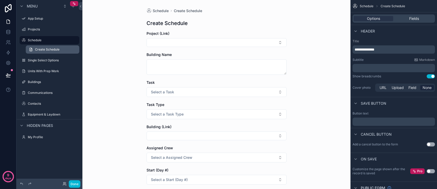
click at [72, 49] on link "Create Schedule" at bounding box center [53, 49] width 54 height 8
click at [58, 48] on span "Create Schedule" at bounding box center [47, 49] width 24 height 4
click at [55, 40] on label "Schedule" at bounding box center [48, 40] width 41 height 4
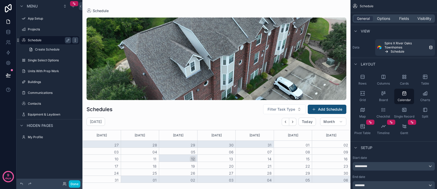
click at [75, 40] on icon "scrollable content" at bounding box center [75, 40] width 0 height 0
click at [66, 40] on icon "scrollable content" at bounding box center [68, 40] width 4 height 4
click at [67, 40] on icon "scrollable content" at bounding box center [68, 40] width 4 height 4
click at [54, 39] on input "********" at bounding box center [45, 40] width 35 height 6
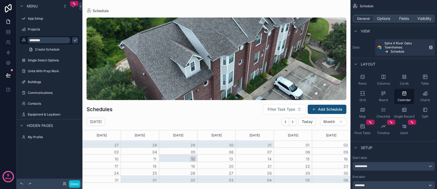
click at [73, 41] on icon "scrollable content" at bounding box center [75, 40] width 4 height 4
click at [285, 107] on span "Filter Task Type" at bounding box center [282, 109] width 28 height 5
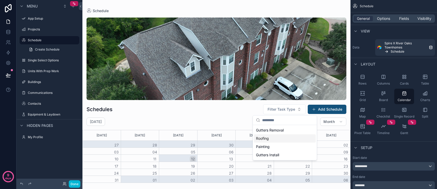
click at [269, 139] on div "Roofing" at bounding box center [285, 138] width 62 height 8
click at [102, 121] on h2 "August 2025" at bounding box center [96, 121] width 12 height 5
select select "****"
select select "*"
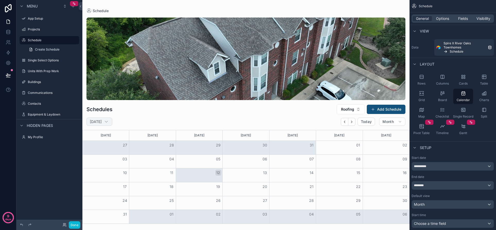
click at [101, 125] on div "August 2025" at bounding box center [100, 121] width 26 height 8
select select "****"
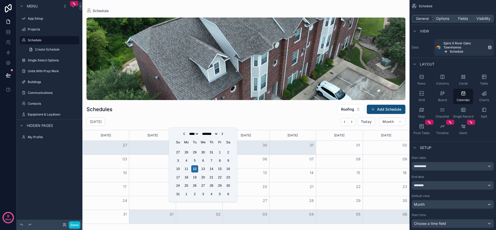
select select "**"
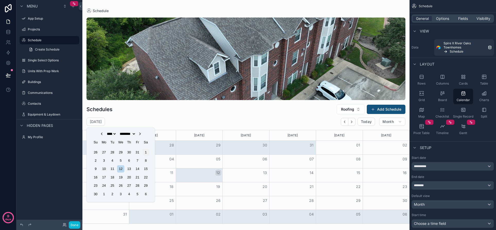
click at [145, 152] on div "1" at bounding box center [145, 152] width 7 height 7
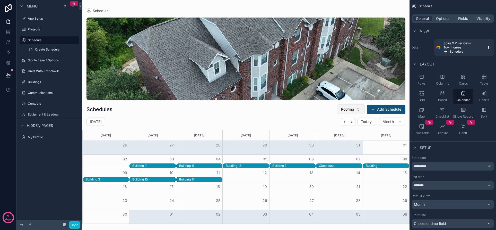
click at [349, 108] on span "Roofing" at bounding box center [347, 109] width 13 height 5
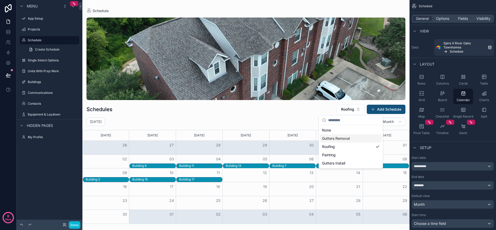
click at [340, 137] on div "Gutters Removal" at bounding box center [351, 138] width 62 height 8
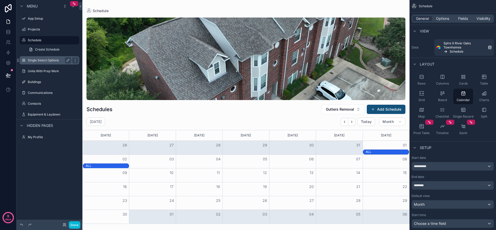
click at [37, 60] on label "Single Select Options" at bounding box center [48, 60] width 41 height 4
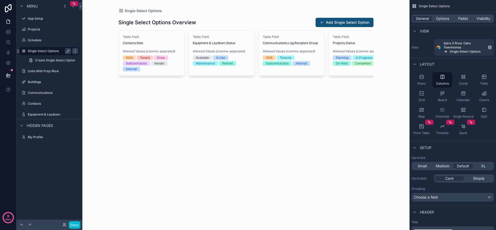
click at [74, 51] on icon "scrollable content" at bounding box center [75, 51] width 4 height 4
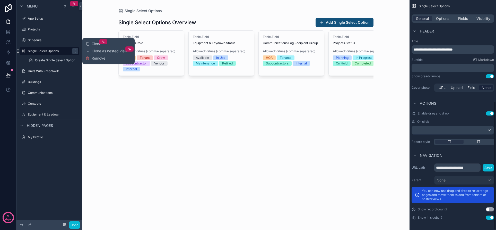
scroll to position [181, 0]
click at [360, 189] on button "Use setting" at bounding box center [490, 217] width 8 height 4
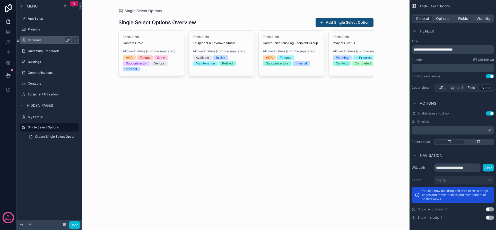
click at [40, 39] on label "Schedule" at bounding box center [48, 40] width 41 height 4
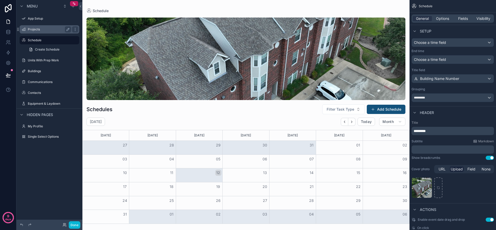
click at [37, 28] on label "Projects" at bounding box center [48, 29] width 41 height 4
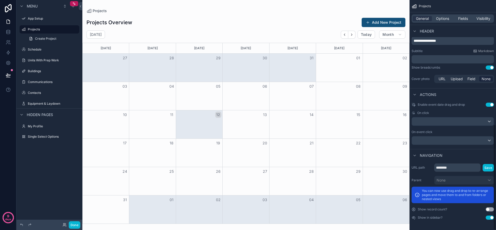
scroll to position [271, 0]
click at [360, 189] on button "Use setting" at bounding box center [490, 217] width 8 height 4
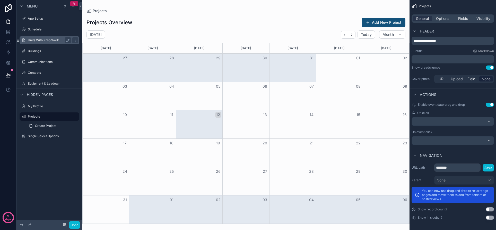
click at [38, 40] on label "Units With Prep Work" at bounding box center [48, 40] width 41 height 4
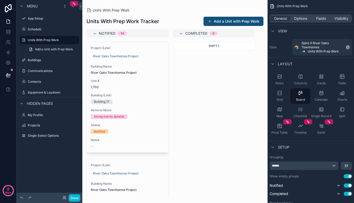
click at [216, 118] on div "scrollable content" at bounding box center [174, 101] width 185 height 203
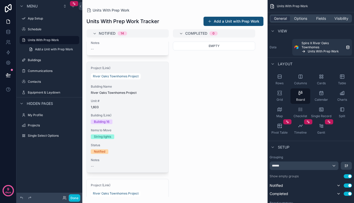
scroll to position [97, 0]
click at [94, 108] on span "1,603" at bounding box center [128, 108] width 74 height 4
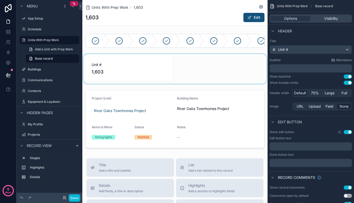
click at [97, 72] on div "scrollable content" at bounding box center [174, 69] width 185 height 30
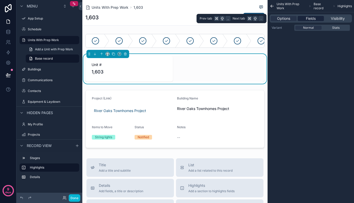
click at [305, 19] on div "Fields" at bounding box center [311, 18] width 26 height 5
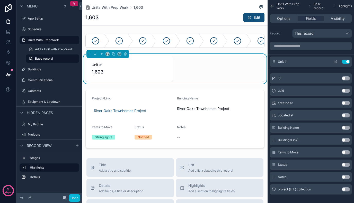
click at [335, 61] on icon "scrollable content" at bounding box center [336, 62] width 4 height 4
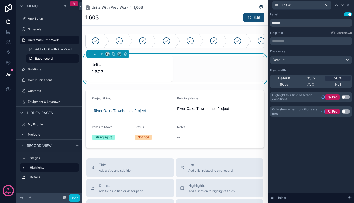
click at [307, 61] on div "Default" at bounding box center [311, 60] width 81 height 8
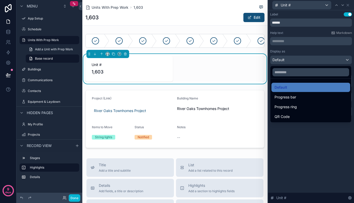
click at [307, 61] on div at bounding box center [311, 101] width 86 height 203
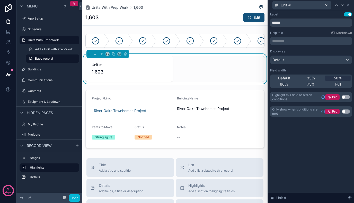
click at [323, 4] on div "Unit #" at bounding box center [302, 5] width 59 height 8
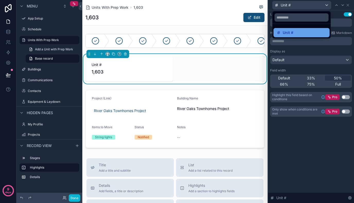
click at [300, 36] on div "Unit #" at bounding box center [302, 33] width 50 height 6
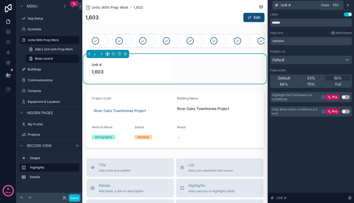
click at [349, 4] on icon at bounding box center [348, 5] width 4 height 4
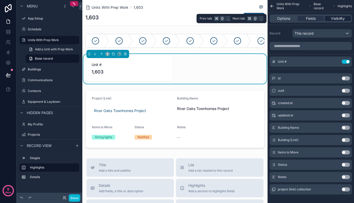
click at [341, 16] on span "Visibility" at bounding box center [338, 18] width 14 height 5
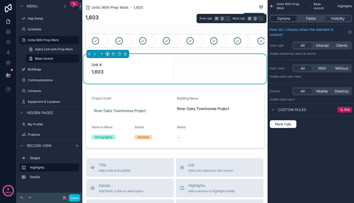
click at [284, 18] on span "Options" at bounding box center [283, 18] width 13 height 5
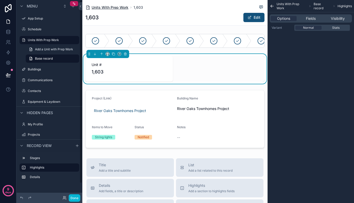
click at [113, 6] on span "Units With Prep Work" at bounding box center [110, 7] width 37 height 5
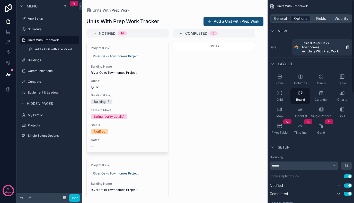
click at [301, 19] on span "Options" at bounding box center [300, 18] width 13 height 5
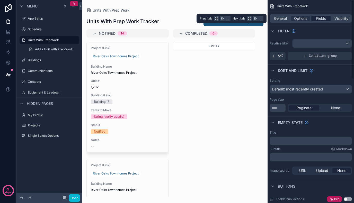
click at [319, 18] on span "Fields" at bounding box center [322, 18] width 10 height 5
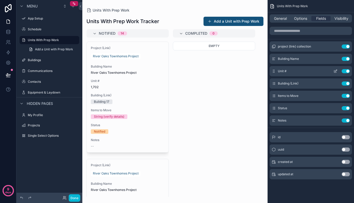
click at [334, 71] on icon "scrollable content" at bounding box center [336, 71] width 4 height 4
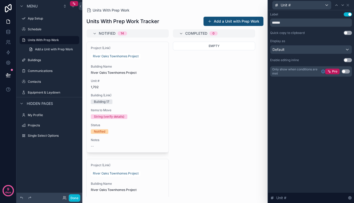
click at [314, 50] on div "Default" at bounding box center [311, 50] width 81 height 8
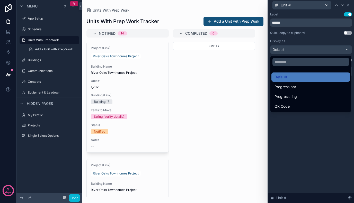
click at [302, 123] on div at bounding box center [311, 101] width 86 height 203
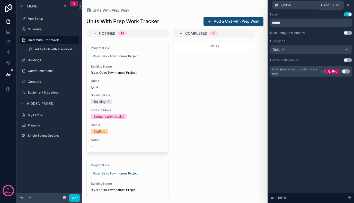
click at [349, 4] on icon at bounding box center [348, 5] width 4 height 4
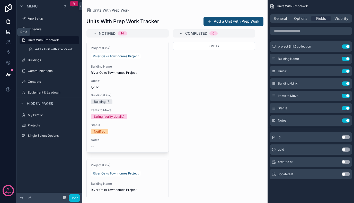
click at [7, 31] on icon at bounding box center [8, 31] width 5 height 5
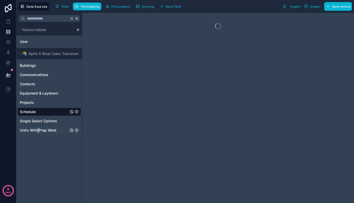
click at [38, 129] on span "Units With Prep Work" at bounding box center [38, 130] width 37 height 5
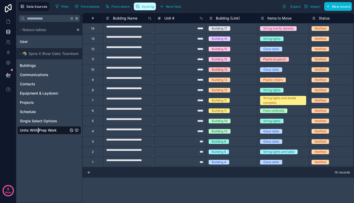
click at [146, 6] on span "Syncing" at bounding box center [148, 7] width 12 height 4
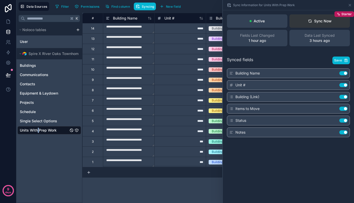
click at [306, 21] on button "Sync Now Starter" at bounding box center [320, 20] width 61 height 13
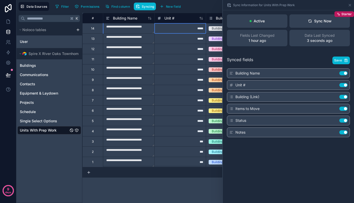
click at [191, 29] on div "*****" at bounding box center [181, 28] width 52 height 10
click at [169, 27] on input "*****" at bounding box center [180, 28] width 51 height 10
click at [180, 18] on div "Unit #" at bounding box center [180, 18] width 46 height 6
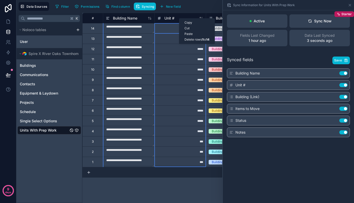
click at [166, 32] on div "*****" at bounding box center [181, 28] width 52 height 10
click at [348, 5] on div "Sync Information for Units With Prep Work" at bounding box center [288, 5] width 127 height 10
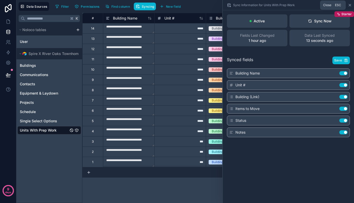
click at [350, 4] on icon at bounding box center [350, 5] width 4 height 4
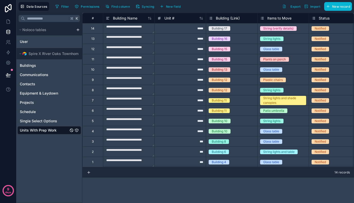
click at [173, 28] on div "*****" at bounding box center [181, 28] width 52 height 10
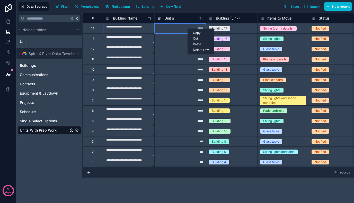
click at [180, 30] on div "*****" at bounding box center [181, 28] width 52 height 10
click at [200, 29] on div "*****" at bounding box center [181, 28] width 52 height 10
click at [200, 29] on input "*****" at bounding box center [180, 28] width 51 height 10
click at [189, 29] on input "*****" at bounding box center [180, 28] width 51 height 10
click at [198, 28] on input "*****" at bounding box center [180, 28] width 51 height 10
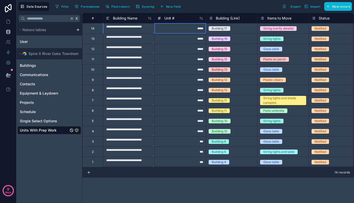
type input "****"
click at [199, 38] on div "*****" at bounding box center [181, 38] width 52 height 10
click at [200, 27] on div "*****" at bounding box center [181, 28] width 52 height 10
click at [194, 29] on div "*****" at bounding box center [181, 28] width 52 height 10
click at [196, 28] on div "*****" at bounding box center [181, 28] width 52 height 10
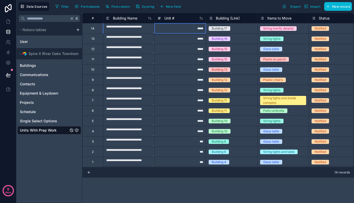
click at [196, 28] on div "*****" at bounding box center [181, 28] width 52 height 10
type input "*****"
click at [197, 44] on div "*****" at bounding box center [181, 49] width 52 height 10
click at [199, 31] on div "*****" at bounding box center [181, 28] width 52 height 10
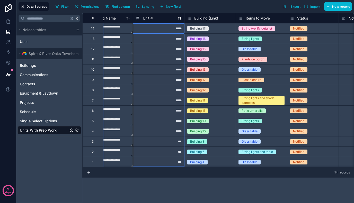
click at [156, 18] on div "Unit #" at bounding box center [159, 18] width 46 height 6
click at [139, 17] on icon at bounding box center [138, 18] width 4 height 6
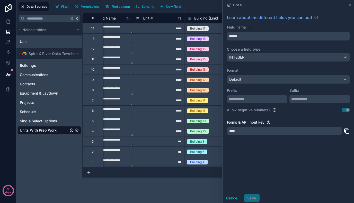
click at [279, 80] on div "Default" at bounding box center [288, 79] width 123 height 8
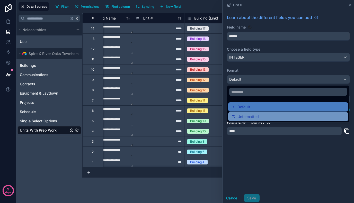
click at [265, 117] on div "Unformatted" at bounding box center [289, 117] width 114 height 6
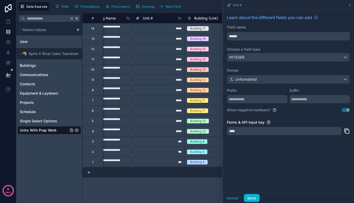
click at [254, 189] on button "Save" at bounding box center [251, 198] width 15 height 8
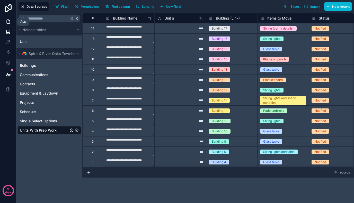
click at [8, 21] on icon at bounding box center [8, 21] width 5 height 5
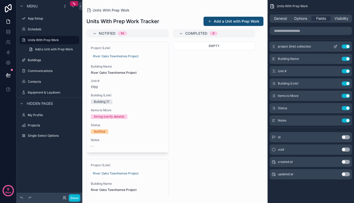
click at [346, 47] on button "Use setting" at bounding box center [346, 47] width 8 height 4
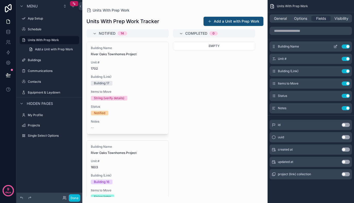
click at [348, 46] on button "Use setting" at bounding box center [346, 47] width 8 height 4
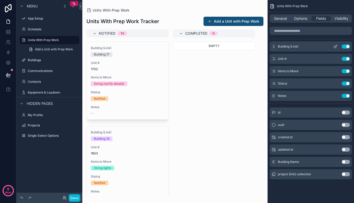
click at [291, 47] on span "Building (Link)" at bounding box center [288, 47] width 21 height 4
click at [334, 46] on icon "scrollable content" at bounding box center [336, 47] width 4 height 4
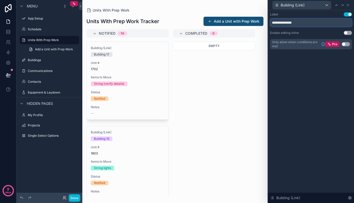
drag, startPoint x: 301, startPoint y: 23, endPoint x: 287, endPoint y: 23, distance: 14.4
click at [287, 23] on input "**********" at bounding box center [311, 23] width 82 height 8
type input "********"
click at [220, 67] on div "Empty" at bounding box center [214, 120] width 82 height 156
click at [261, 63] on div "Notified 14 Building Building 17 Unit # 1702 Items to Move String (verify detai…" at bounding box center [174, 113] width 185 height 168
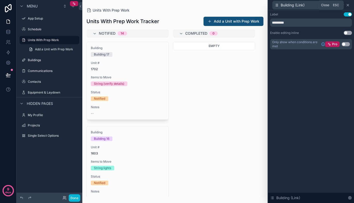
click at [350, 4] on icon at bounding box center [348, 5] width 4 height 4
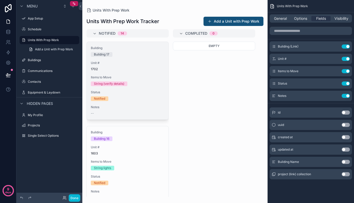
click at [108, 84] on div "String (verify details)" at bounding box center [109, 84] width 30 height 5
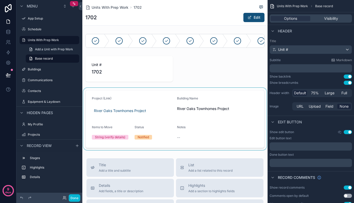
click at [115, 137] on div "scrollable content" at bounding box center [174, 119] width 185 height 62
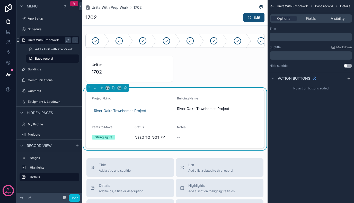
click at [41, 41] on label "Units With Prep Work" at bounding box center [48, 40] width 41 height 4
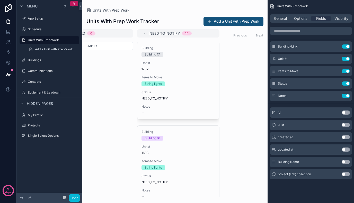
scroll to position [0, 122]
click at [178, 34] on span "NEED_TO_NOTIFY" at bounding box center [165, 33] width 31 height 5
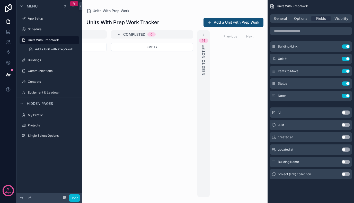
scroll to position [0, 62]
click at [144, 35] on span "Completed" at bounding box center [135, 34] width 22 height 5
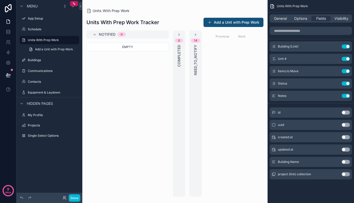
click at [130, 35] on div "Notified 0" at bounding box center [131, 34] width 64 height 8
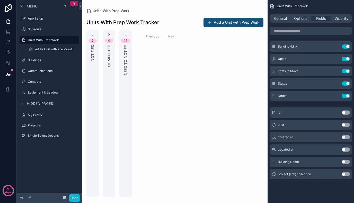
click at [128, 35] on div "14 NEED_TO_NOTIFY" at bounding box center [126, 113] width 12 height 167
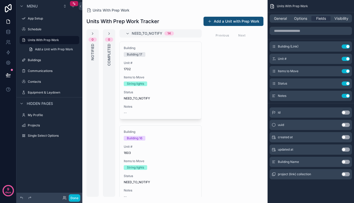
click at [106, 34] on div "0 Completed" at bounding box center [109, 113] width 12 height 168
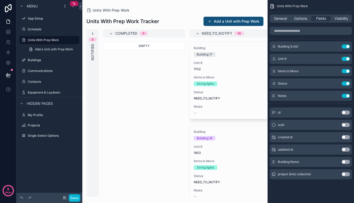
click at [93, 34] on icon "scrollable content" at bounding box center [93, 34] width 4 height 4
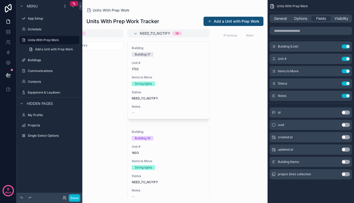
scroll to position [0, 132]
click at [8, 31] on icon at bounding box center [8, 31] width 5 height 5
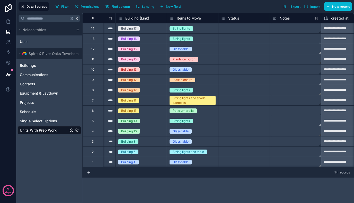
scroll to position [0, 174]
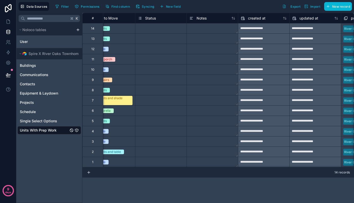
click at [159, 20] on div "Status" at bounding box center [161, 18] width 46 height 6
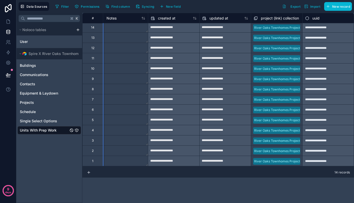
scroll to position [1, 264]
click at [146, 8] on span "Syncing" at bounding box center [148, 7] width 12 height 4
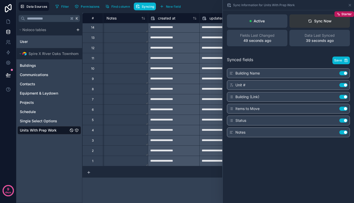
click at [312, 20] on icon at bounding box center [310, 21] width 4 height 4
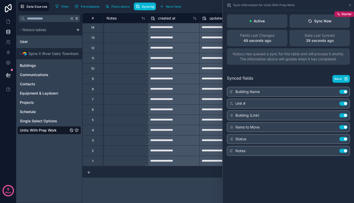
click at [163, 189] on div "**********" at bounding box center [218, 108] width 272 height 191
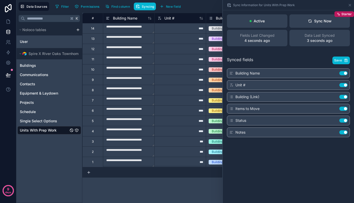
click at [167, 189] on div "**********" at bounding box center [218, 108] width 272 height 191
drag, startPoint x: 350, startPoint y: 5, endPoint x: 328, endPoint y: 10, distance: 21.9
click at [349, 5] on icon at bounding box center [350, 5] width 4 height 4
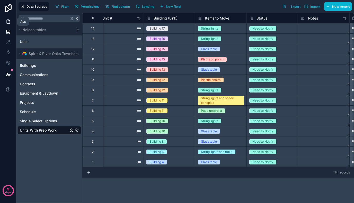
click at [8, 22] on icon at bounding box center [8, 21] width 5 height 5
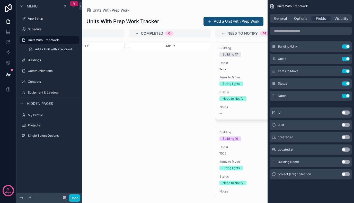
scroll to position [0, 46]
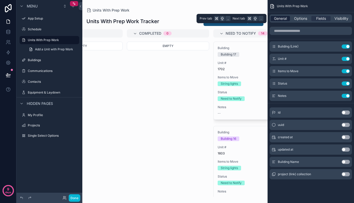
click at [280, 18] on span "General" at bounding box center [280, 18] width 13 height 5
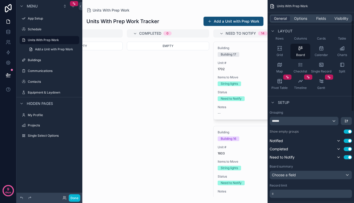
scroll to position [45, 0]
click at [315, 120] on div "******" at bounding box center [304, 121] width 69 height 8
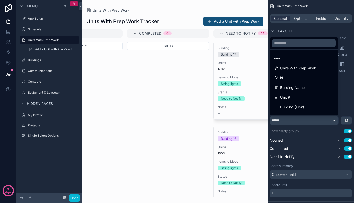
click at [315, 121] on div "scrollable content" at bounding box center [177, 101] width 354 height 203
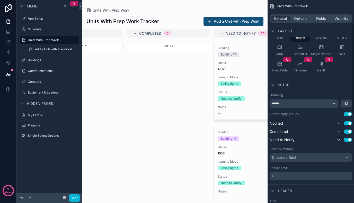
scroll to position [63, 0]
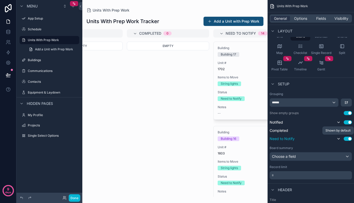
click at [339, 139] on icon "scrollable content" at bounding box center [339, 139] width 4 height 4
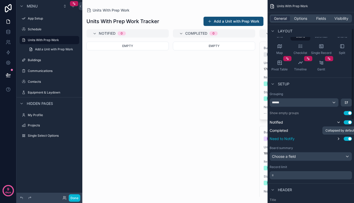
click at [339, 139] on icon "scrollable content" at bounding box center [339, 139] width 4 height 4
drag, startPoint x: 285, startPoint y: 140, endPoint x: 280, endPoint y: 121, distance: 19.4
click at [284, 132] on div "Notified Use setting Completed Use setting Need to Notify Use setting" at bounding box center [311, 131] width 82 height 23
click at [307, 157] on div "Choose a field" at bounding box center [311, 157] width 82 height 8
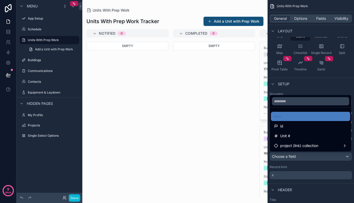
click at [307, 157] on div "scrollable content" at bounding box center [177, 101] width 354 height 203
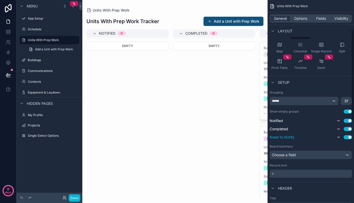
scroll to position [64, 0]
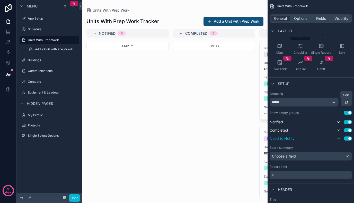
click at [346, 101] on icon "scrollable content" at bounding box center [345, 101] width 1 height 0
click at [346, 101] on div "scrollable content" at bounding box center [177, 101] width 354 height 203
drag, startPoint x: 277, startPoint y: 123, endPoint x: 292, endPoint y: 113, distance: 18.1
click at [278, 130] on div "Notified Use setting Completed Use setting Need to Notify Use setting" at bounding box center [311, 130] width 82 height 23
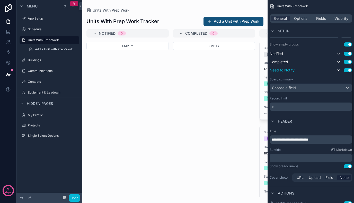
scroll to position [167, 0]
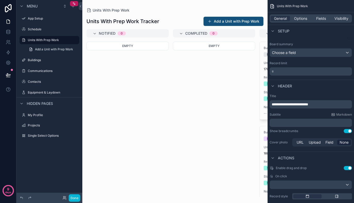
click at [307, 53] on div "Choose a field" at bounding box center [311, 53] width 82 height 8
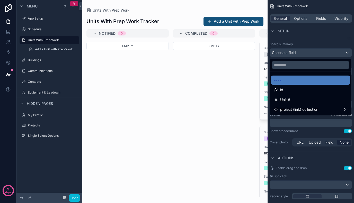
click at [307, 53] on div "scrollable content" at bounding box center [177, 101] width 354 height 203
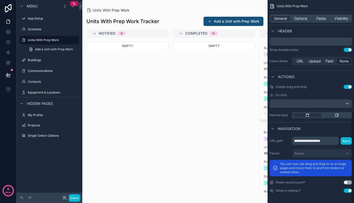
scroll to position [0, 0]
click at [165, 104] on div "Empty" at bounding box center [128, 120] width 82 height 156
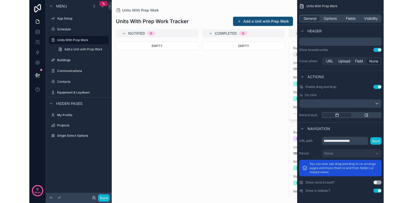
scroll to position [0, 0]
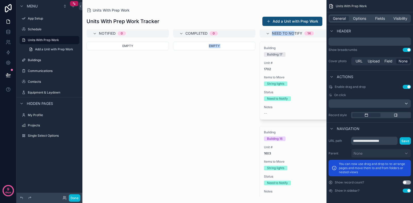
drag, startPoint x: 293, startPoint y: 32, endPoint x: 205, endPoint y: 46, distance: 88.9
click at [216, 41] on div "Notified 0 Empty Completed 0 Empty Need to Notify 14 Building Building 17 Unit …" at bounding box center [204, 113] width 244 height 168
click at [360, 20] on span "Fields" at bounding box center [380, 18] width 10 height 5
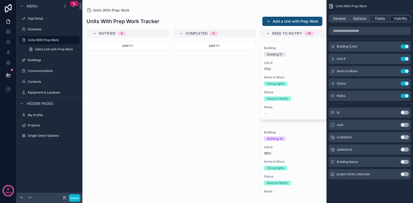
click at [360, 18] on span "Visibility" at bounding box center [401, 18] width 14 height 5
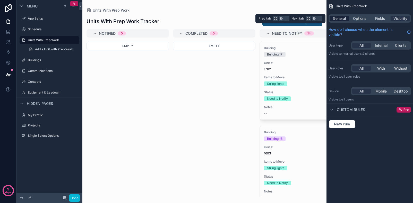
click at [348, 16] on div "General" at bounding box center [339, 18] width 19 height 5
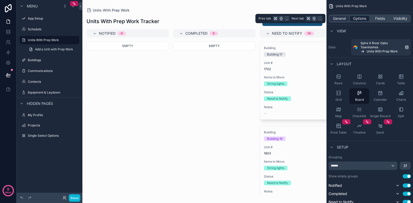
click at [360, 19] on span "Options" at bounding box center [359, 18] width 13 height 5
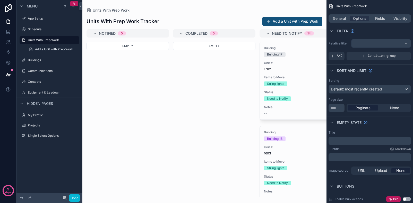
click at [360, 90] on div "Default: most recently created" at bounding box center [370, 89] width 82 height 8
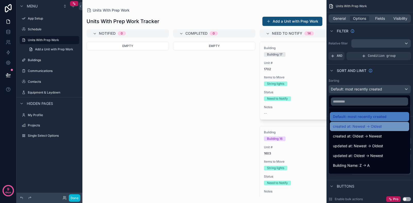
click at [359, 129] on span "created at: Newest -> Oldest" at bounding box center [357, 127] width 49 height 6
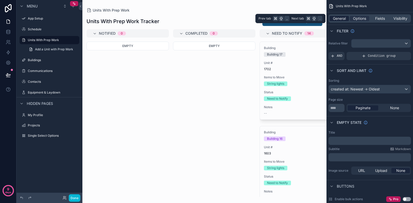
click at [341, 19] on span "General" at bounding box center [339, 18] width 13 height 5
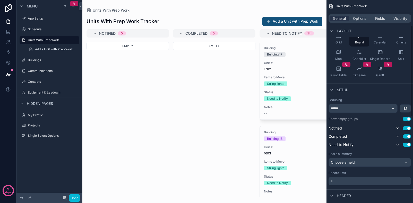
scroll to position [58, 0]
click at [9, 30] on icon at bounding box center [8, 31] width 5 height 5
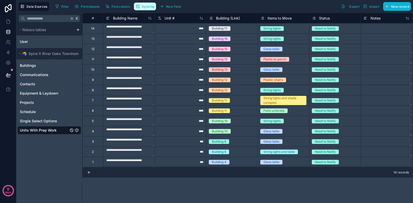
click at [141, 6] on button "Syncing" at bounding box center [145, 7] width 22 height 8
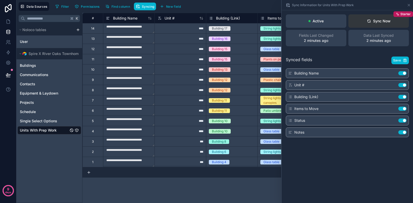
click at [360, 19] on div "Sync Now" at bounding box center [379, 21] width 24 height 5
click at [360, 6] on icon at bounding box center [409, 5] width 4 height 4
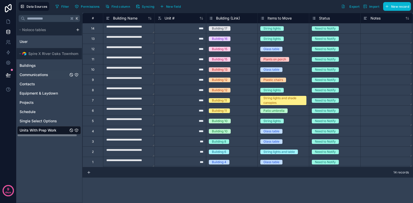
scroll to position [0, 1]
click at [9, 21] on icon at bounding box center [8, 22] width 3 height 4
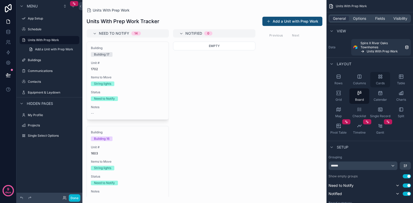
click at [360, 77] on div "Cards" at bounding box center [380, 79] width 20 height 15
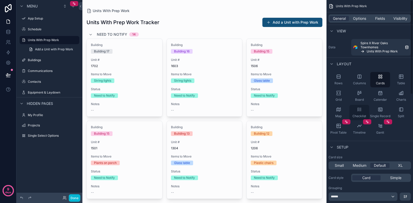
click at [360, 114] on div "Checklist" at bounding box center [360, 112] width 20 height 15
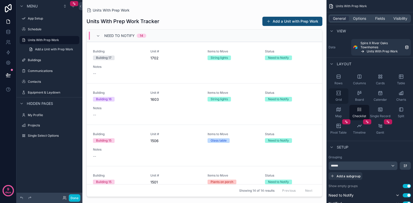
click at [339, 95] on icon "scrollable content" at bounding box center [338, 93] width 5 height 5
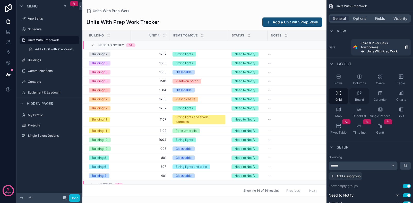
click at [360, 96] on div "Board" at bounding box center [360, 96] width 20 height 15
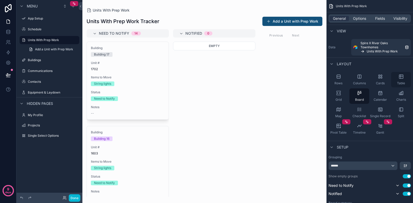
click at [360, 79] on div "Table" at bounding box center [401, 79] width 20 height 15
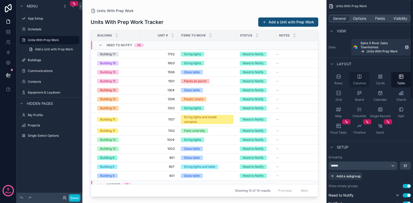
click at [359, 78] on icon "scrollable content" at bounding box center [359, 76] width 3 height 3
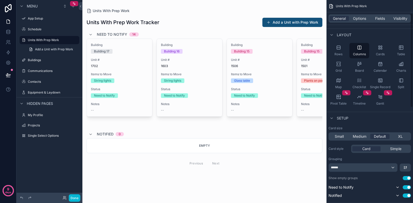
scroll to position [30, 0]
click at [357, 135] on span "Medium" at bounding box center [360, 135] width 14 height 5
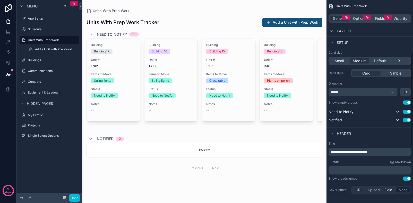
scroll to position [122, 0]
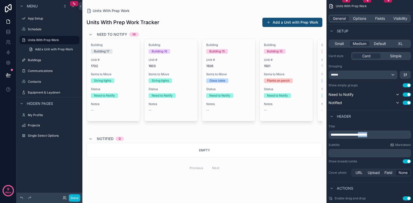
drag, startPoint x: 388, startPoint y: 136, endPoint x: 381, endPoint y: 149, distance: 14.4
click at [360, 135] on p "**********" at bounding box center [370, 134] width 79 height 5
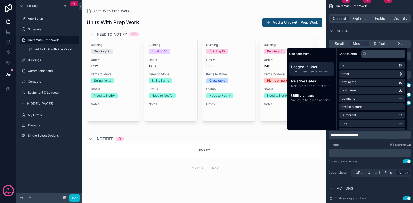
drag, startPoint x: 372, startPoint y: 144, endPoint x: 359, endPoint y: 149, distance: 14.2
click at [360, 144] on div "Subtitle Markdown" at bounding box center [370, 145] width 82 height 4
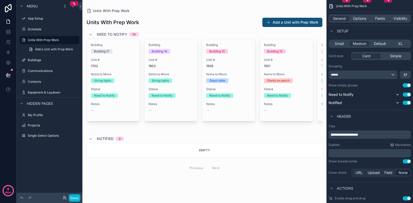
click at [351, 151] on div "﻿" at bounding box center [370, 153] width 82 height 8
drag, startPoint x: 348, startPoint y: 153, endPoint x: 346, endPoint y: 155, distance: 3.3
click at [347, 154] on p "﻿" at bounding box center [370, 153] width 79 height 5
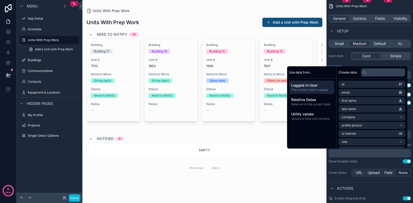
click at [307, 165] on div "Previous Next" at bounding box center [205, 168] width 236 height 12
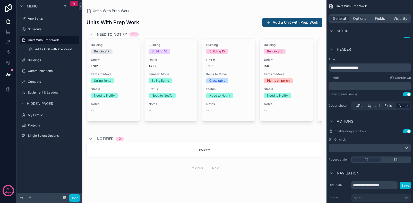
scroll to position [203, 0]
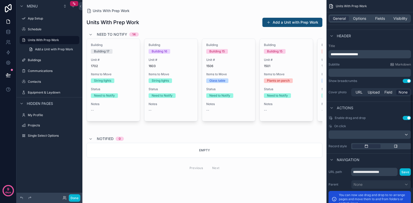
click at [354, 135] on div "scrollable content" at bounding box center [370, 135] width 82 height 8
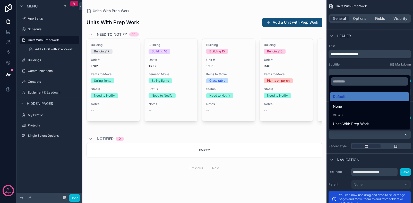
click at [338, 157] on div "scrollable content" at bounding box center [206, 101] width 413 height 203
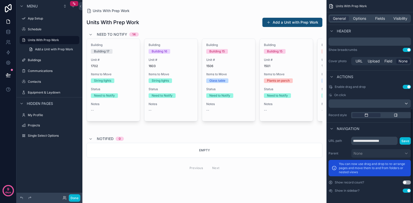
scroll to position [0, 0]
click at [300, 184] on div "Units With Prep Work Add a Unit with Prep Work Need to Notify 14 Building Build…" at bounding box center [205, 101] width 236 height 177
click at [34, 28] on label "Schedule" at bounding box center [48, 29] width 41 height 4
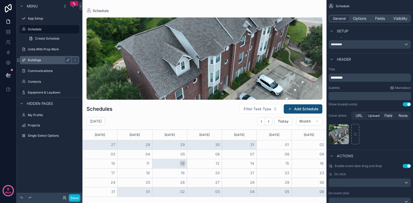
click at [35, 57] on div "Buildings" at bounding box center [50, 60] width 58 height 8
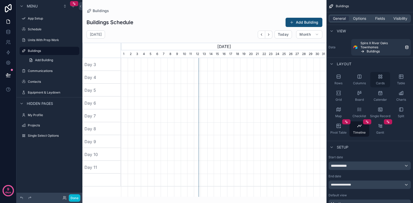
click at [360, 83] on span "Cards" at bounding box center [380, 83] width 9 height 4
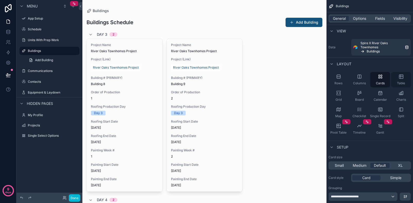
click at [360, 79] on icon "scrollable content" at bounding box center [401, 77] width 4 height 4
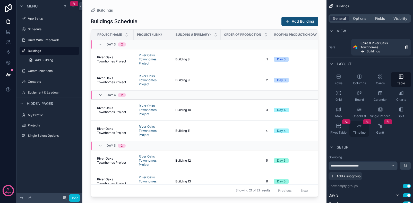
click at [360, 130] on div "Timeline" at bounding box center [360, 129] width 20 height 15
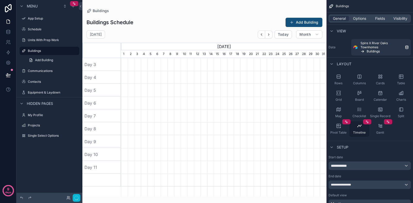
scroll to position [0, 206]
click at [107, 35] on div "scrollable content" at bounding box center [204, 98] width 244 height 197
click at [102, 33] on h2 "August 2025" at bounding box center [96, 34] width 12 height 5
select select "****"
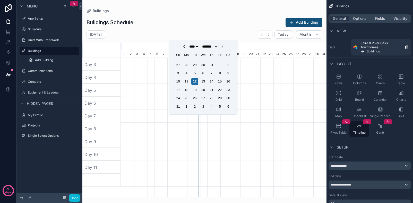
select select "**"
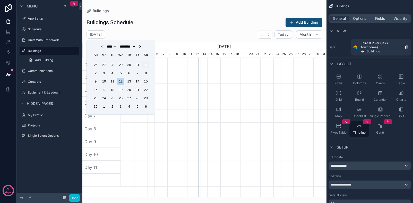
click at [148, 65] on div "1" at bounding box center [145, 65] width 7 height 7
click at [162, 27] on div "Buildings Schedule Add Building" at bounding box center [205, 23] width 236 height 10
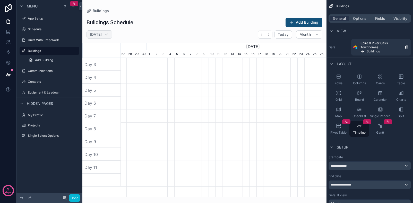
click at [102, 36] on h2 "April 2027" at bounding box center [96, 34] width 12 height 5
select select "****"
select select "**"
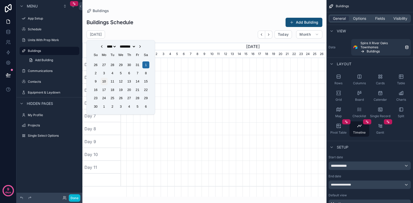
click at [105, 81] on div "10" at bounding box center [104, 81] width 7 height 7
click at [114, 74] on div "4" at bounding box center [112, 73] width 7 height 7
click at [167, 27] on div "Buildings Schedule Add Building November 2025 Today Month October, 2025 Novembe…" at bounding box center [204, 105] width 244 height 184
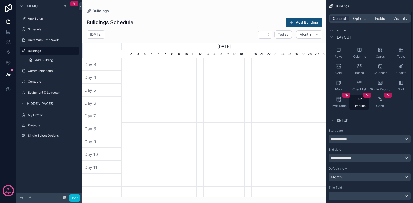
click at [360, 140] on div "**********" at bounding box center [370, 139] width 82 height 8
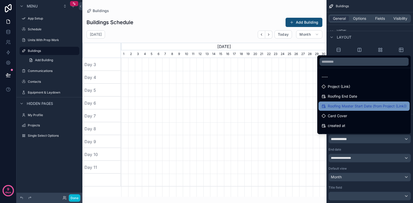
click at [348, 104] on span "Roofing Master Start Date (from Project (Link))" at bounding box center [367, 106] width 79 height 6
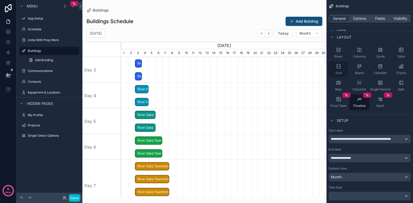
click at [341, 67] on icon "scrollable content" at bounding box center [338, 66] width 5 height 5
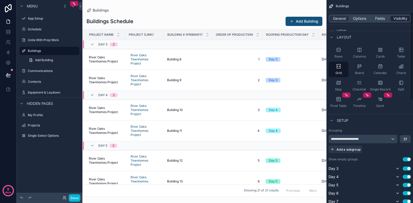
click at [360, 17] on span "Visibility" at bounding box center [401, 18] width 14 height 5
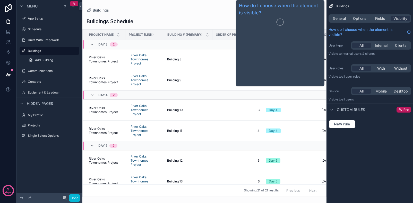
click at [360, 22] on div "General Options Fields Visibility" at bounding box center [370, 18] width 82 height 8
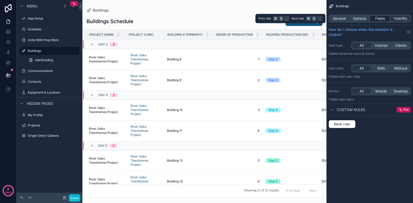
click at [360, 19] on span "Fields" at bounding box center [380, 18] width 10 height 5
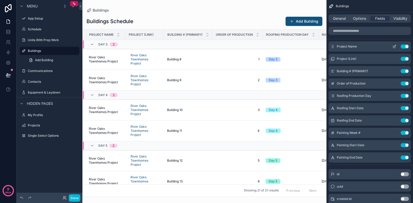
click at [360, 46] on button "Use setting" at bounding box center [405, 47] width 8 height 4
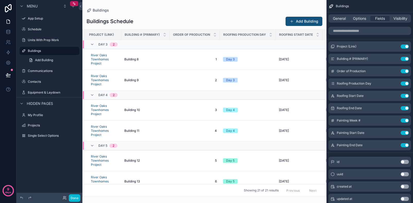
click at [360, 46] on button "Use setting" at bounding box center [405, 47] width 8 height 4
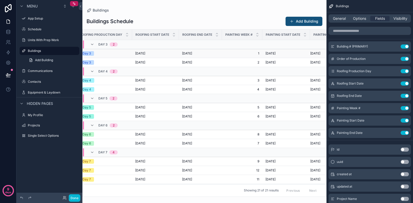
scroll to position [0, 101]
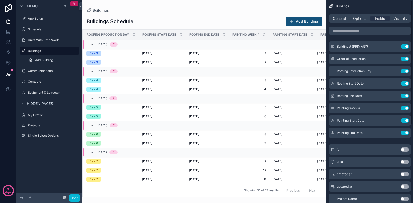
click at [354, 22] on div "General Options Fields Visibility" at bounding box center [370, 18] width 82 height 8
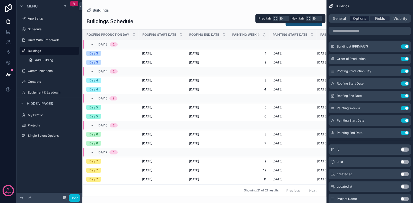
click at [356, 20] on span "Options" at bounding box center [359, 18] width 13 height 5
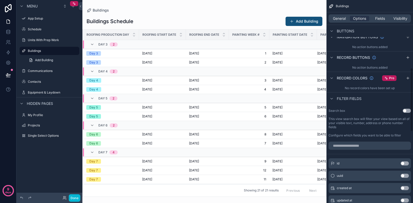
scroll to position [216, 0]
click at [351, 146] on input "scrollable content" at bounding box center [370, 145] width 82 height 8
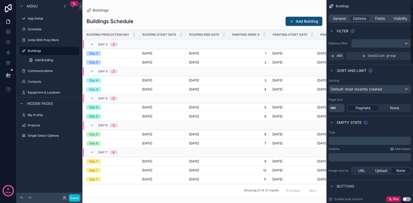
scroll to position [0, 0]
click at [360, 44] on div "scrollable content" at bounding box center [381, 43] width 59 height 8
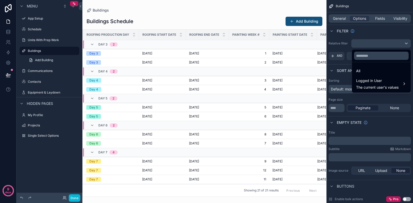
click at [360, 31] on div "scrollable content" at bounding box center [206, 101] width 413 height 203
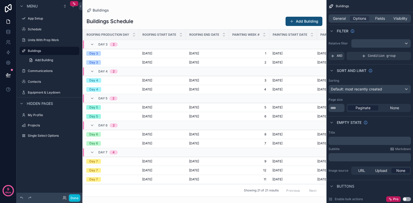
click at [332, 16] on div "General Options Fields Visibility" at bounding box center [370, 18] width 82 height 8
click at [340, 20] on span "General" at bounding box center [339, 18] width 13 height 5
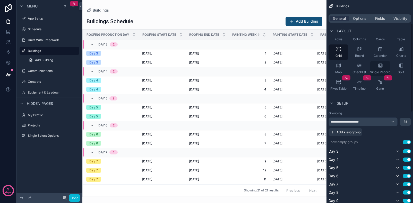
scroll to position [70, 0]
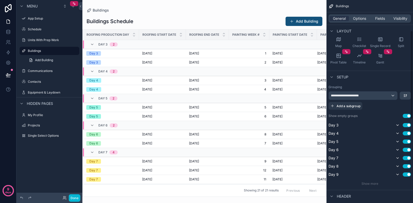
click at [360, 94] on div "**********" at bounding box center [363, 96] width 69 height 8
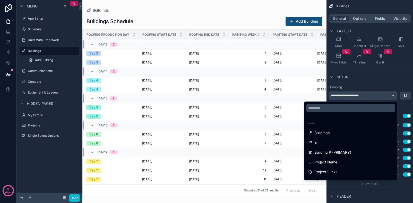
scroll to position [0, 0]
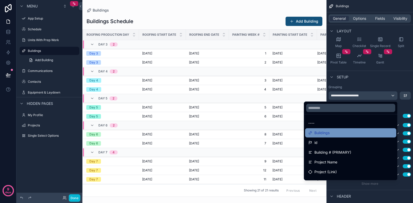
click at [319, 133] on span "Buildings" at bounding box center [322, 133] width 15 height 6
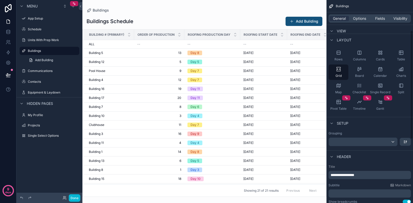
scroll to position [16, 0]
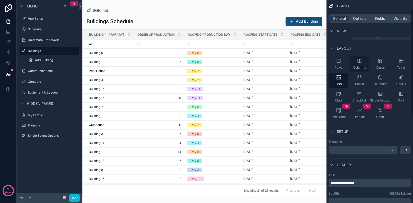
click at [360, 64] on div "Columns" at bounding box center [360, 63] width 20 height 15
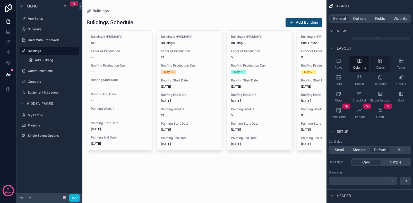
click at [360, 65] on div "Cards" at bounding box center [380, 63] width 20 height 15
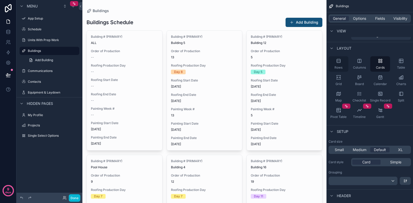
click at [342, 65] on div "Rows" at bounding box center [339, 63] width 20 height 15
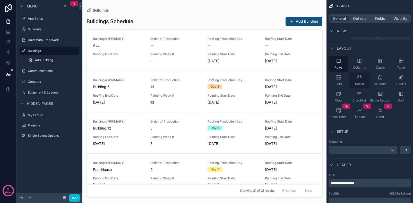
click at [355, 80] on div "Board" at bounding box center [360, 80] width 20 height 15
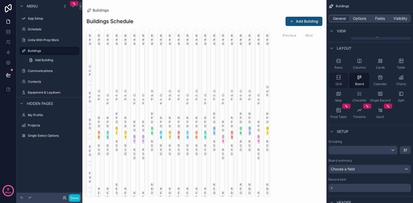
click at [341, 80] on icon "scrollable content" at bounding box center [338, 77] width 5 height 5
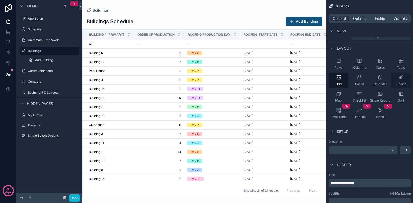
click at [360, 80] on div "Charts" at bounding box center [401, 80] width 20 height 15
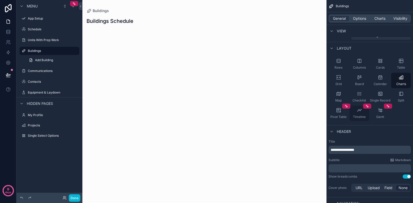
click at [356, 112] on div "Timeline" at bounding box center [360, 113] width 20 height 15
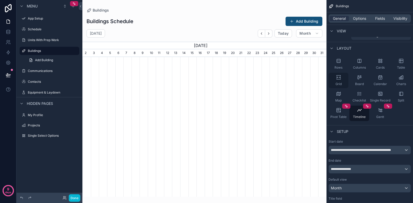
scroll to position [0, 244]
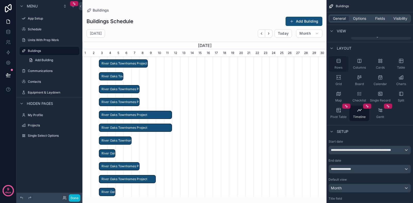
click at [337, 62] on icon "scrollable content" at bounding box center [338, 60] width 5 height 5
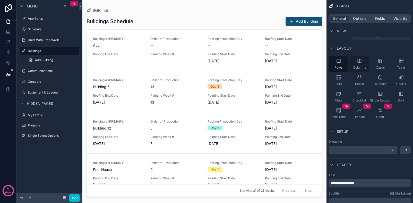
click at [360, 64] on div "Columns" at bounding box center [360, 63] width 20 height 15
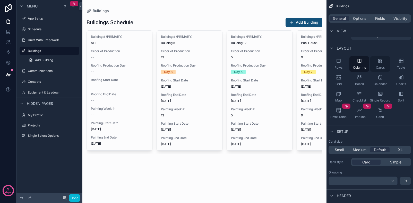
click at [360, 63] on icon "scrollable content" at bounding box center [380, 60] width 5 height 5
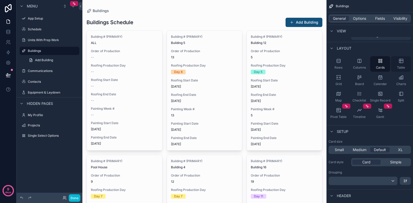
click at [360, 61] on icon "scrollable content" at bounding box center [401, 60] width 5 height 5
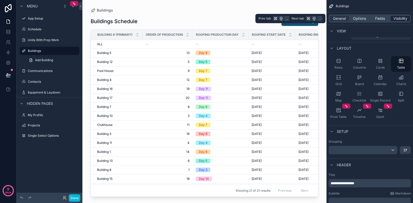
click at [360, 18] on span "Visibility" at bounding box center [401, 18] width 14 height 5
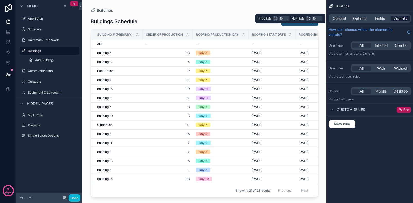
scroll to position [0, 0]
click at [360, 20] on span "Fields" at bounding box center [380, 18] width 10 height 5
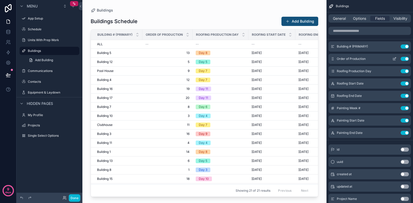
click at [360, 58] on button "Use setting" at bounding box center [405, 59] width 8 height 4
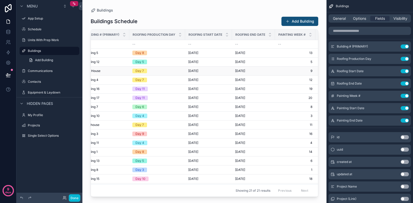
scroll to position [0, 39]
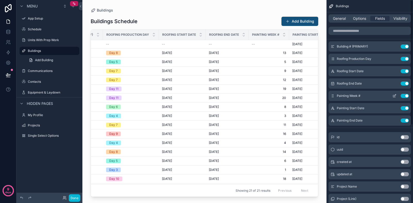
click at [360, 95] on button "Use setting" at bounding box center [405, 96] width 8 height 4
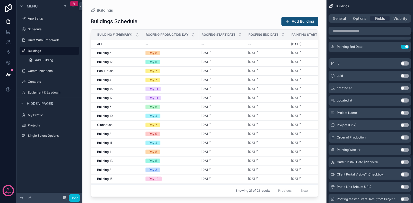
scroll to position [73, 0]
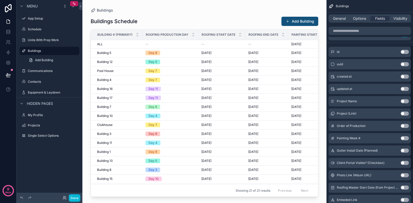
click at [360, 150] on button "Use setting" at bounding box center [405, 151] width 8 height 4
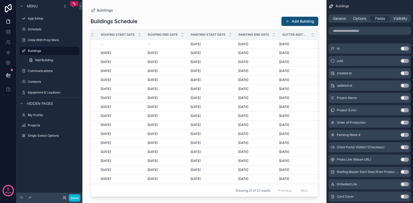
scroll to position [92, 0]
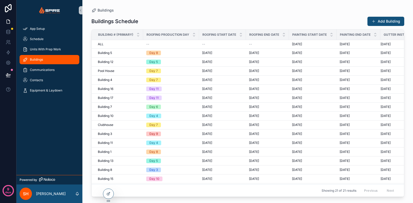
click at [61, 60] on div "Buildings" at bounding box center [50, 60] width 54 height 8
click at [9, 29] on icon at bounding box center [8, 31] width 5 height 5
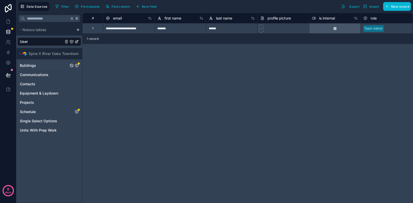
click at [46, 66] on div "Buildings" at bounding box center [50, 66] width 64 height 8
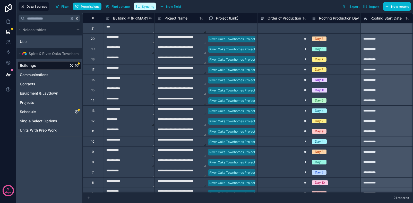
click at [147, 6] on span "Syncing" at bounding box center [148, 7] width 12 height 4
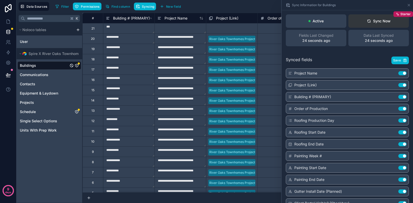
click at [375, 22] on div "Sync Now" at bounding box center [379, 21] width 24 height 5
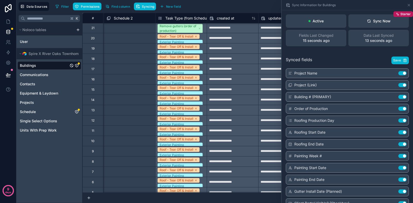
scroll to position [1, 875]
click at [77, 65] on icon "Buildings" at bounding box center [77, 66] width 4 height 4
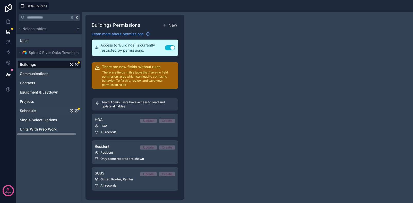
click at [55, 111] on div "Schedule" at bounding box center [50, 111] width 64 height 8
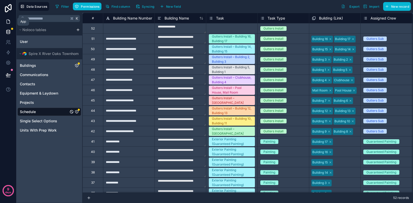
click at [10, 20] on icon at bounding box center [8, 21] width 5 height 5
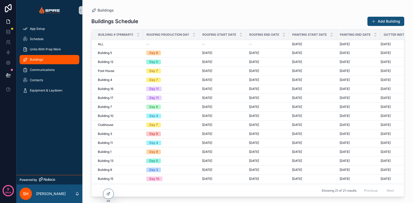
click at [47, 60] on div "Buildings" at bounding box center [50, 60] width 54 height 8
click at [9, 21] on icon at bounding box center [8, 21] width 5 height 5
click at [35, 29] on span "App Setup" at bounding box center [37, 29] width 15 height 4
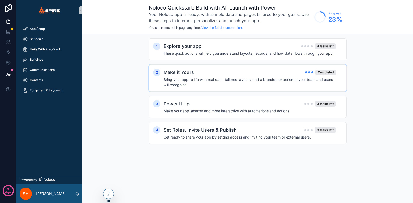
click at [223, 83] on h4 "Bring your app to life with real data, tailored layouts, and a branded experien…" at bounding box center [250, 82] width 173 height 10
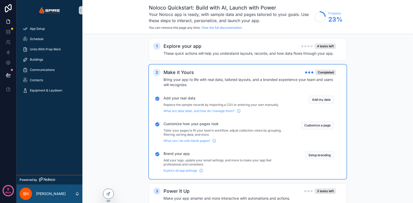
click at [248, 127] on div "Customize how your pages look Tailor your pages to fit your team’s workflow: ad…" at bounding box center [226, 133] width 125 height 22
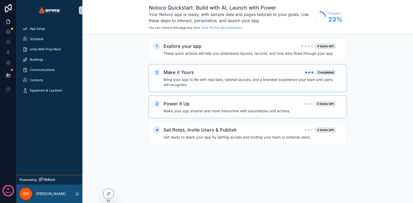
click at [272, 107] on div "Power It Up 3 tasks left" at bounding box center [250, 103] width 173 height 7
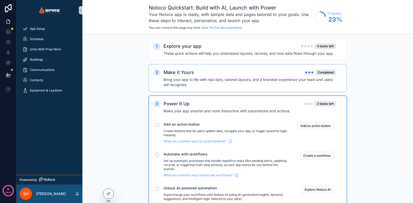
click at [268, 83] on h4 "Bring your app to life with real data, tailored layouts, and a branded experien…" at bounding box center [250, 82] width 173 height 10
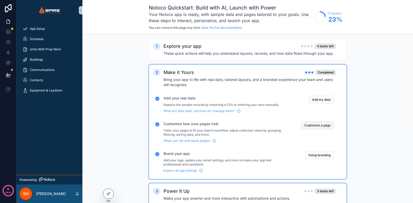
click at [319, 124] on button "Customize a page" at bounding box center [317, 126] width 33 height 8
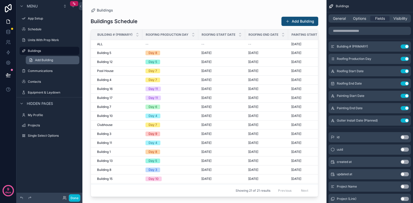
click at [40, 58] on span "Add Building" at bounding box center [44, 60] width 18 height 4
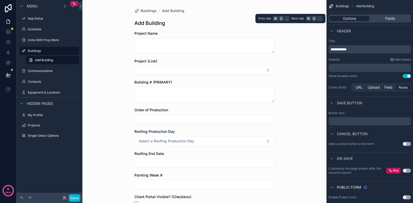
click at [354, 18] on span "Options" at bounding box center [349, 18] width 13 height 5
click at [388, 18] on span "Fields" at bounding box center [390, 18] width 10 height 5
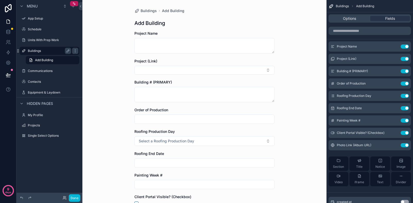
click at [34, 55] on div "Buildings" at bounding box center [50, 51] width 58 height 8
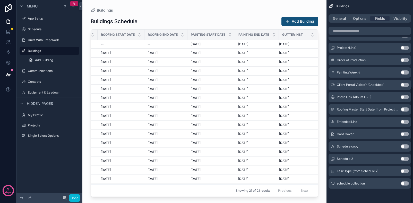
scroll to position [151, 0]
click at [402, 172] on button "Use setting" at bounding box center [405, 171] width 8 height 4
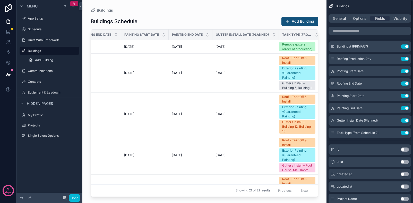
scroll to position [0, 0]
click at [340, 18] on span "General" at bounding box center [339, 18] width 13 height 5
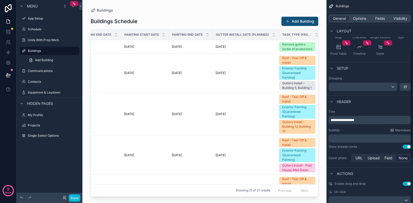
scroll to position [93, 0]
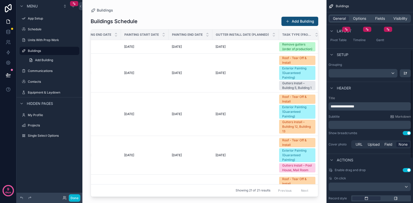
click at [366, 75] on div "scrollable content" at bounding box center [363, 73] width 69 height 8
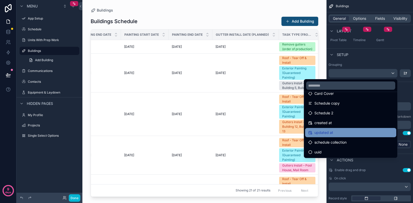
scroll to position [183, 0]
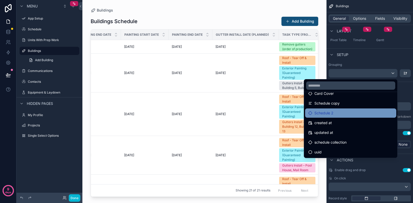
click at [330, 113] on span "Schedule 2" at bounding box center [324, 113] width 19 height 6
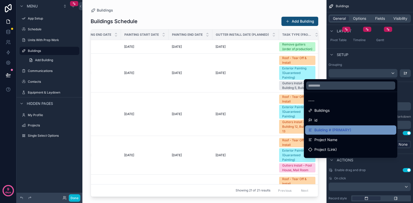
scroll to position [0, 0]
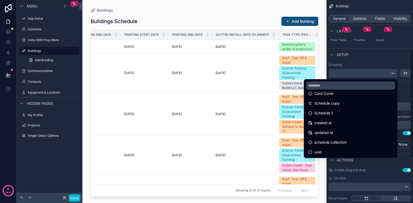
click at [376, 56] on div "scrollable content" at bounding box center [206, 101] width 413 height 203
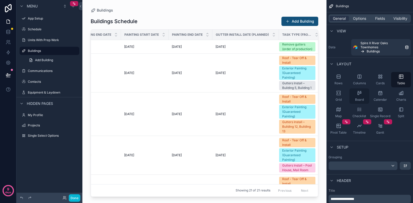
click at [360, 97] on div "Board" at bounding box center [360, 96] width 20 height 15
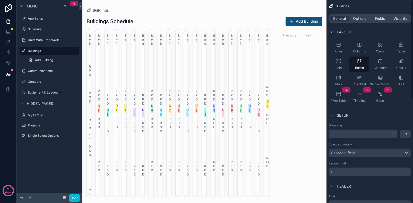
scroll to position [33, 0]
click at [373, 132] on div "scrollable content" at bounding box center [363, 133] width 69 height 8
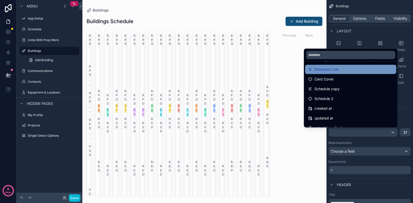
scroll to position [171, 0]
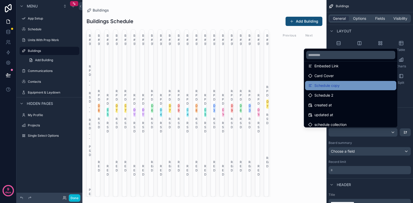
click at [324, 86] on span "Schedule copy" at bounding box center [327, 86] width 25 height 6
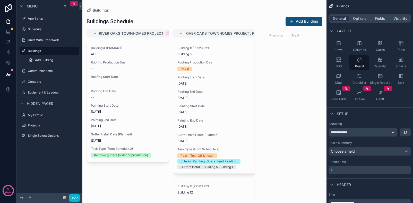
click at [370, 133] on div "**********" at bounding box center [363, 133] width 69 height 8
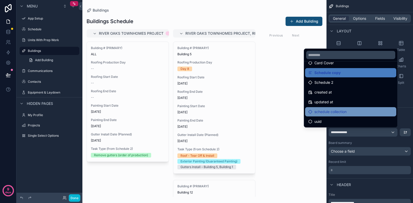
scroll to position [183, 0]
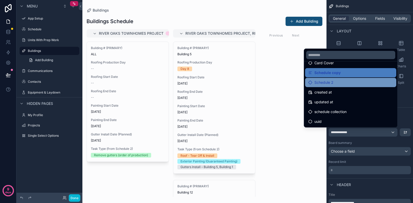
click at [331, 83] on span "Schedule 2" at bounding box center [324, 83] width 19 height 6
click at [321, 83] on span "Schedule 2" at bounding box center [324, 83] width 19 height 6
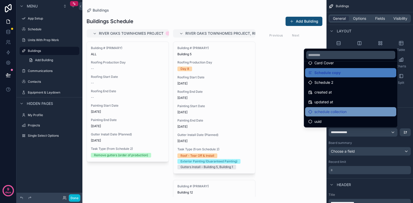
click at [328, 111] on span "schedule collection" at bounding box center [331, 112] width 32 height 6
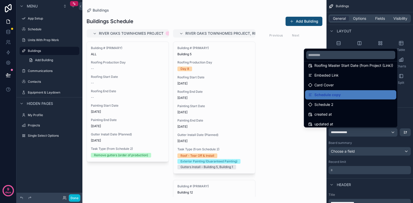
scroll to position [138, 0]
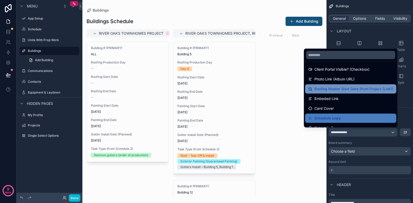
click at [331, 88] on span "Roofing Master Start Date (from Project (Link))" at bounding box center [354, 89] width 79 height 6
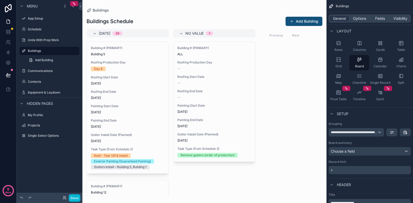
click at [381, 150] on div "Choose a field" at bounding box center [370, 152] width 82 height 8
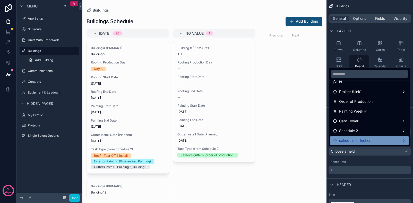
scroll to position [17, 0]
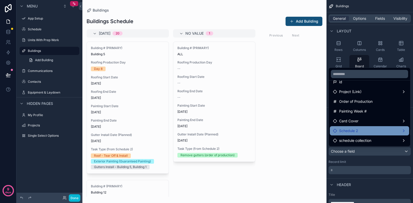
click at [369, 131] on div "Schedule 2" at bounding box center [369, 131] width 73 height 6
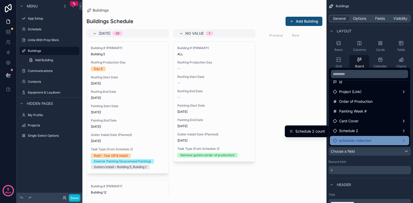
click at [368, 142] on span "schedule collection" at bounding box center [355, 141] width 32 height 6
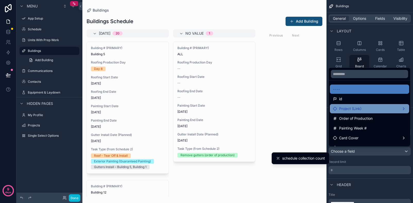
scroll to position [0, 0]
click at [363, 108] on div "Project (Link)" at bounding box center [369, 109] width 73 height 6
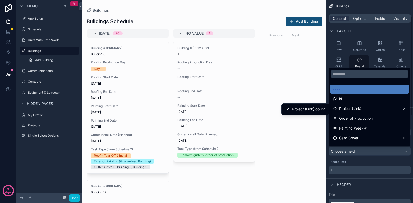
click at [360, 61] on div "scrollable content" at bounding box center [206, 101] width 413 height 203
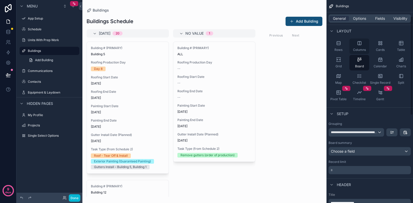
click at [358, 45] on icon "scrollable content" at bounding box center [359, 43] width 5 height 5
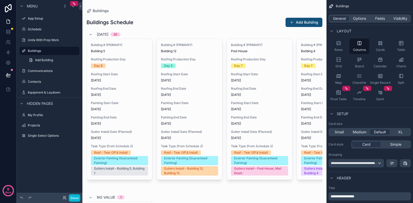
click at [381, 163] on div "**********" at bounding box center [356, 163] width 55 height 8
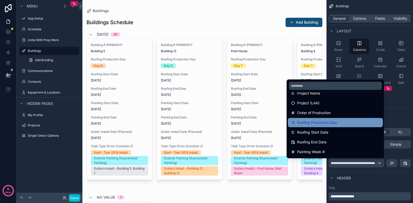
scroll to position [42, 0]
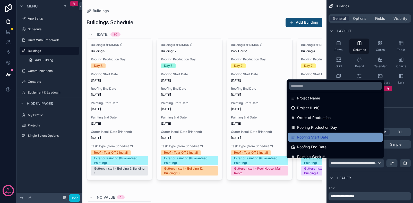
click at [311, 137] on span "Roofing Start Date" at bounding box center [312, 137] width 31 height 6
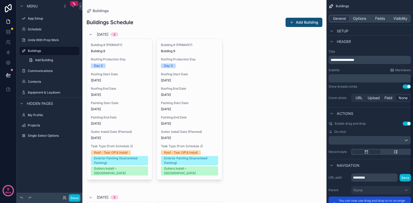
scroll to position [121, 0]
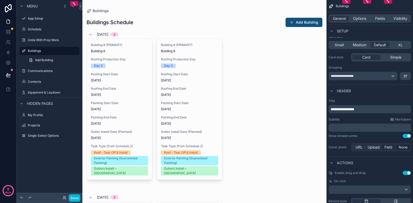
click at [389, 148] on span "Field" at bounding box center [389, 147] width 8 height 5
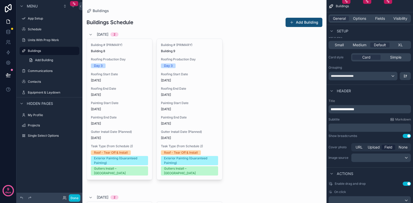
click at [395, 159] on div "scrollable content" at bounding box center [381, 158] width 59 height 8
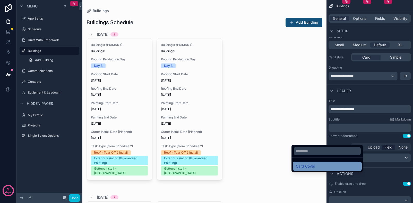
click at [314, 168] on span "Card Cover" at bounding box center [305, 167] width 19 height 6
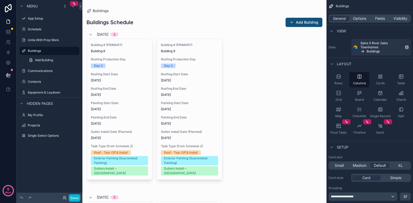
scroll to position [0, 0]
click at [378, 79] on div "Cards" at bounding box center [380, 79] width 20 height 15
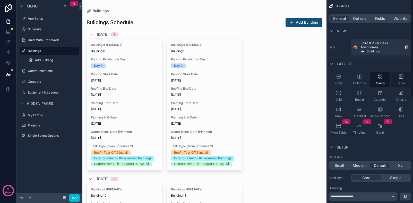
click at [401, 77] on icon "scrollable content" at bounding box center [401, 76] width 5 height 5
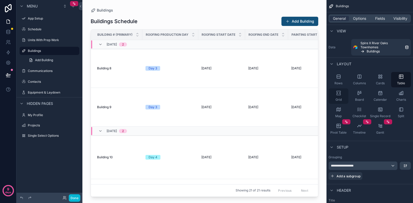
click at [338, 96] on div "Grid" at bounding box center [339, 96] width 20 height 15
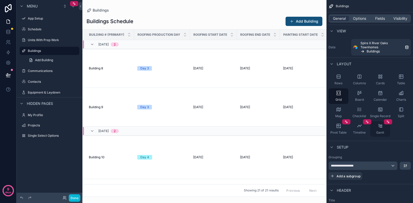
click at [381, 131] on span "Gantt" at bounding box center [380, 133] width 8 height 4
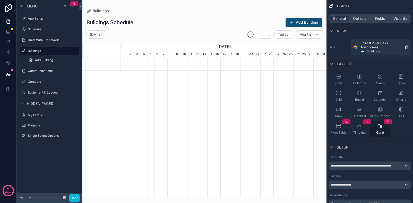
scroll to position [0, 206]
click at [402, 112] on div "Split" at bounding box center [401, 112] width 20 height 15
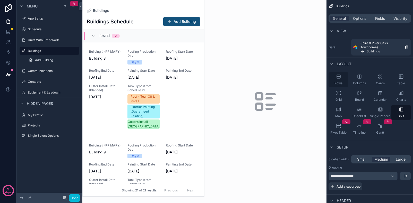
click at [335, 83] on span "Rows" at bounding box center [339, 83] width 8 height 4
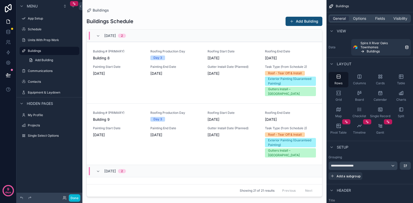
scroll to position [0, 0]
click at [363, 21] on span "Options" at bounding box center [359, 18] width 13 height 5
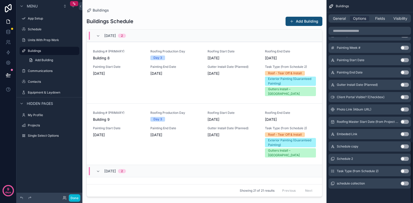
scroll to position [467, 0]
click at [405, 172] on button "Use setting" at bounding box center [405, 171] width 8 height 4
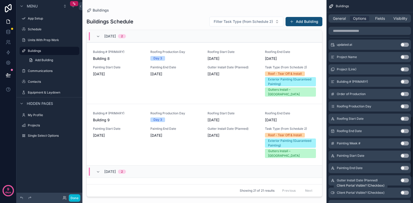
scroll to position [350, 0]
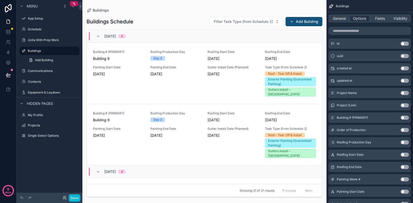
click at [275, 21] on div "scrollable content" at bounding box center [204, 98] width 244 height 197
click at [275, 21] on button "Filter Task Type (from Schedule 2)" at bounding box center [246, 22] width 74 height 10
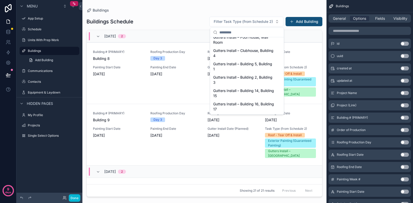
scroll to position [94, 0]
click at [266, 19] on span "Filter Task Type (from Schedule 2)" at bounding box center [243, 21] width 59 height 5
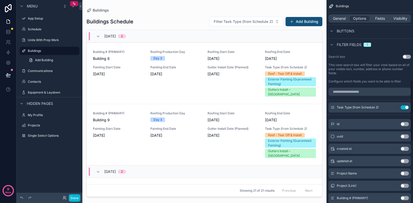
scroll to position [264, 0]
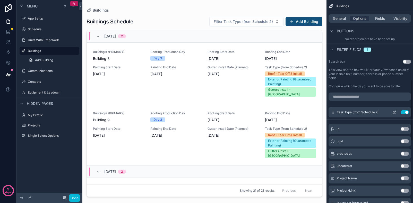
click at [404, 112] on button "Use setting" at bounding box center [405, 113] width 8 height 4
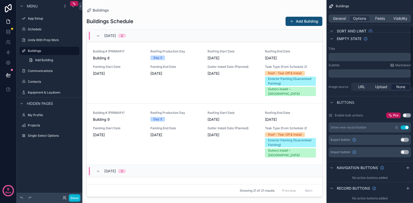
scroll to position [79, 0]
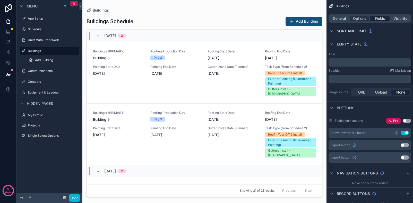
click at [381, 20] on span "Fields" at bounding box center [380, 18] width 10 height 5
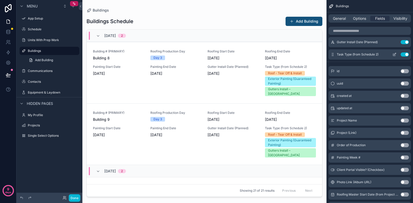
click at [393, 54] on icon "scrollable content" at bounding box center [395, 55] width 4 height 4
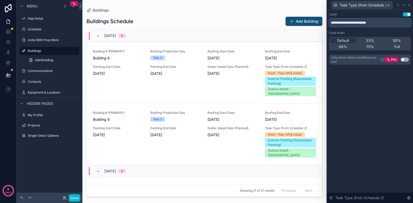
click at [374, 24] on input "**********" at bounding box center [370, 23] width 82 height 8
type input "**********"
click at [362, 91] on div "**********" at bounding box center [370, 106] width 86 height 193
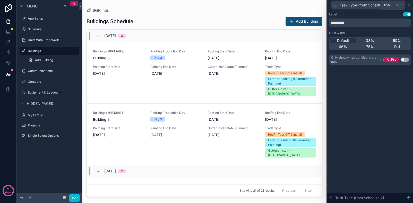
click at [410, 5] on icon at bounding box center [409, 5] width 4 height 4
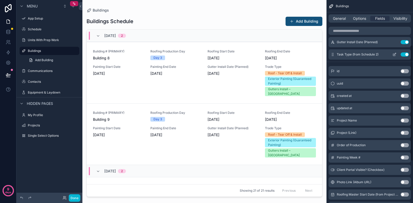
click at [373, 52] on div "Task Type (from Schedule 2) Use setting" at bounding box center [370, 54] width 82 height 10
click at [393, 54] on icon "scrollable content" at bounding box center [394, 55] width 2 height 2
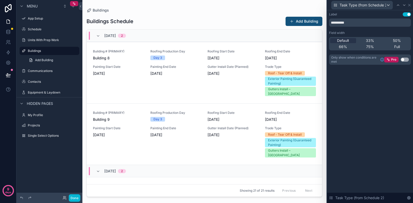
click at [354, 4] on span "Task Type (from Schedule 2)" at bounding box center [363, 5] width 46 height 5
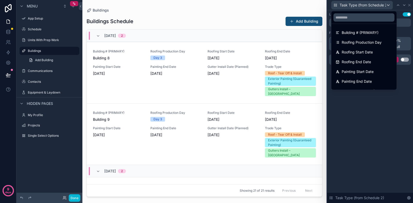
click at [370, 5] on div at bounding box center [370, 101] width 86 height 203
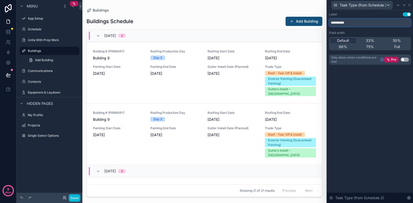
click at [357, 22] on input "**********" at bounding box center [370, 23] width 82 height 8
click at [311, 47] on link "Building # (PRIMARY) Building 8 Roofing Production Day Day 3 Roofing Start Date…" at bounding box center [204, 73] width 235 height 62
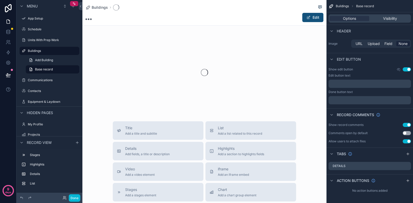
scroll to position [30, 0]
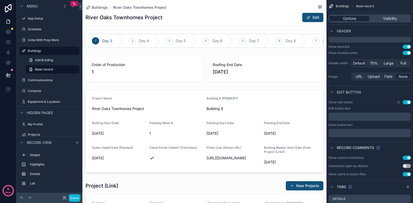
click at [359, 17] on div "Options" at bounding box center [350, 18] width 40 height 5
click at [382, 17] on div "Visibility" at bounding box center [390, 18] width 40 height 5
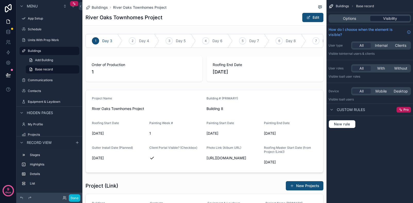
scroll to position [0, 0]
click at [343, 16] on span "Options" at bounding box center [349, 18] width 13 height 5
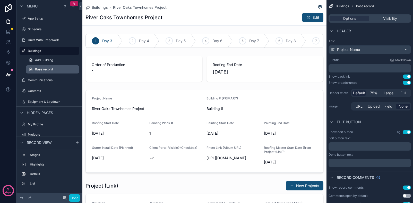
click at [72, 69] on link "Base record" at bounding box center [53, 69] width 54 height 8
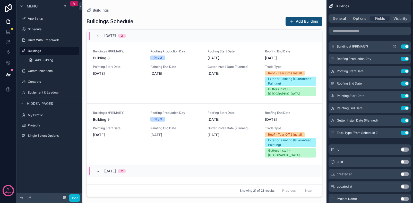
click at [407, 46] on button "Use setting" at bounding box center [405, 47] width 8 height 4
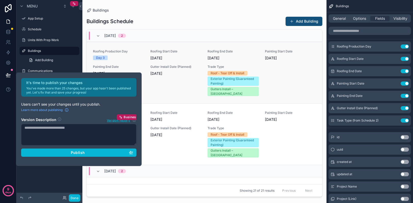
click at [155, 95] on div "Gutter Install Date (Planned) 11/10/2025" at bounding box center [175, 80] width 51 height 31
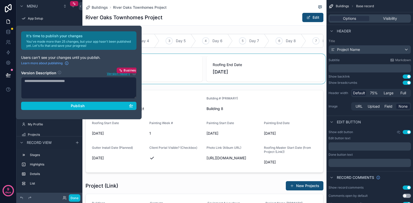
click at [170, 77] on div "scrollable content" at bounding box center [204, 69] width 244 height 30
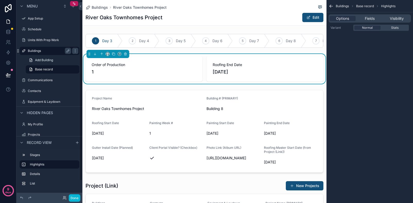
click at [42, 54] on div "Buildings" at bounding box center [49, 51] width 43 height 6
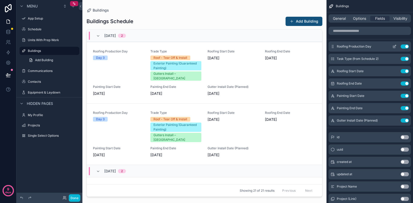
click at [407, 46] on button "Use setting" at bounding box center [405, 47] width 8 height 4
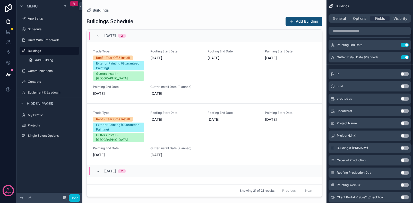
scroll to position [51, 0]
click at [404, 122] on button "Use setting" at bounding box center [405, 123] width 8 height 4
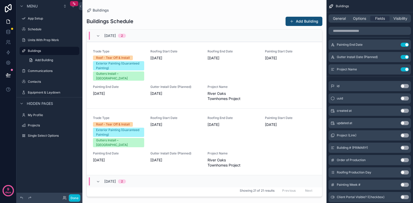
click at [404, 122] on button "Use setting" at bounding box center [405, 123] width 8 height 4
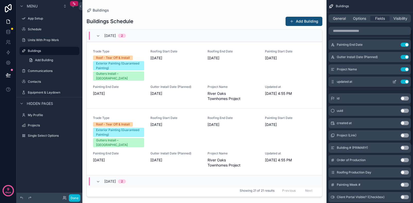
click at [404, 82] on button "Use setting" at bounding box center [405, 82] width 8 height 4
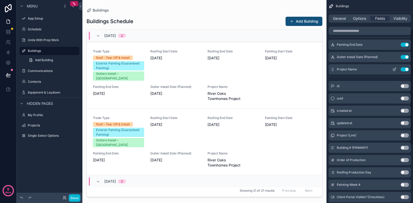
click at [406, 71] on button "Use setting" at bounding box center [405, 69] width 8 height 4
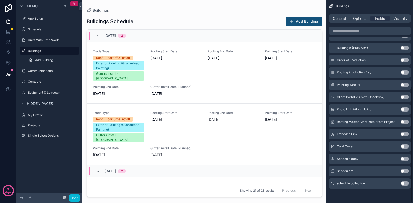
scroll to position [151, 0]
click at [404, 48] on button "Use setting" at bounding box center [405, 48] width 8 height 4
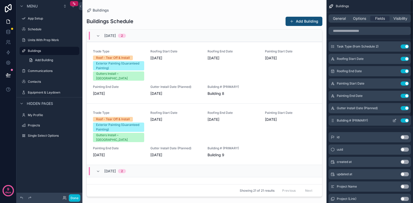
scroll to position [0, 0]
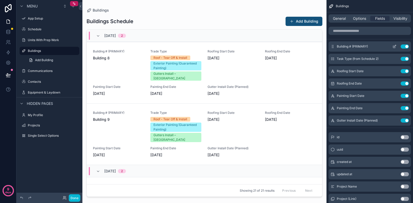
click at [351, 47] on span "Building # (PRIMARY)" at bounding box center [352, 47] width 31 height 4
click at [394, 46] on icon "scrollable content" at bounding box center [395, 47] width 4 height 4
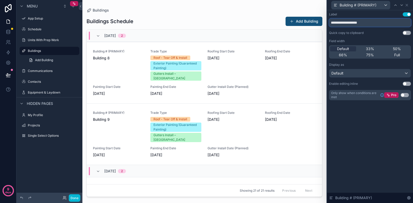
drag, startPoint x: 373, startPoint y: 23, endPoint x: 349, endPoint y: 23, distance: 24.2
click at [349, 23] on input "**********" at bounding box center [370, 23] width 82 height 8
type input "**********"
click at [223, 30] on div "11/03/2025 2" at bounding box center [204, 36] width 235 height 12
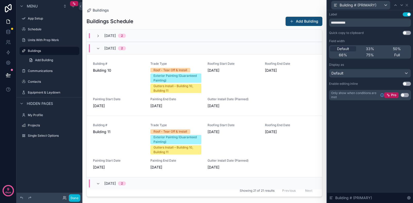
click at [216, 34] on div "11/03/2025 2" at bounding box center [204, 36] width 235 height 12
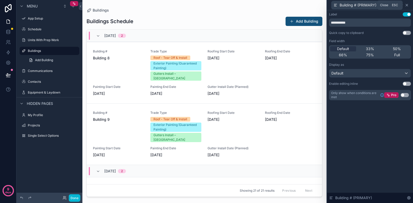
click at [407, 4] on icon at bounding box center [407, 5] width 4 height 4
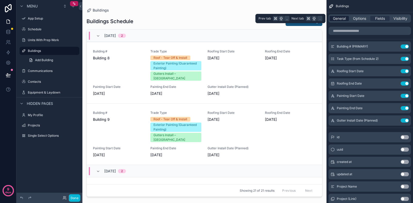
click at [343, 17] on span "General" at bounding box center [339, 18] width 13 height 5
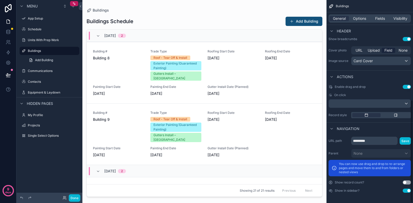
scroll to position [197, 0]
click at [384, 59] on div "Card Cover" at bounding box center [381, 61] width 59 height 8
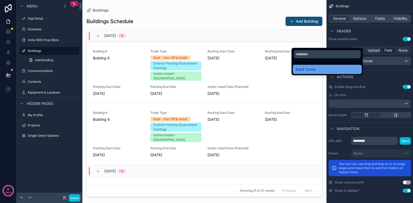
click at [332, 68] on div "Card Cover" at bounding box center [327, 69] width 63 height 6
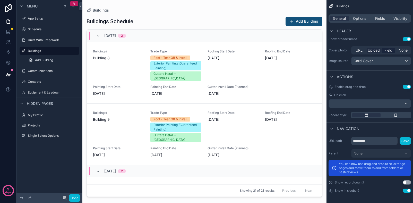
click at [373, 50] on span "Upload" at bounding box center [374, 50] width 12 height 5
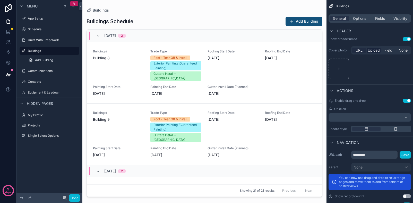
click at [361, 51] on span "URL" at bounding box center [359, 50] width 7 height 5
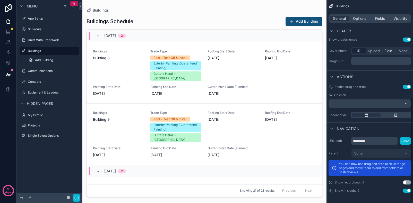
scroll to position [192, 0]
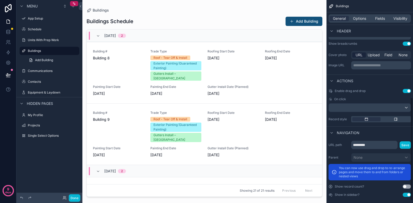
click at [372, 65] on p "**********" at bounding box center [381, 65] width 57 height 5
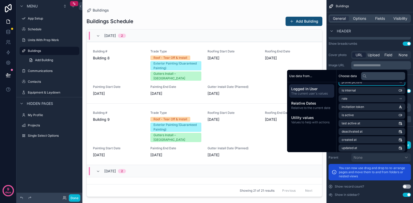
scroll to position [48, 0]
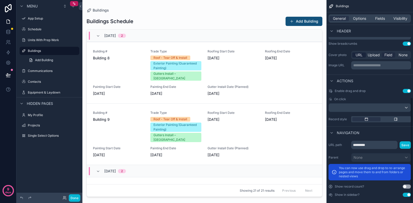
click at [390, 56] on span "Field" at bounding box center [389, 55] width 8 height 5
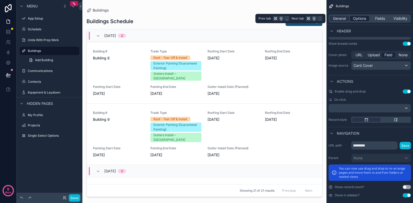
click at [362, 18] on span "Options" at bounding box center [359, 18] width 13 height 5
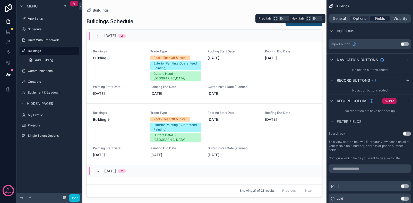
click at [385, 19] on div "Fields" at bounding box center [379, 18] width 19 height 5
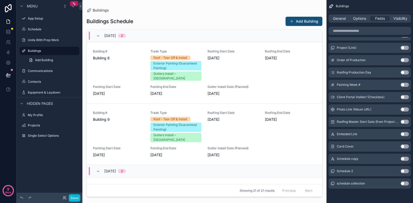
click at [404, 147] on button "Use setting" at bounding box center [405, 147] width 8 height 4
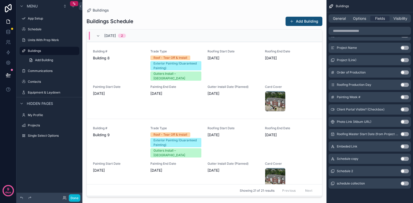
click at [403, 121] on button "Use setting" at bounding box center [405, 122] width 8 height 4
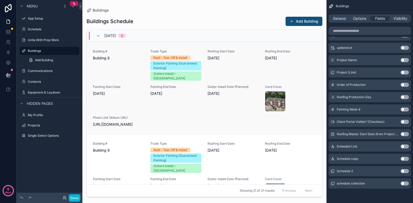
click at [112, 125] on span "https://albums.acculynx.com/d97d3bac70cb" at bounding box center [118, 124] width 51 height 5
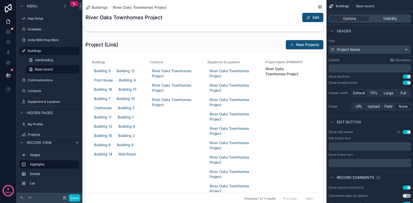
click at [360, 50] on span "Project Name" at bounding box center [348, 49] width 23 height 5
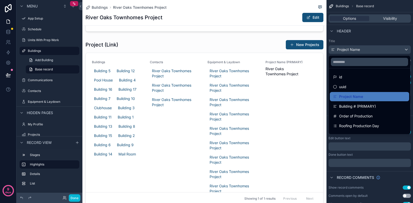
click at [360, 50] on div "scrollable content" at bounding box center [206, 101] width 413 height 203
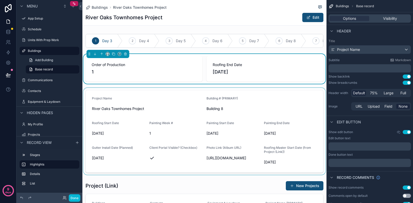
scroll to position [15, 0]
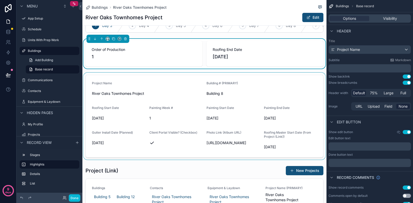
click at [109, 95] on div "scrollable content" at bounding box center [204, 116] width 244 height 87
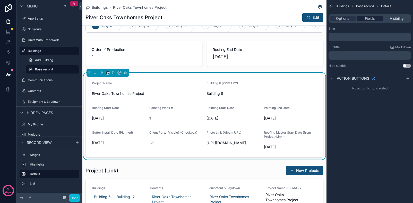
click at [367, 20] on span "Fields" at bounding box center [370, 18] width 10 height 5
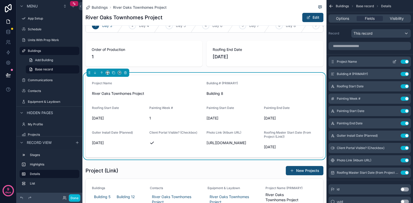
click at [407, 63] on button "Use setting" at bounding box center [405, 62] width 8 height 4
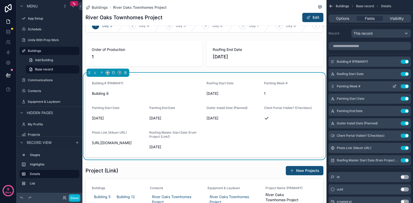
click at [404, 86] on button "Use setting" at bounding box center [405, 86] width 8 height 4
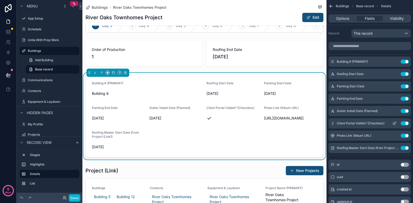
click at [402, 123] on button "Use setting" at bounding box center [405, 124] width 8 height 4
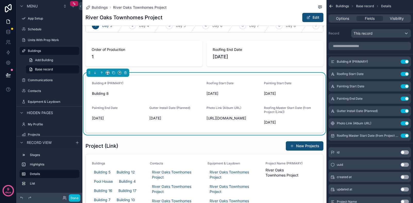
click at [232, 119] on span "https://albums.acculynx.com/d97d3bac70cb" at bounding box center [233, 118] width 53 height 5
click at [403, 136] on button "Use setting" at bounding box center [405, 136] width 8 height 4
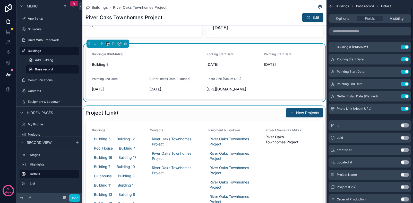
scroll to position [47, 0]
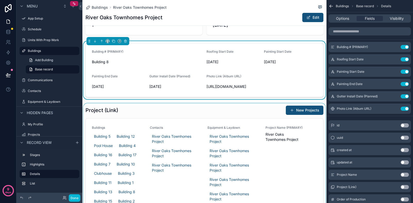
click at [169, 114] on div "scrollable content" at bounding box center [204, 189] width 244 height 170
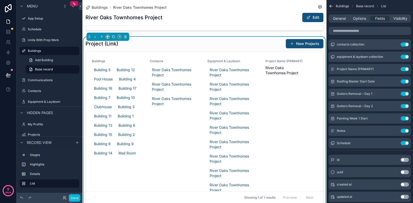
scroll to position [114, 0]
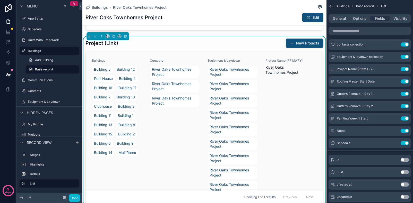
click at [104, 72] on span "Building 5" at bounding box center [102, 69] width 16 height 5
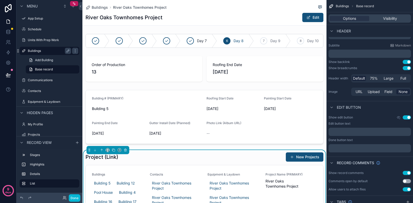
click at [36, 50] on label "Buildings" at bounding box center [48, 51] width 41 height 4
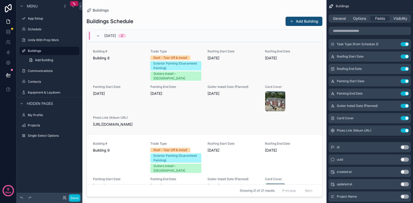
click at [186, 127] on div "Building # Building 8 Trade Type Roof - Tear Off & Install Exterior Painting (G…" at bounding box center [204, 88] width 223 height 78
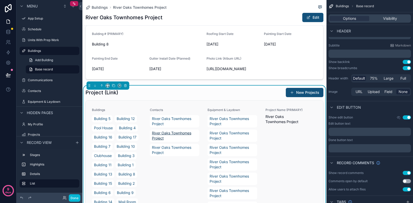
scroll to position [80, 0]
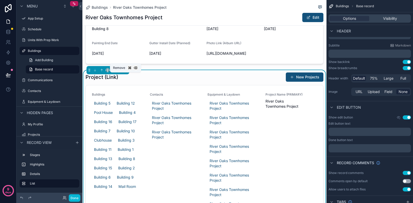
click at [125, 72] on icon "scrollable content" at bounding box center [126, 71] width 4 height 4
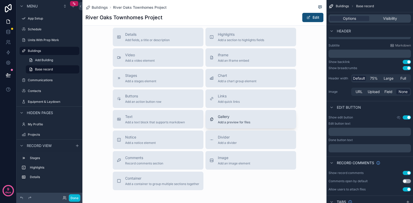
scroll to position [148, 0]
click at [232, 124] on div "Gallery Add a preview for files" at bounding box center [234, 119] width 32 height 10
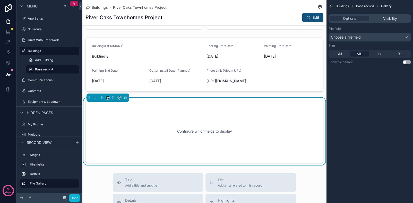
scroll to position [51, 0]
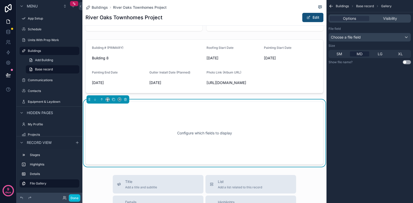
click at [199, 138] on div "Configure which fields to display" at bounding box center [204, 133] width 221 height 46
click at [362, 37] on div "Choose a file field" at bounding box center [370, 37] width 82 height 8
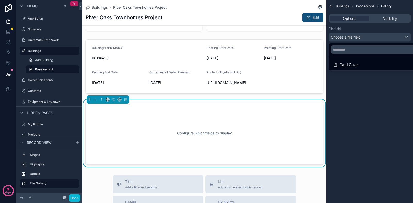
drag, startPoint x: 358, startPoint y: 33, endPoint x: 355, endPoint y: 38, distance: 5.5
click at [358, 33] on div "scrollable content" at bounding box center [206, 101] width 413 height 203
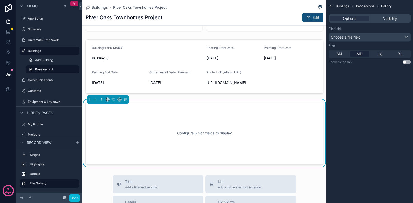
click at [355, 38] on span "Choose a file field" at bounding box center [346, 37] width 30 height 4
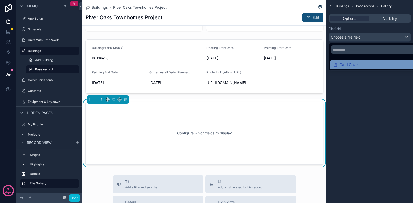
click at [351, 65] on div "Card Cover" at bounding box center [346, 65] width 26 height 6
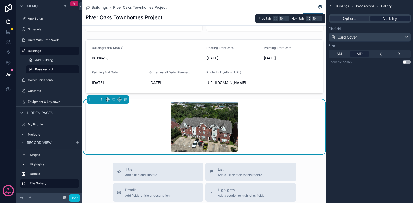
click at [388, 20] on span "Visibility" at bounding box center [390, 18] width 14 height 5
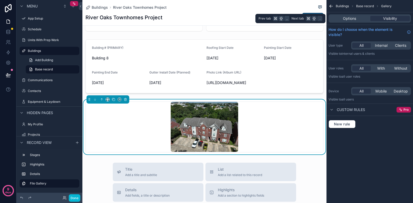
click at [355, 22] on div "Options Visibility" at bounding box center [370, 18] width 82 height 8
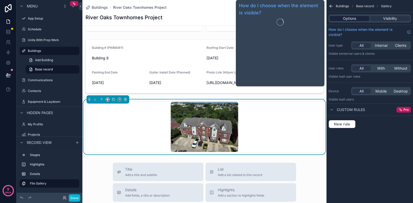
click at [349, 21] on span "Options" at bounding box center [349, 18] width 13 height 5
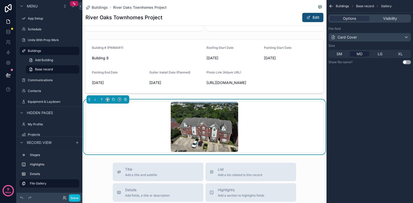
click at [357, 38] on div "Card Cover" at bounding box center [344, 37] width 26 height 5
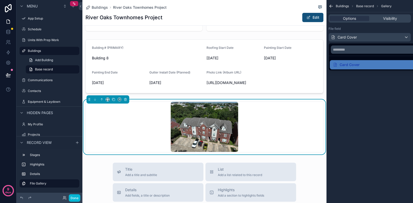
click at [256, 123] on div "scrollable content" at bounding box center [204, 127] width 237 height 50
drag, startPoint x: 367, startPoint y: 109, endPoint x: 366, endPoint y: 94, distance: 15.5
click at [367, 108] on div "scrollable content" at bounding box center [206, 101] width 413 height 203
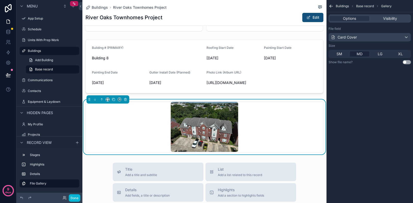
click at [369, 7] on span "Base record" at bounding box center [365, 6] width 18 height 4
click at [43, 52] on label "Buildings" at bounding box center [48, 51] width 41 height 4
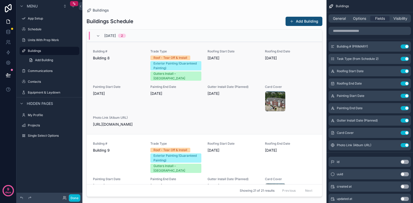
click at [122, 72] on div "Building # Building 8" at bounding box center [118, 64] width 51 height 31
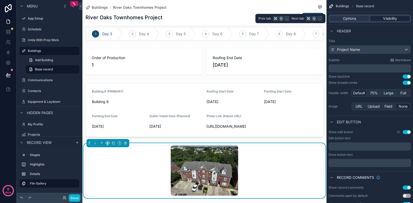
click at [391, 18] on span "Visibility" at bounding box center [390, 18] width 14 height 5
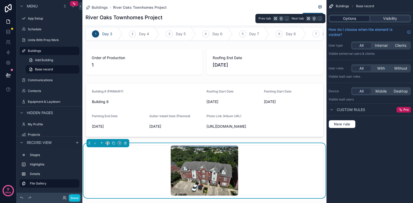
click at [352, 17] on span "Options" at bounding box center [349, 18] width 13 height 5
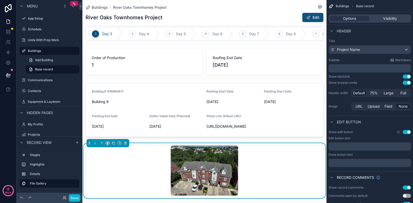
click at [355, 50] on span "Project Name" at bounding box center [348, 49] width 23 height 5
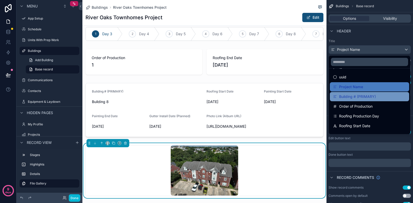
scroll to position [14, 0]
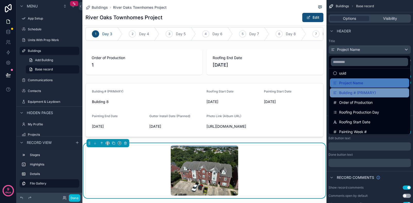
click at [356, 93] on span "Building # (PRIMARY)" at bounding box center [357, 93] width 37 height 6
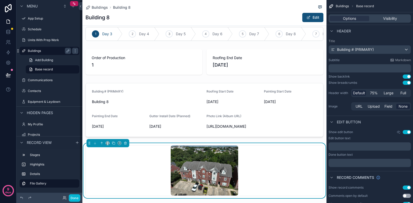
click at [40, 51] on label "Buildings" at bounding box center [48, 51] width 41 height 4
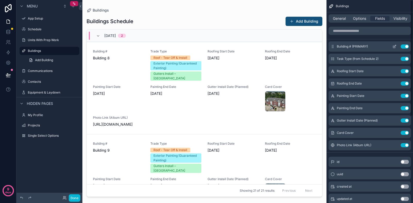
click at [363, 46] on span "Building # (PRIMARY)" at bounding box center [352, 47] width 31 height 4
click at [395, 46] on icon "scrollable content" at bounding box center [395, 47] width 4 height 4
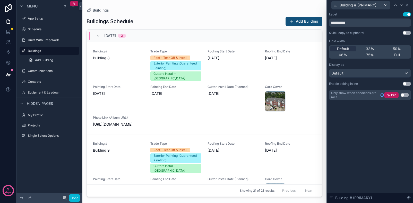
click at [366, 4] on span "Building # (PRIMARY)" at bounding box center [358, 5] width 37 height 5
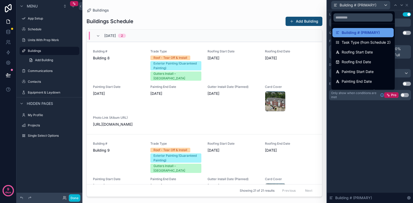
click at [353, 32] on span "Building # (PRIMARY)" at bounding box center [361, 33] width 38 height 6
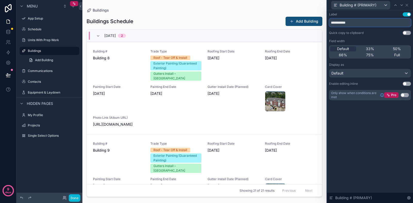
click at [354, 22] on input "**********" at bounding box center [370, 23] width 82 height 8
click at [313, 75] on div "Roofing End Date 11/3/2025" at bounding box center [290, 64] width 51 height 31
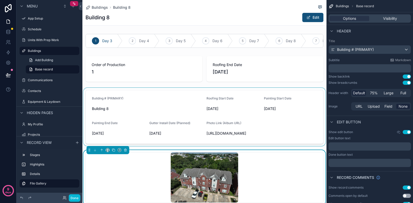
click at [105, 100] on div "scrollable content" at bounding box center [204, 117] width 244 height 58
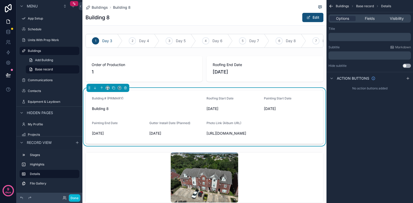
click at [362, 37] on p "﻿" at bounding box center [370, 37] width 79 height 4
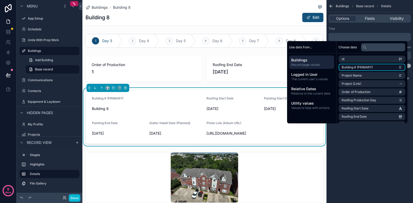
click at [356, 67] on span "Building # (PRIMARY)" at bounding box center [357, 67] width 31 height 4
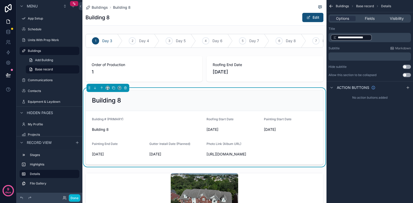
click at [115, 121] on span "Building # (PRIMARY)" at bounding box center [107, 119] width 31 height 4
click at [117, 119] on span "Building # (PRIMARY)" at bounding box center [107, 119] width 31 height 4
click at [368, 18] on span "Fields" at bounding box center [370, 18] width 10 height 5
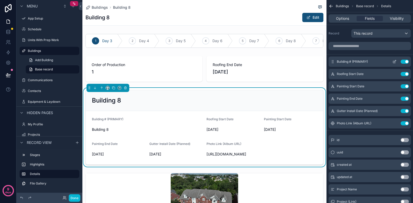
click at [365, 61] on span "Building # (PRIMARY)" at bounding box center [352, 62] width 31 height 4
click at [394, 62] on icon "scrollable content" at bounding box center [395, 61] width 2 height 2
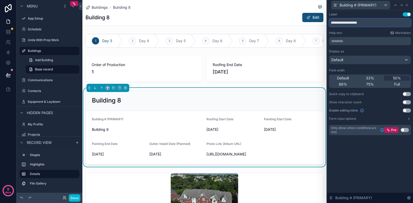
drag, startPoint x: 369, startPoint y: 23, endPoint x: 349, endPoint y: 23, distance: 20.6
click at [349, 23] on input "**********" at bounding box center [370, 23] width 82 height 8
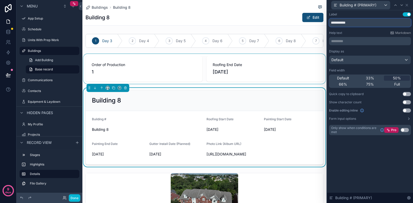
type input "**********"
click at [282, 58] on div "scrollable content" at bounding box center [204, 69] width 244 height 30
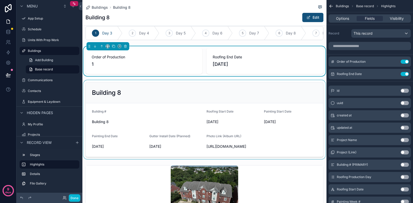
scroll to position [11, 0]
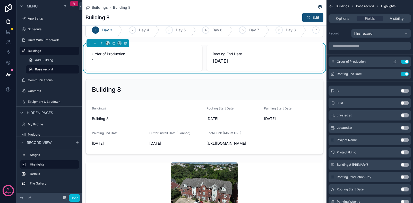
click at [404, 62] on button "Use setting" at bounding box center [405, 62] width 8 height 4
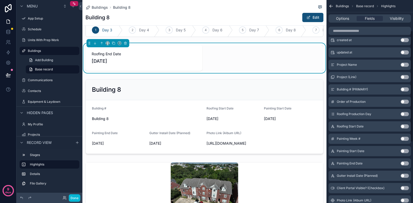
scroll to position [64, 0]
click at [404, 126] on button "Use setting" at bounding box center [405, 126] width 8 height 4
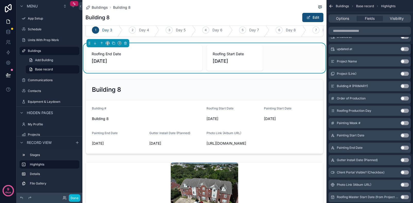
scroll to position [79, 0]
click at [403, 135] on button "Use setting" at bounding box center [405, 135] width 8 height 4
click at [403, 148] on button "Use setting" at bounding box center [405, 148] width 8 height 4
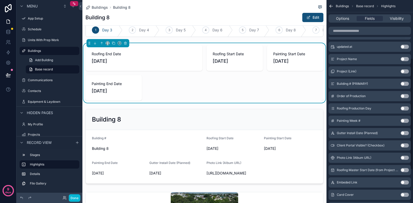
scroll to position [107, 0]
click at [403, 131] on button "Use setting" at bounding box center [405, 133] width 8 height 4
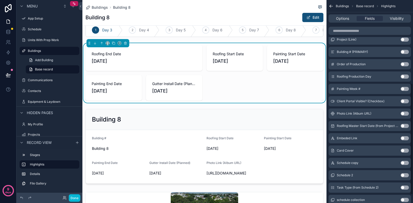
scroll to position [153, 0]
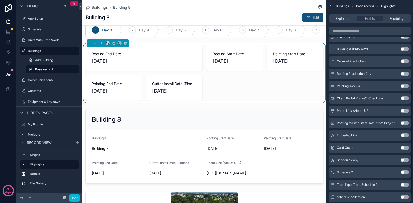
click at [404, 135] on button "Use setting" at bounding box center [405, 136] width 8 height 4
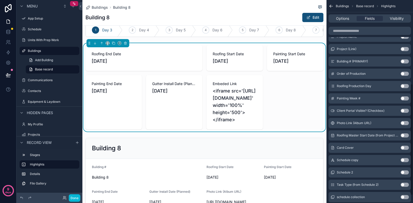
click at [226, 101] on span "<iframe src='https://albums.acculynx.com/d97d3bac70cb' width='100%' height='500…" at bounding box center [235, 106] width 44 height 36
click at [233, 119] on span "<iframe src='https://albums.acculynx.com/d97d3bac70cb' width='100%' height='500…" at bounding box center [235, 106] width 44 height 36
click at [232, 119] on span "<iframe src='https://albums.acculynx.com/d97d3bac70cb' width='100%' height='500…" at bounding box center [235, 106] width 44 height 36
drag, startPoint x: 228, startPoint y: 103, endPoint x: 223, endPoint y: 97, distance: 7.8
click at [226, 101] on span "<iframe src='https://albums.acculynx.com/d97d3bac70cb' width='100%' height='500…" at bounding box center [235, 106] width 44 height 36
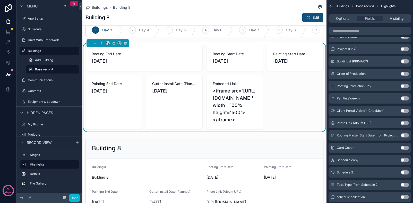
drag, startPoint x: 223, startPoint y: 97, endPoint x: 221, endPoint y: 93, distance: 4.4
click at [222, 95] on span "<iframe src='https://albums.acculynx.com/d97d3bac70cb' width='100%' height='500…" at bounding box center [235, 106] width 44 height 36
click at [221, 93] on span "<iframe src='https://albums.acculynx.com/d97d3bac70cb' width='100%' height='500…" at bounding box center [235, 106] width 44 height 36
click at [404, 123] on button "Use setting" at bounding box center [405, 123] width 8 height 4
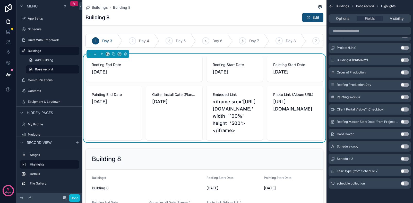
scroll to position [0, 0]
click at [126, 55] on icon "scrollable content" at bounding box center [125, 54] width 2 height 2
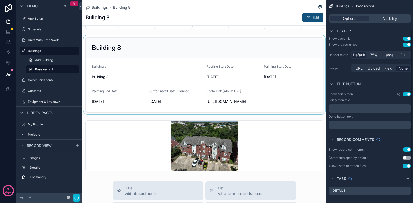
scroll to position [19, 0]
click at [142, 72] on div "scrollable content" at bounding box center [204, 74] width 244 height 79
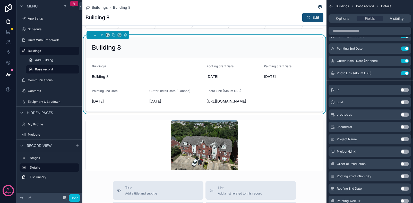
scroll to position [68, 0]
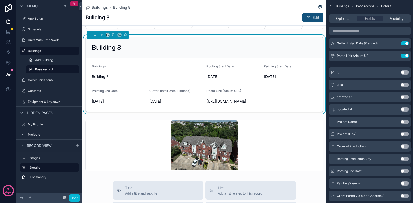
click at [404, 171] on button "Use setting" at bounding box center [405, 171] width 8 height 4
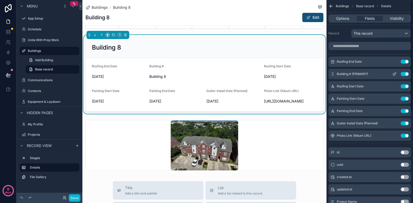
scroll to position [0, 0]
click at [393, 74] on icon "scrollable content" at bounding box center [395, 74] width 4 height 4
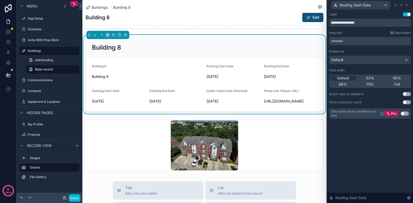
click at [378, 60] on div "Default" at bounding box center [369, 60] width 81 height 8
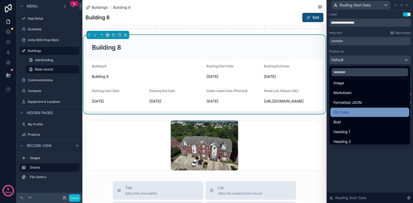
scroll to position [34, 0]
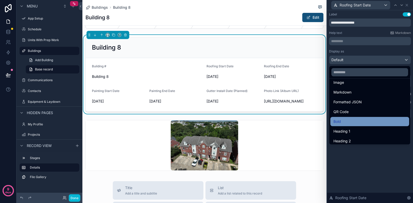
click at [346, 120] on div "Bold" at bounding box center [370, 122] width 73 height 6
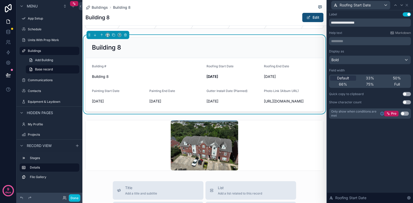
click at [355, 58] on div "Bold" at bounding box center [369, 60] width 81 height 8
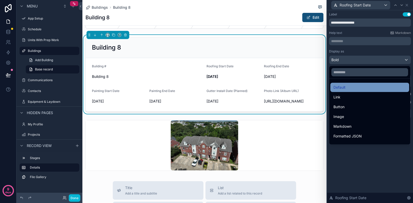
scroll to position [0, 0]
click at [351, 87] on div "Default" at bounding box center [370, 87] width 73 height 6
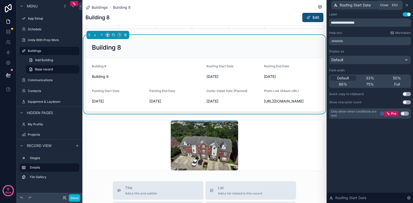
click at [407, 6] on icon at bounding box center [407, 5] width 4 height 4
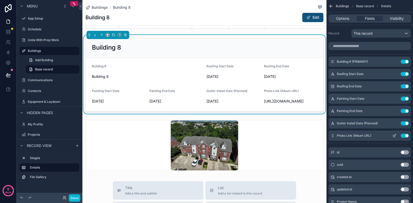
click at [357, 134] on span "Photo Link (Album URL)" at bounding box center [354, 136] width 35 height 4
click at [393, 135] on icon "scrollable content" at bounding box center [394, 136] width 2 height 2
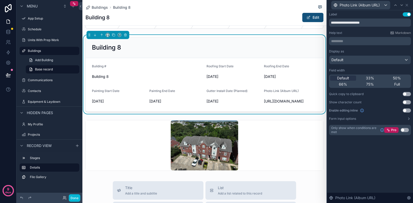
click at [368, 59] on div "Default" at bounding box center [369, 60] width 81 height 8
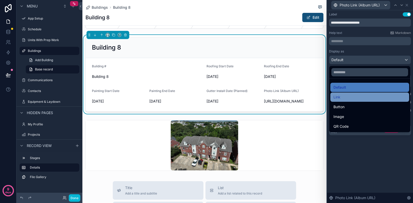
click at [355, 100] on div "Link" at bounding box center [369, 97] width 79 height 9
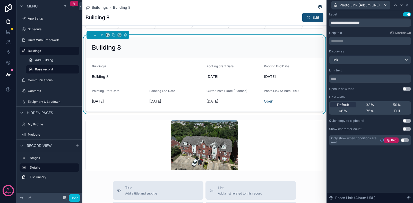
click at [367, 60] on div "Link" at bounding box center [369, 60] width 81 height 8
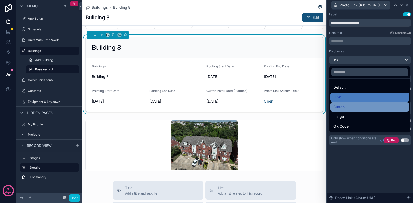
click at [353, 107] on div "Button" at bounding box center [370, 107] width 73 height 6
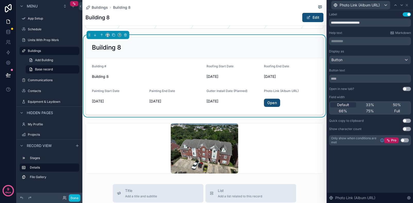
click at [270, 103] on link "Open" at bounding box center [272, 103] width 16 height 8
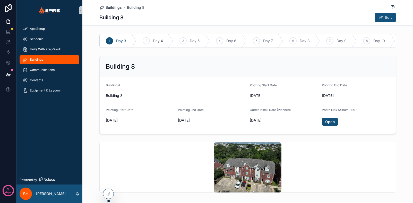
click at [111, 7] on span "Buildings" at bounding box center [114, 7] width 16 height 5
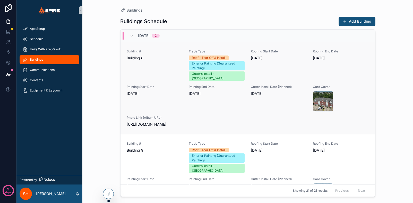
click at [147, 126] on span "[URL][DOMAIN_NAME]" at bounding box center [155, 124] width 56 height 5
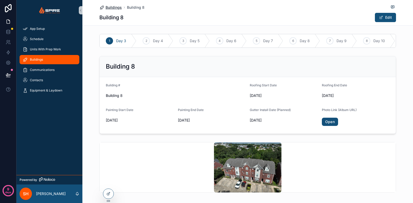
click at [114, 8] on span "Buildings" at bounding box center [114, 7] width 16 height 5
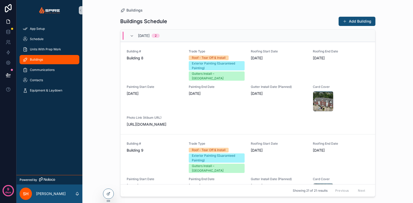
click at [44, 55] on div "Buildings" at bounding box center [49, 60] width 66 height 10
click at [40, 60] on span "Buildings" at bounding box center [36, 60] width 13 height 4
click at [107, 192] on div at bounding box center [108, 194] width 10 height 10
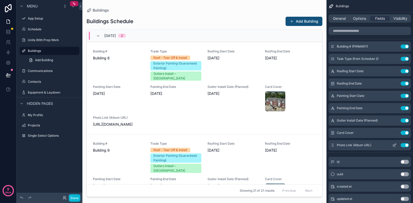
click at [360, 143] on span "Photo Link (Album URL)" at bounding box center [354, 145] width 35 height 4
click at [394, 146] on icon "scrollable content" at bounding box center [395, 145] width 2 height 2
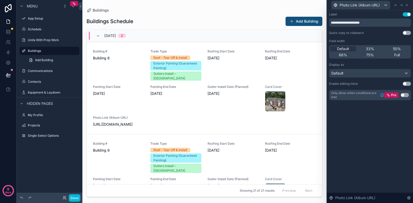
click at [358, 73] on div "Default" at bounding box center [369, 73] width 81 height 8
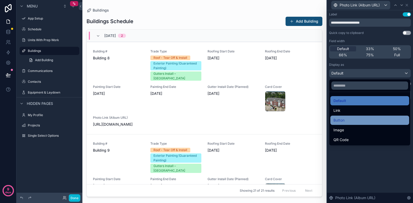
click at [349, 121] on div "Button" at bounding box center [370, 120] width 73 height 6
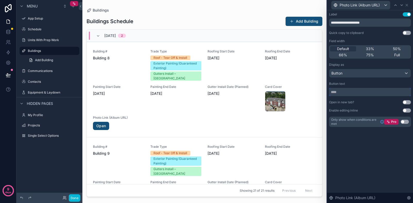
click at [361, 90] on input "text" at bounding box center [370, 92] width 82 height 8
click at [364, 75] on div "Button" at bounding box center [369, 73] width 81 height 8
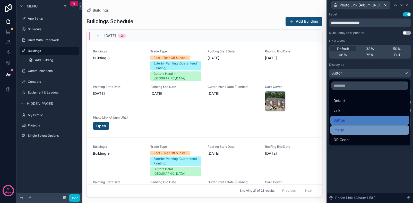
click at [350, 131] on div "Image" at bounding box center [370, 130] width 73 height 6
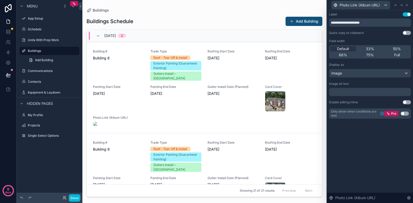
click at [371, 72] on div "Image" at bounding box center [369, 73] width 81 height 8
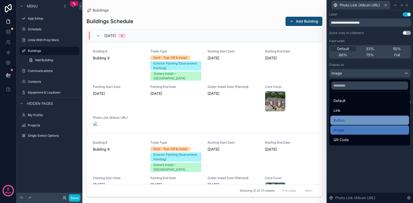
click at [346, 119] on div "Button" at bounding box center [370, 120] width 73 height 6
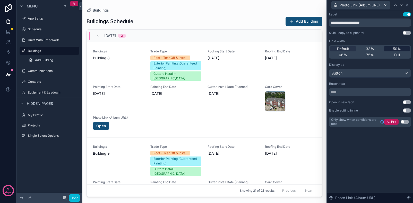
click at [390, 49] on div "50%" at bounding box center [397, 48] width 26 height 5
drag, startPoint x: 375, startPoint y: 22, endPoint x: 327, endPoint y: 24, distance: 48.4
click at [327, 24] on div "**********" at bounding box center [370, 101] width 87 height 203
click at [361, 28] on div "**********" at bounding box center [370, 69] width 82 height 115
drag, startPoint x: 349, startPoint y: 23, endPoint x: 378, endPoint y: 23, distance: 29.4
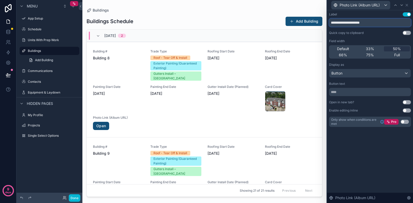
click at [378, 23] on input "**********" at bounding box center [370, 23] width 82 height 8
type input "**********"
